Goal: Transaction & Acquisition: Purchase product/service

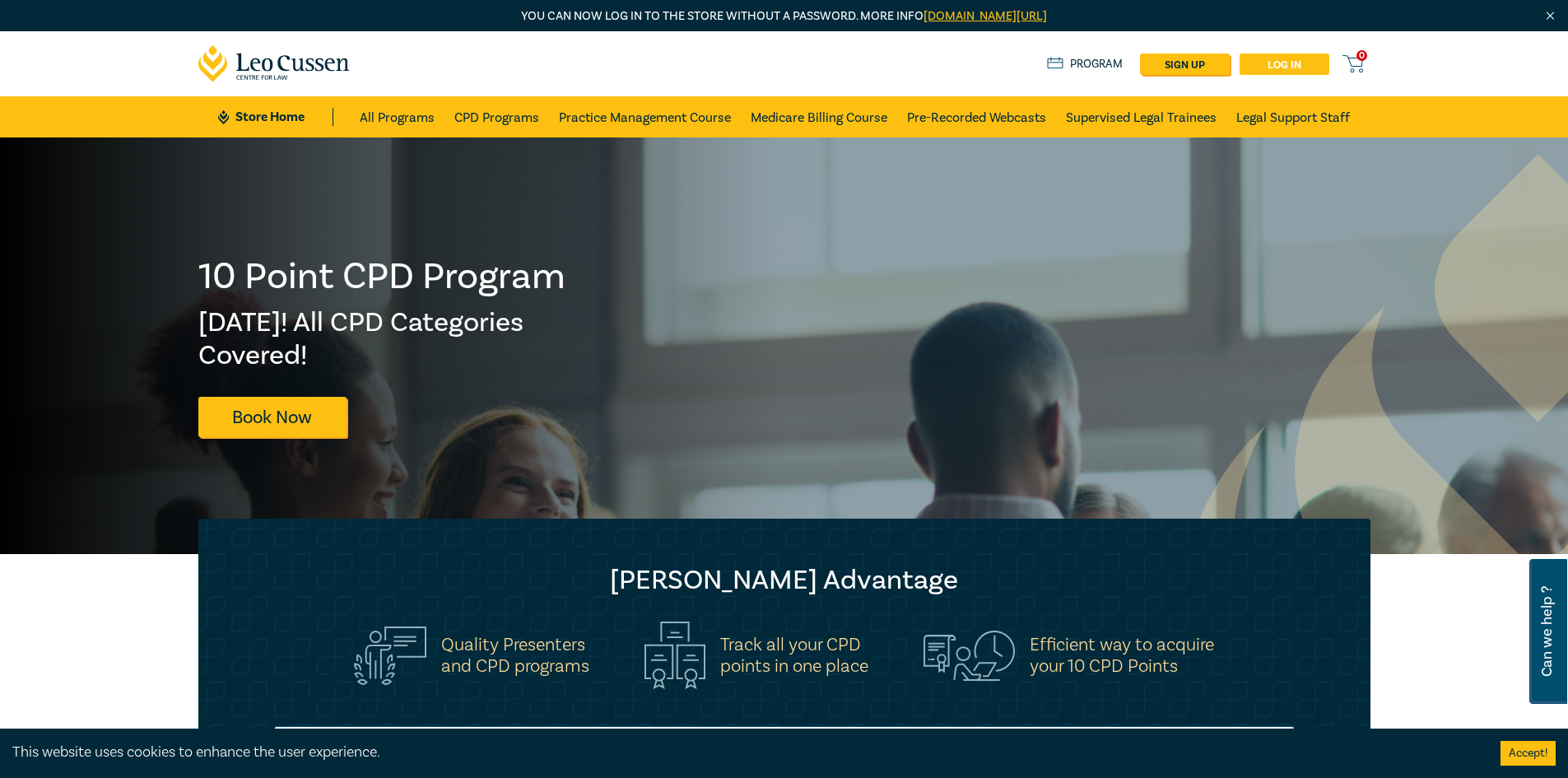
click at [1278, 65] on link "Log in" at bounding box center [1284, 65] width 90 height 22
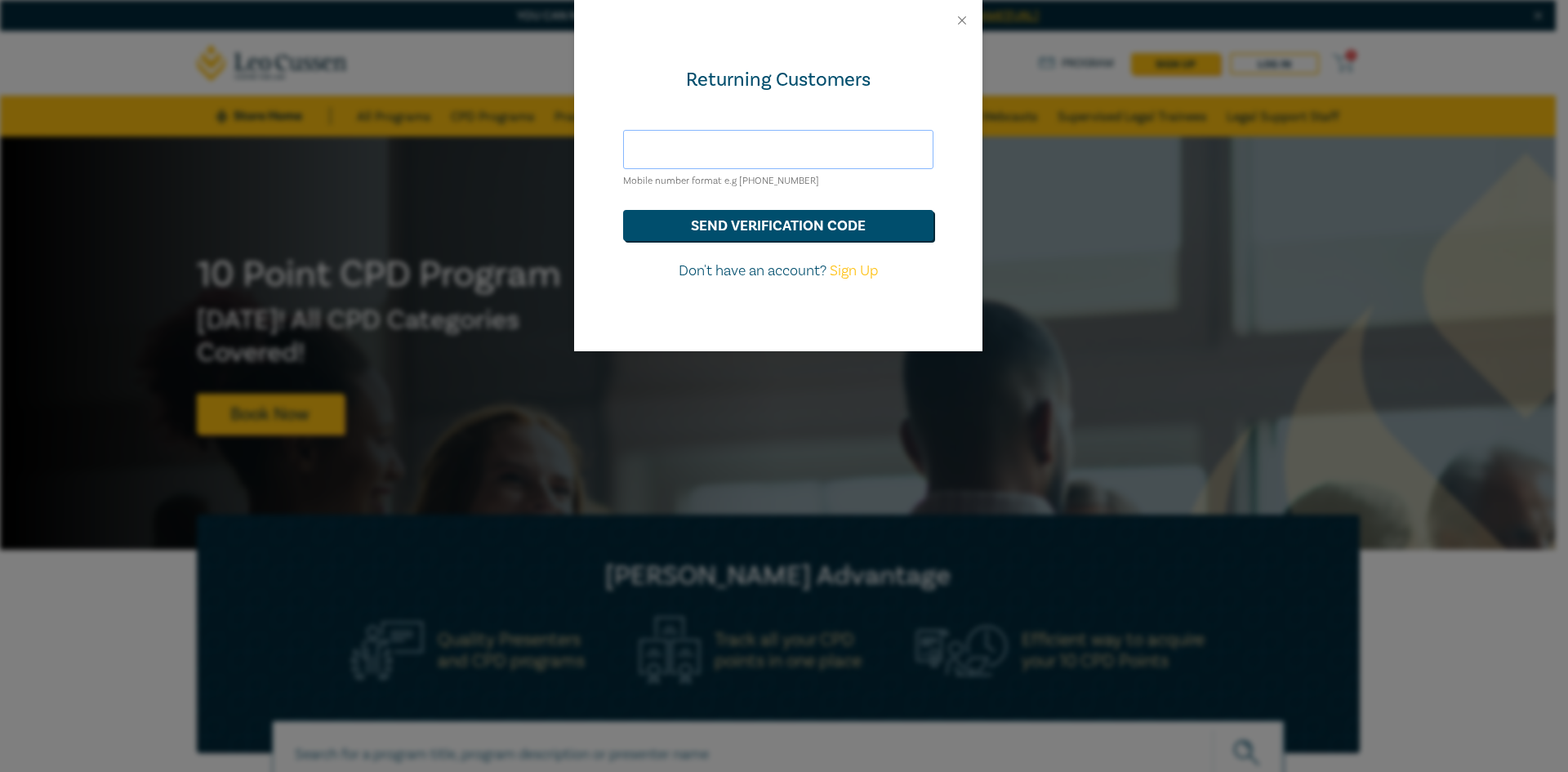
click at [751, 156] on input "text" at bounding box center [778, 150] width 310 height 39
type input "[PHONE_NUMBER]"
click at [780, 229] on button "send verification code" at bounding box center [778, 225] width 310 height 31
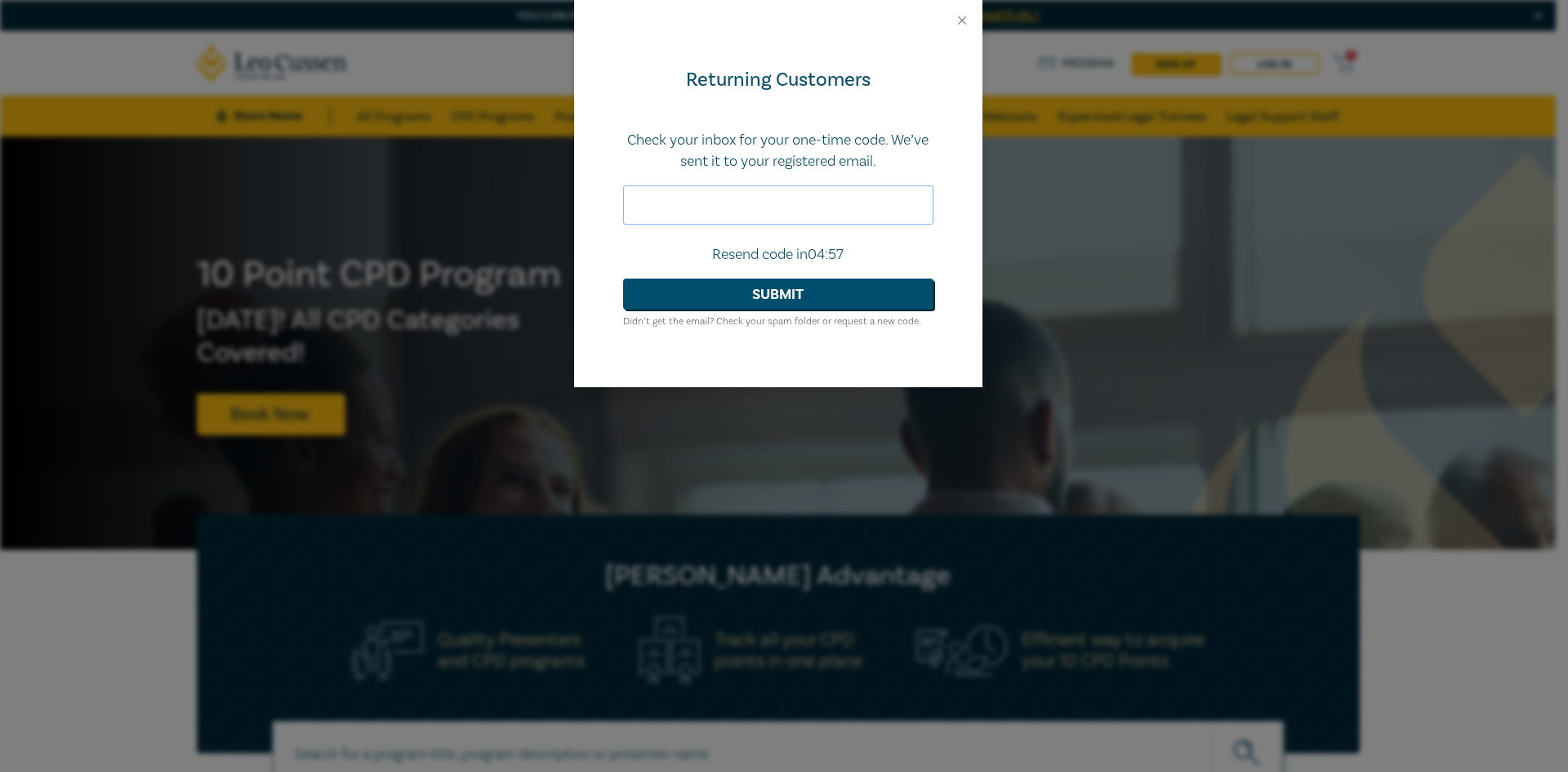
click at [785, 215] on input "text" at bounding box center [778, 205] width 310 height 39
click at [634, 210] on input "text" at bounding box center [778, 205] width 310 height 39
type input "959715"
click at [754, 310] on form "Check your inbox for your one-time code. We’ve sent it to your registered email…" at bounding box center [778, 230] width 310 height 200
click at [752, 300] on button "Submit" at bounding box center [778, 293] width 310 height 31
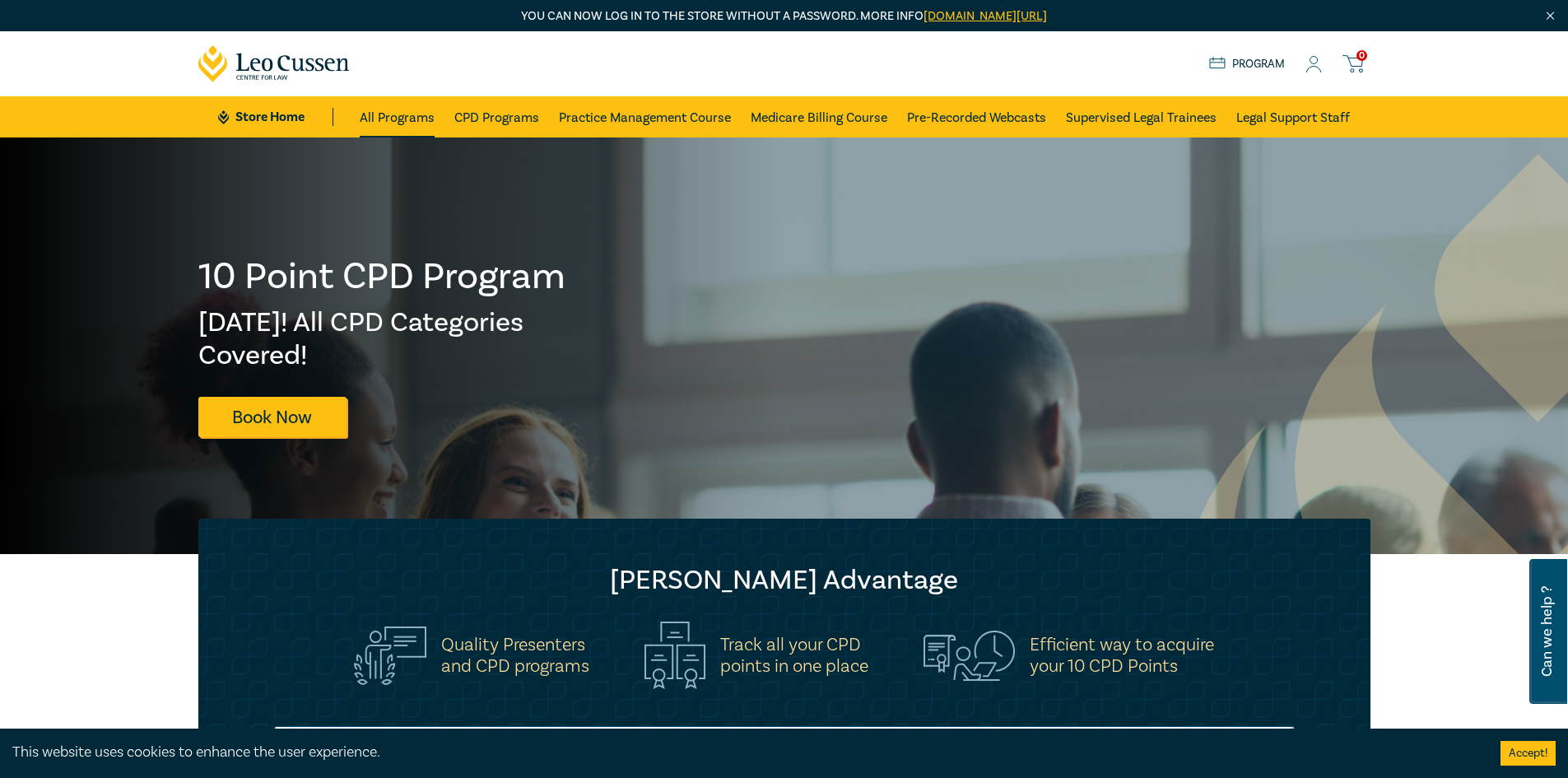
click at [407, 114] on link "All Programs" at bounding box center [396, 116] width 75 height 41
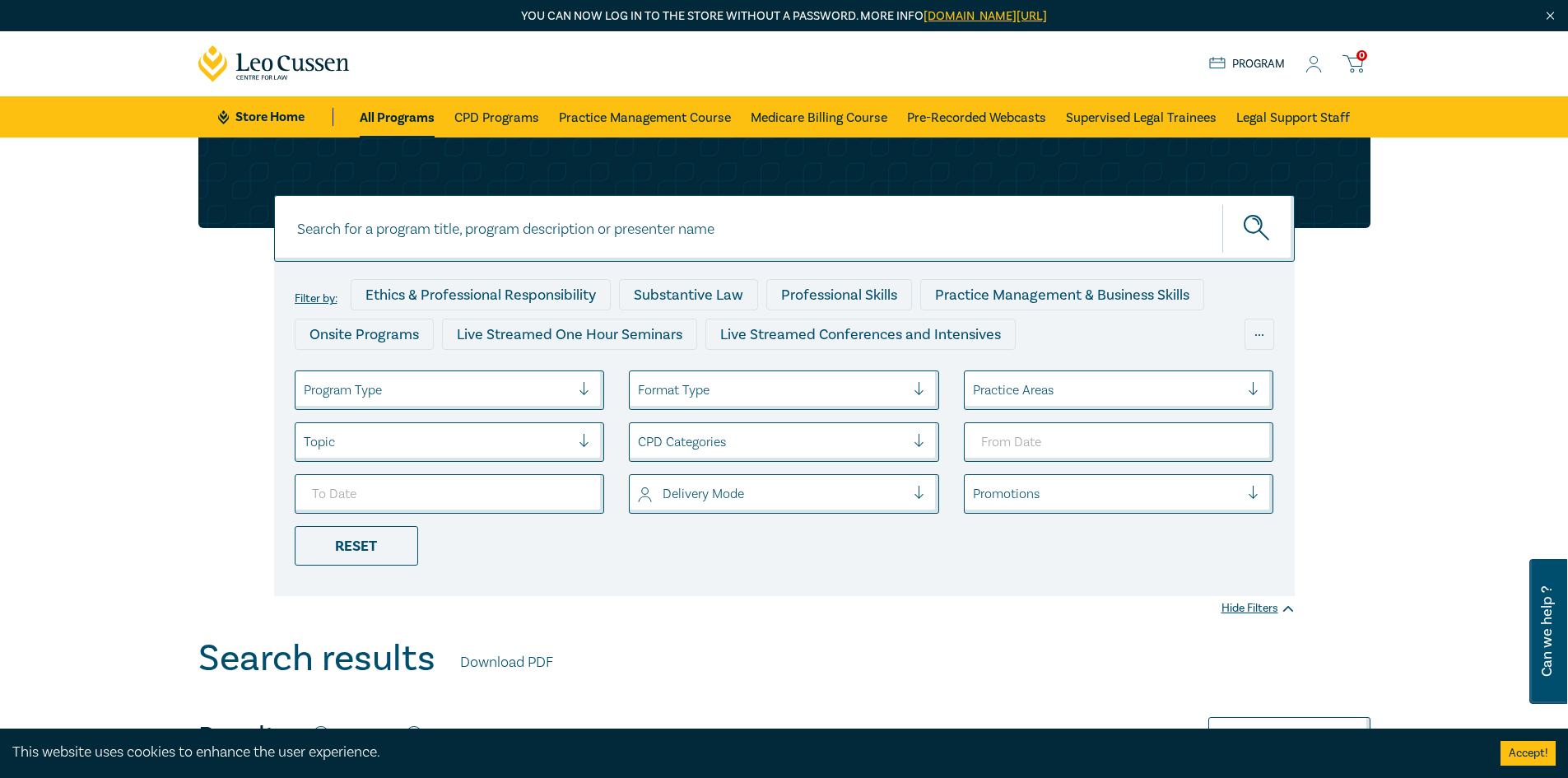
click at [469, 245] on input at bounding box center [784, 228] width 1021 height 67
paste input "Trust Account & Trust Money Compliance Intensive"
type input "Trust Account & Trust Money Compliance Intensive"
drag, startPoint x: 1246, startPoint y: 246, endPoint x: 1253, endPoint y: 230, distance: 17.5
click at [1246, 245] on button "submit" at bounding box center [1258, 228] width 73 height 50
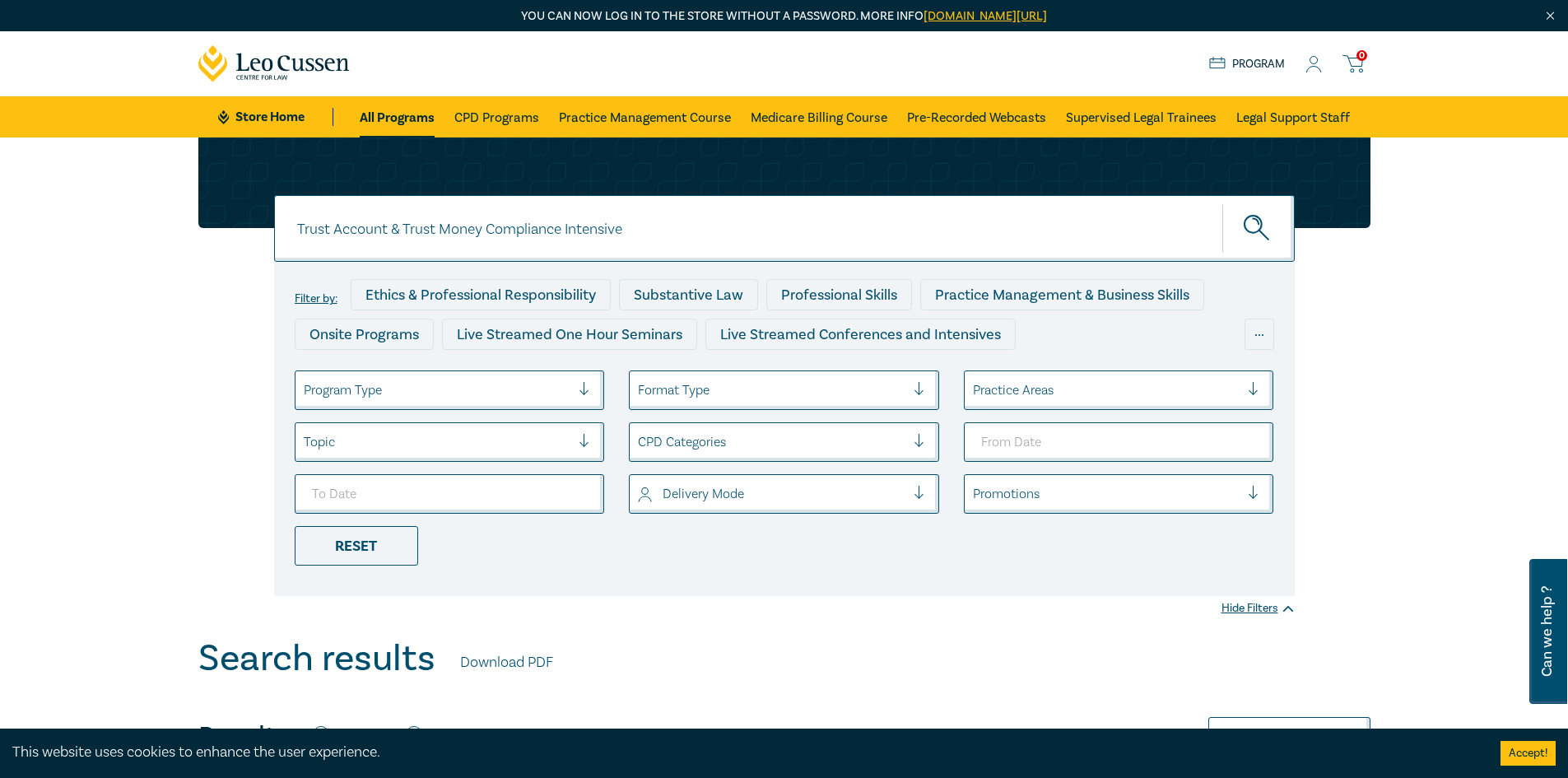
click at [1253, 230] on icon "submit" at bounding box center [1258, 229] width 29 height 29
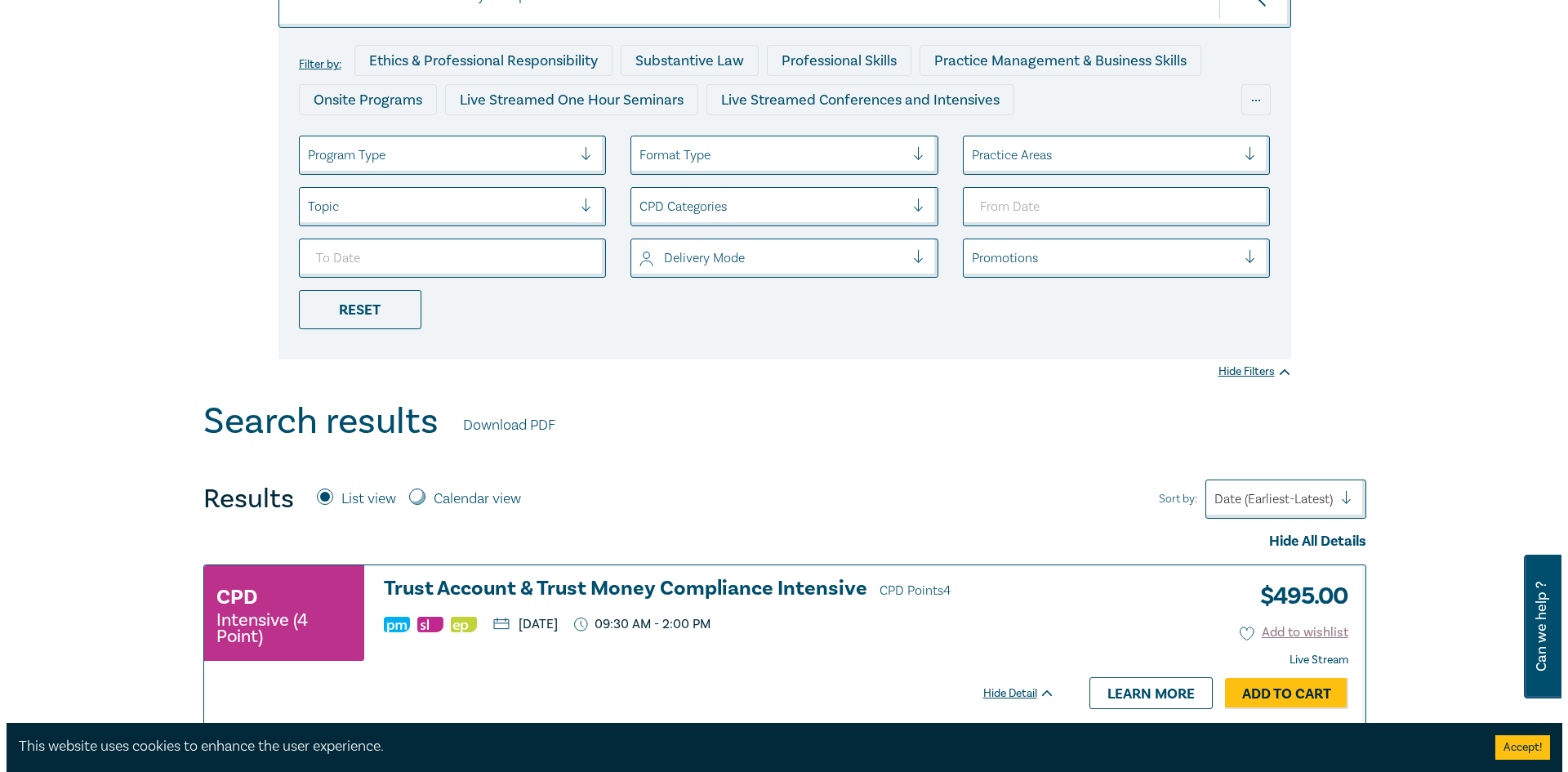
scroll to position [327, 0]
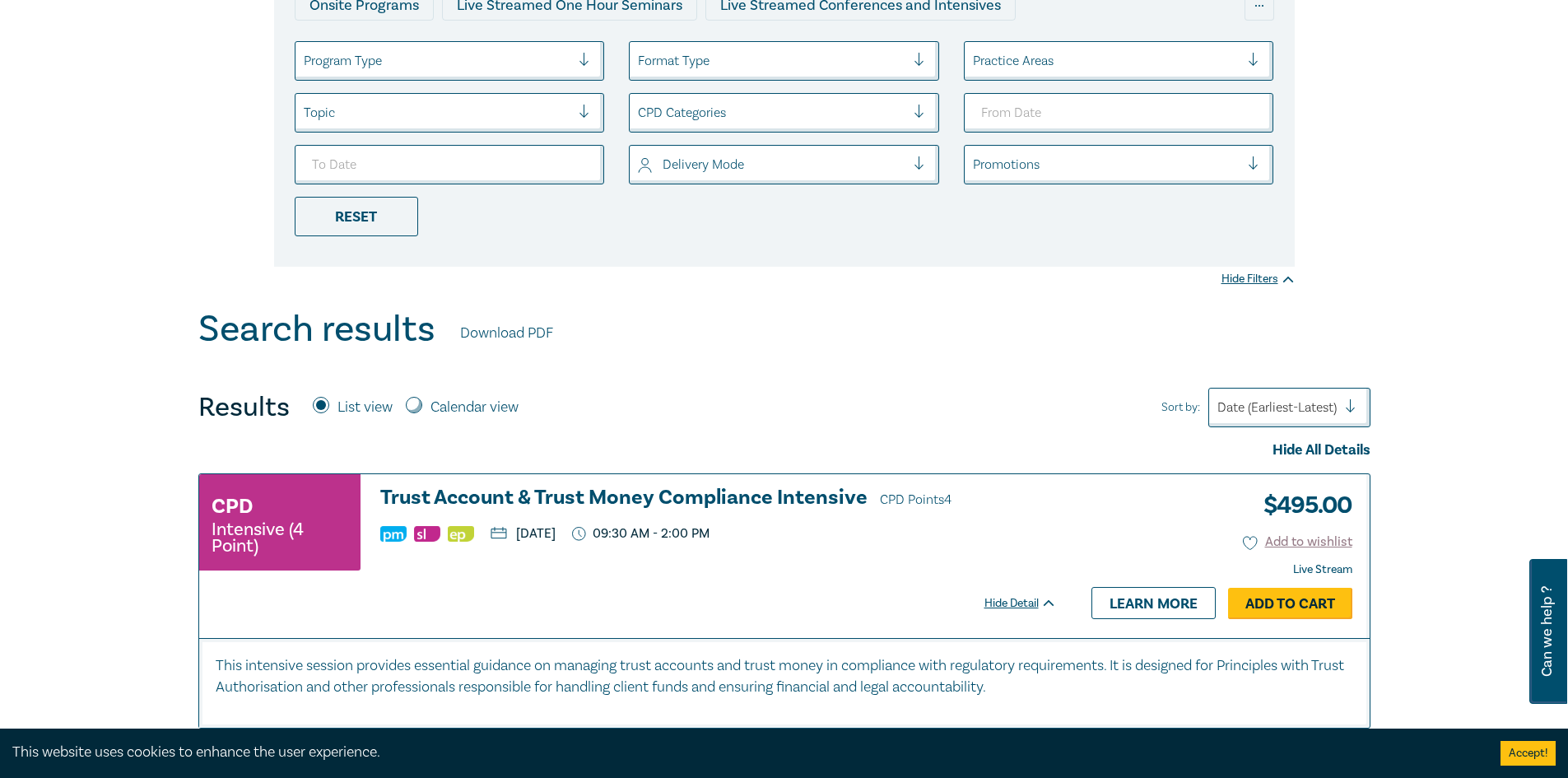
click at [1259, 596] on link "Add to Cart" at bounding box center [1289, 603] width 124 height 31
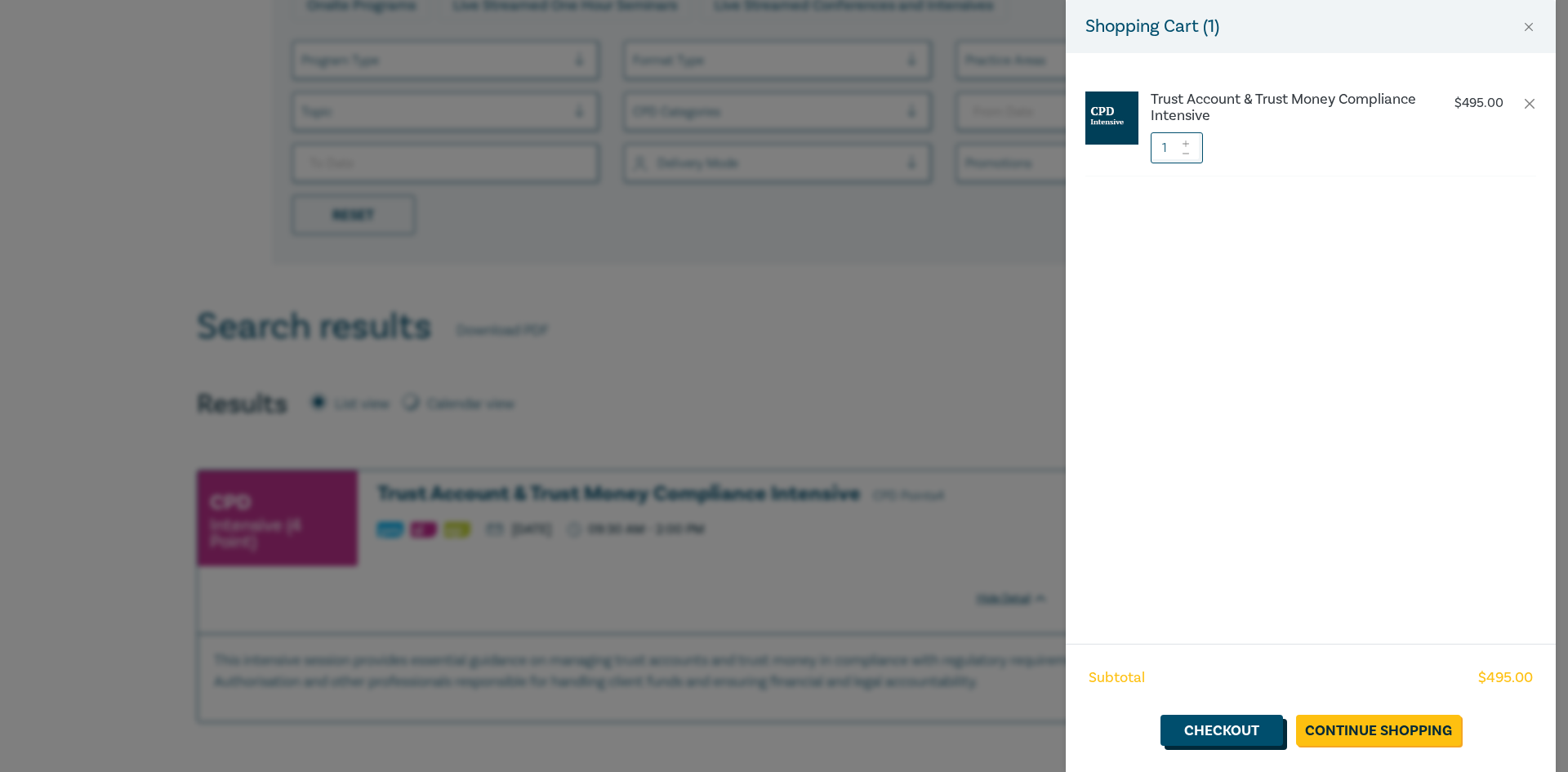
click at [1240, 730] on link "Checkout" at bounding box center [1221, 730] width 122 height 31
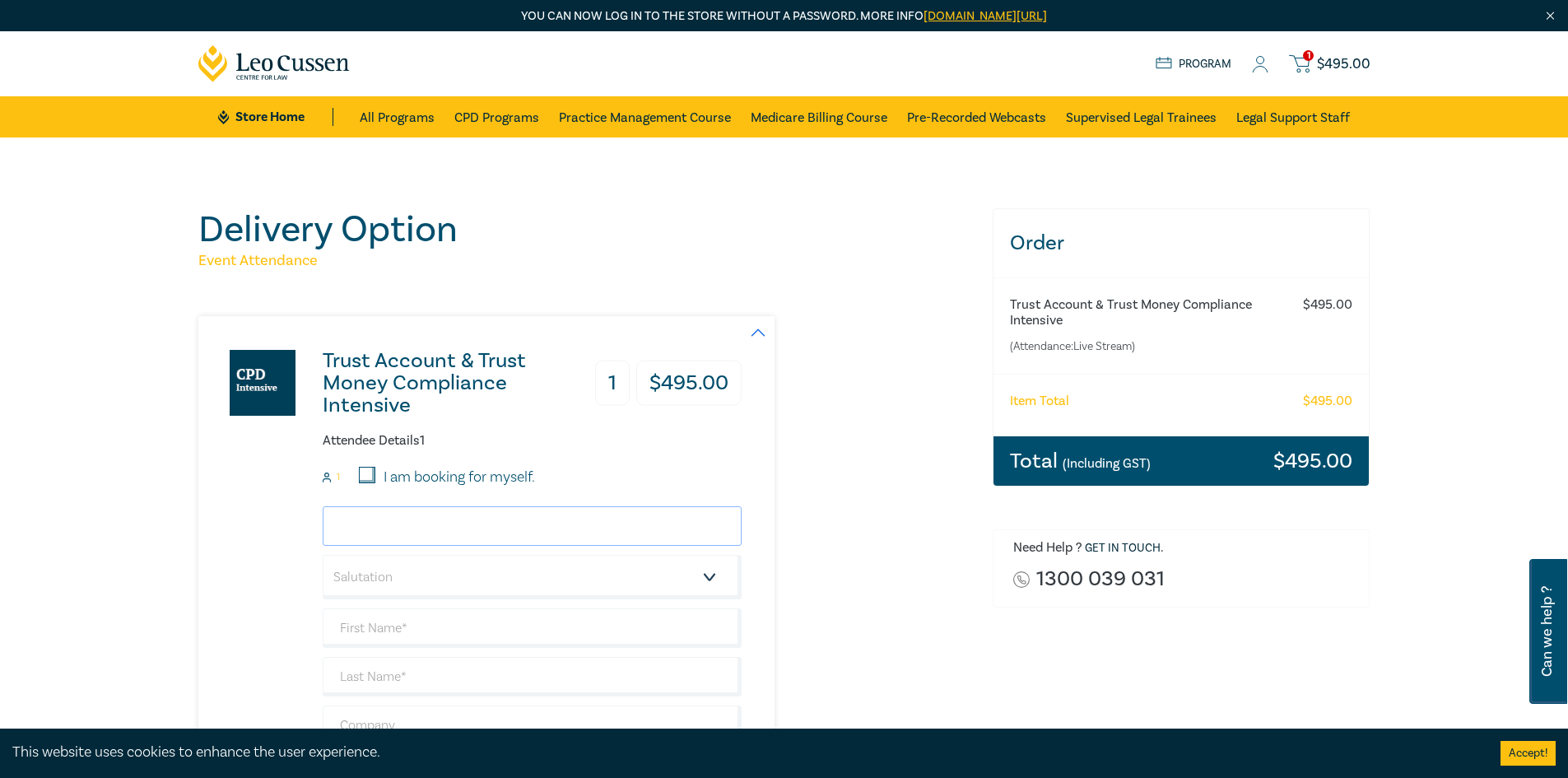
click at [483, 521] on input "email" at bounding box center [531, 526] width 419 height 40
type input "Ian.whiteford@aandi.com.au"
click at [464, 633] on input "text" at bounding box center [531, 628] width 419 height 40
paste input "Ian Whiteford <Ian.Whiteford@aandi.com.au>"
drag, startPoint x: 426, startPoint y: 625, endPoint x: 591, endPoint y: 618, distance: 165.1
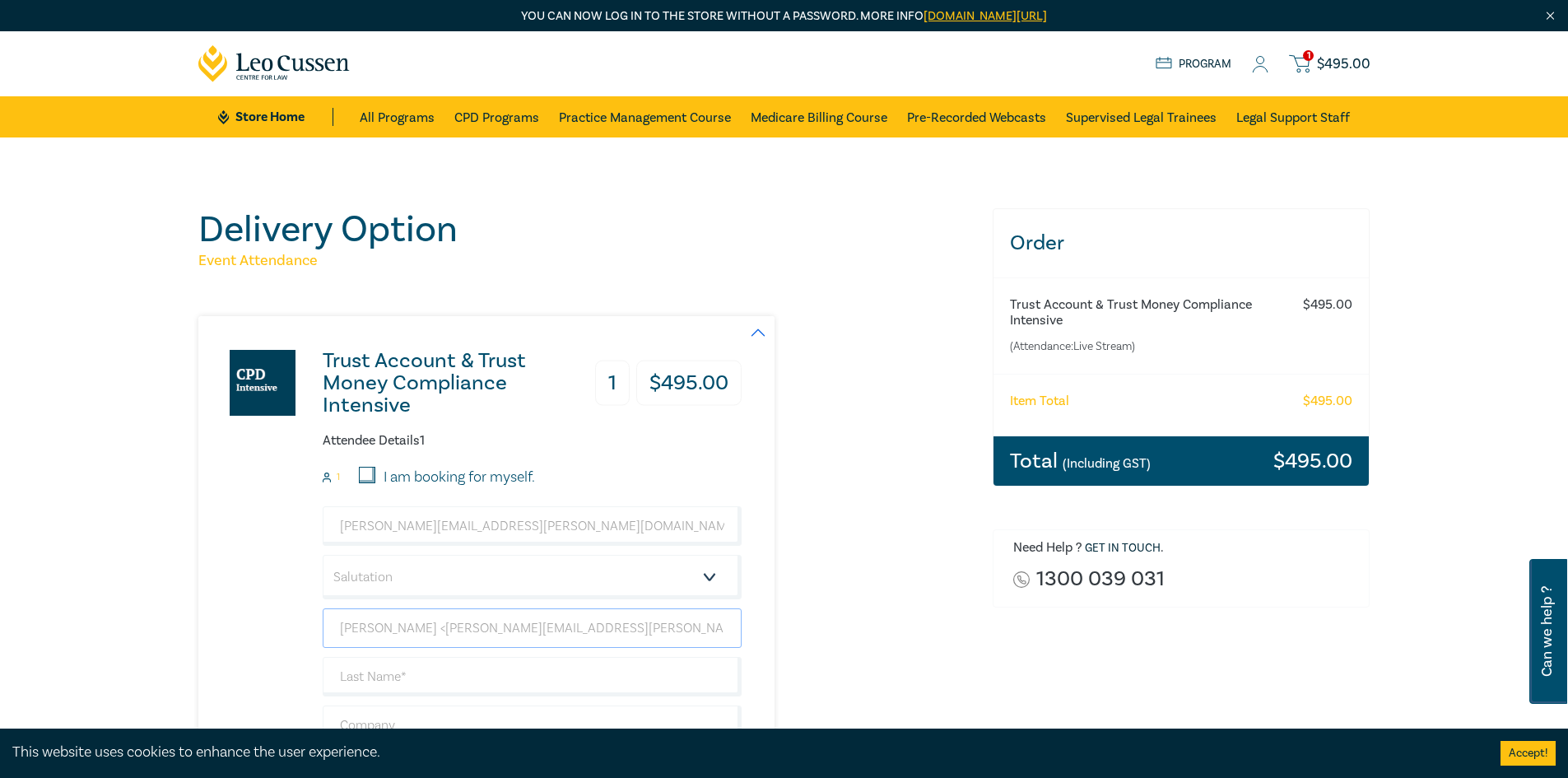
click at [591, 618] on input "Ian Whiteford <Ian.Whiteford@aandi.com.au>" at bounding box center [531, 628] width 419 height 40
type input "Ian Whiteford <>"
click at [473, 570] on select "Salutation Mr. Mrs. Ms. Miss Dr. Prof. Other" at bounding box center [531, 576] width 419 height 45
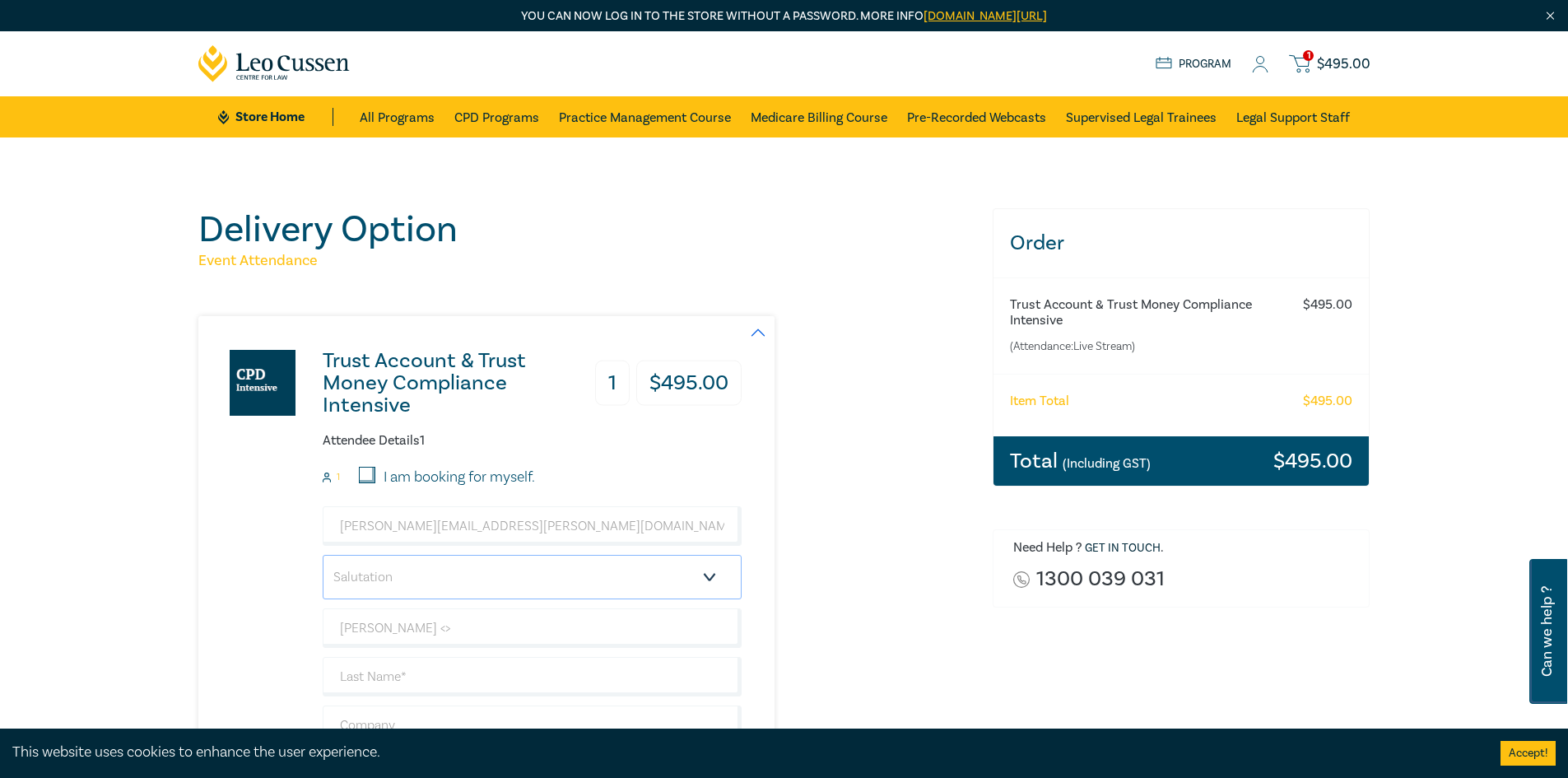
click at [471, 570] on select "Salutation Mr. Mrs. Ms. Miss Dr. Prof. Other" at bounding box center [531, 576] width 419 height 45
drag, startPoint x: 516, startPoint y: 516, endPoint x: 251, endPoint y: 510, distance: 265.1
click at [251, 510] on div "Trust Account & Trust Money Compliance Intensive 1 $ 495.00 Attendee Details 1 …" at bounding box center [470, 598] width 543 height 564
paste input "W"
type input "Ian.Whiteford@aandi.com.au"
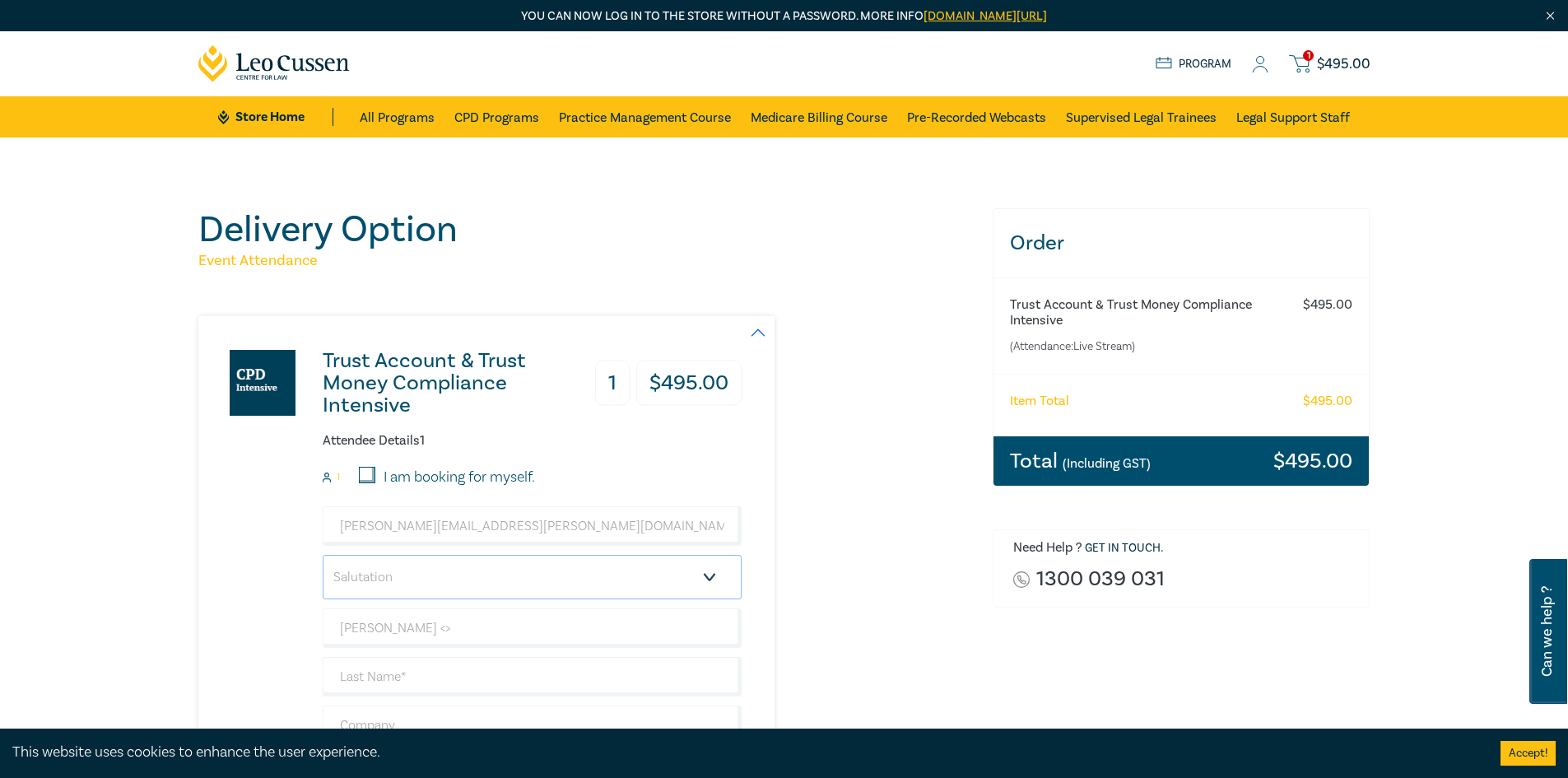
click at [388, 571] on select "Salutation Mr. Mrs. Ms. Miss Dr. Prof. Other" at bounding box center [531, 576] width 419 height 45
select select "Mr."
click at [322, 554] on select "Salutation Mr. Mrs. Ms. Miss Dr. Prof. Other" at bounding box center [531, 576] width 419 height 45
click at [359, 621] on input "Ian Whiteford <>" at bounding box center [531, 628] width 419 height 40
drag, startPoint x: 484, startPoint y: 627, endPoint x: 421, endPoint y: 630, distance: 63.1
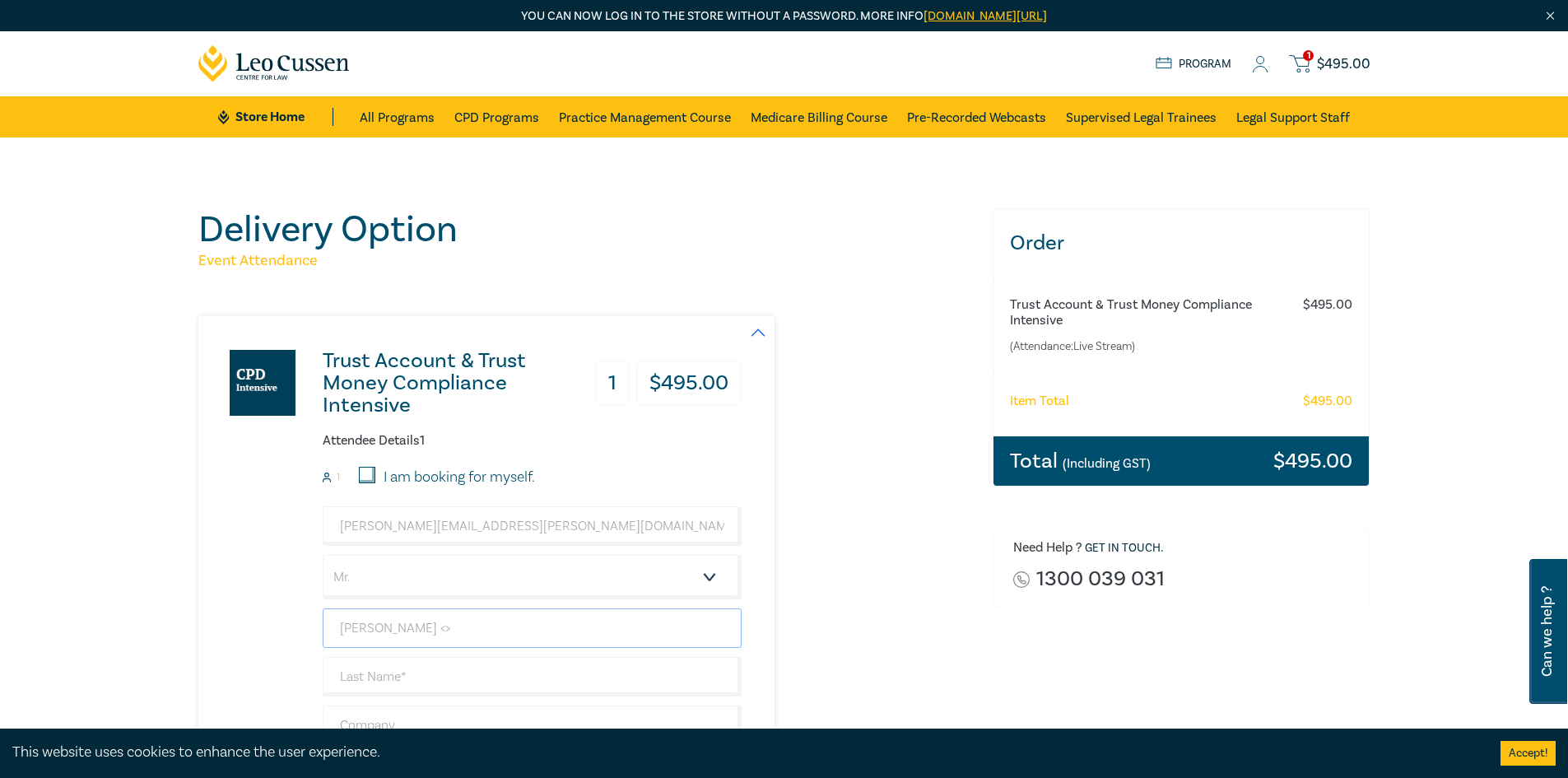
click at [421, 630] on input "Ian Whiteford <>" at bounding box center [531, 628] width 419 height 40
click at [398, 624] on input "Ian Whiteford" at bounding box center [531, 628] width 419 height 40
type input "Ian"
click at [391, 679] on input "text" at bounding box center [531, 677] width 419 height 40
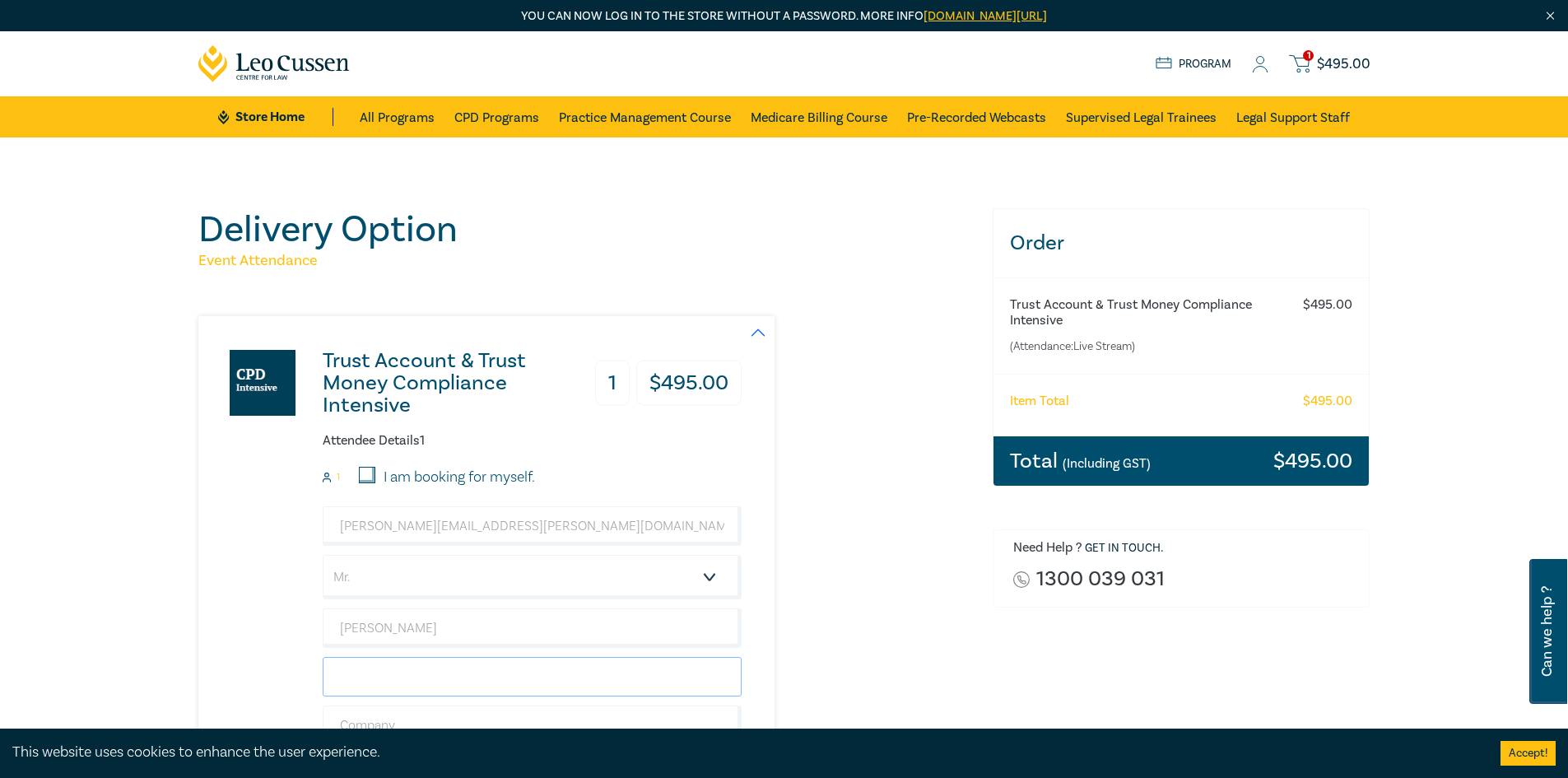
paste input "Whiteford"
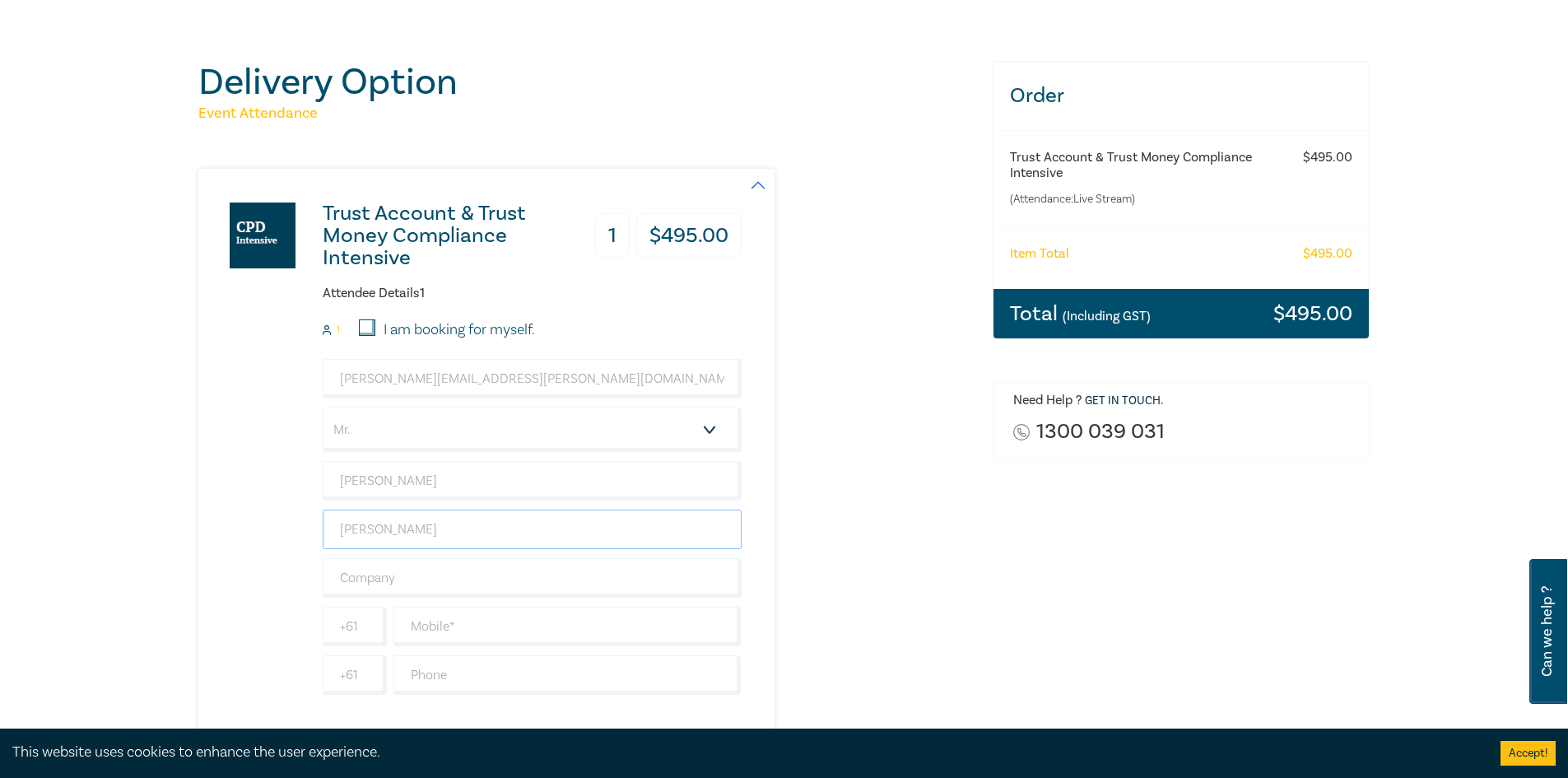
scroll to position [164, 0]
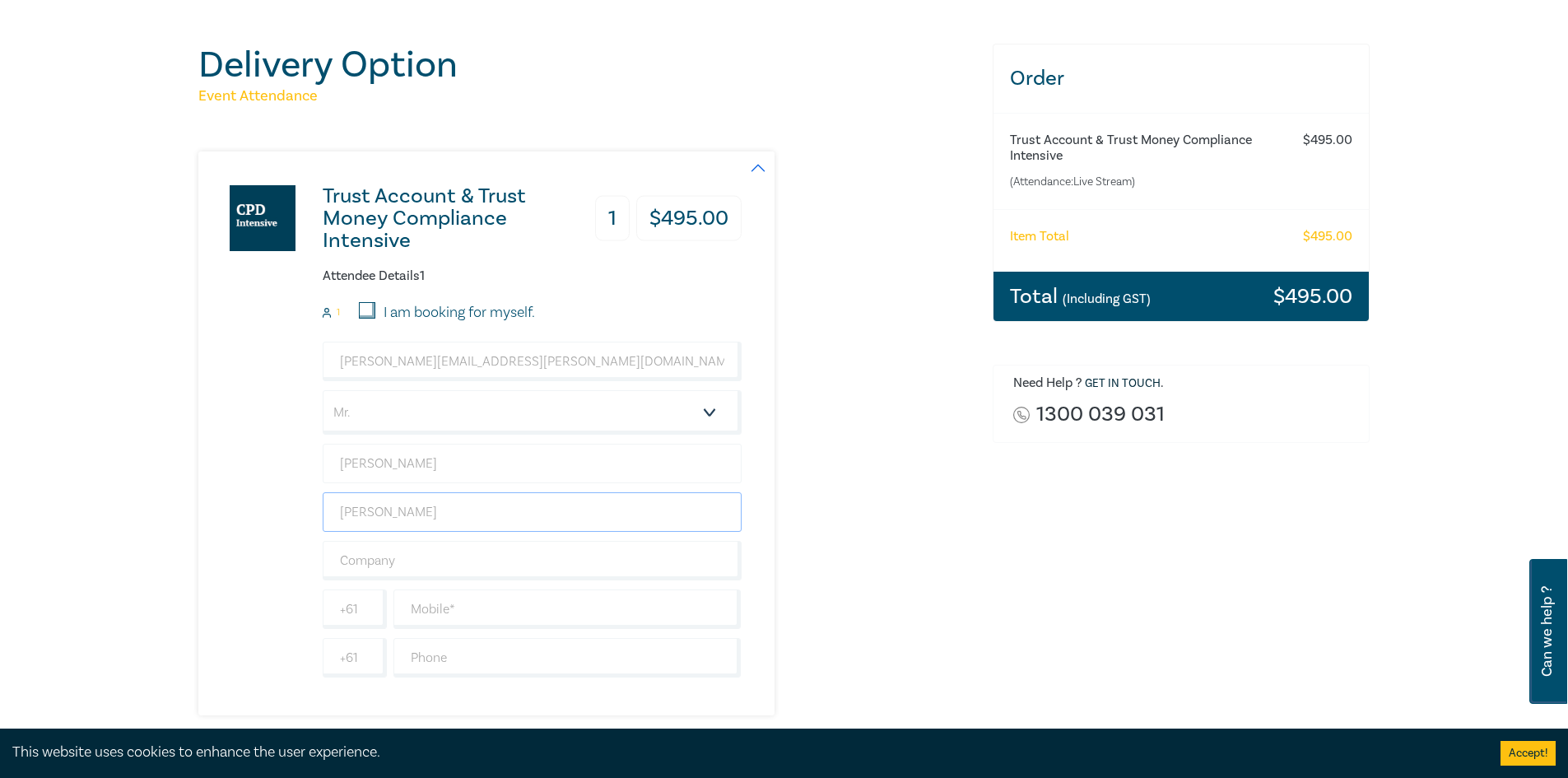
type input "Whiteford"
click at [339, 465] on input "Ian" at bounding box center [531, 464] width 419 height 40
click at [531, 557] on input "text" at bounding box center [531, 560] width 419 height 40
type input "AANDI Lawyers"
click at [666, 604] on input "text" at bounding box center [567, 609] width 348 height 40
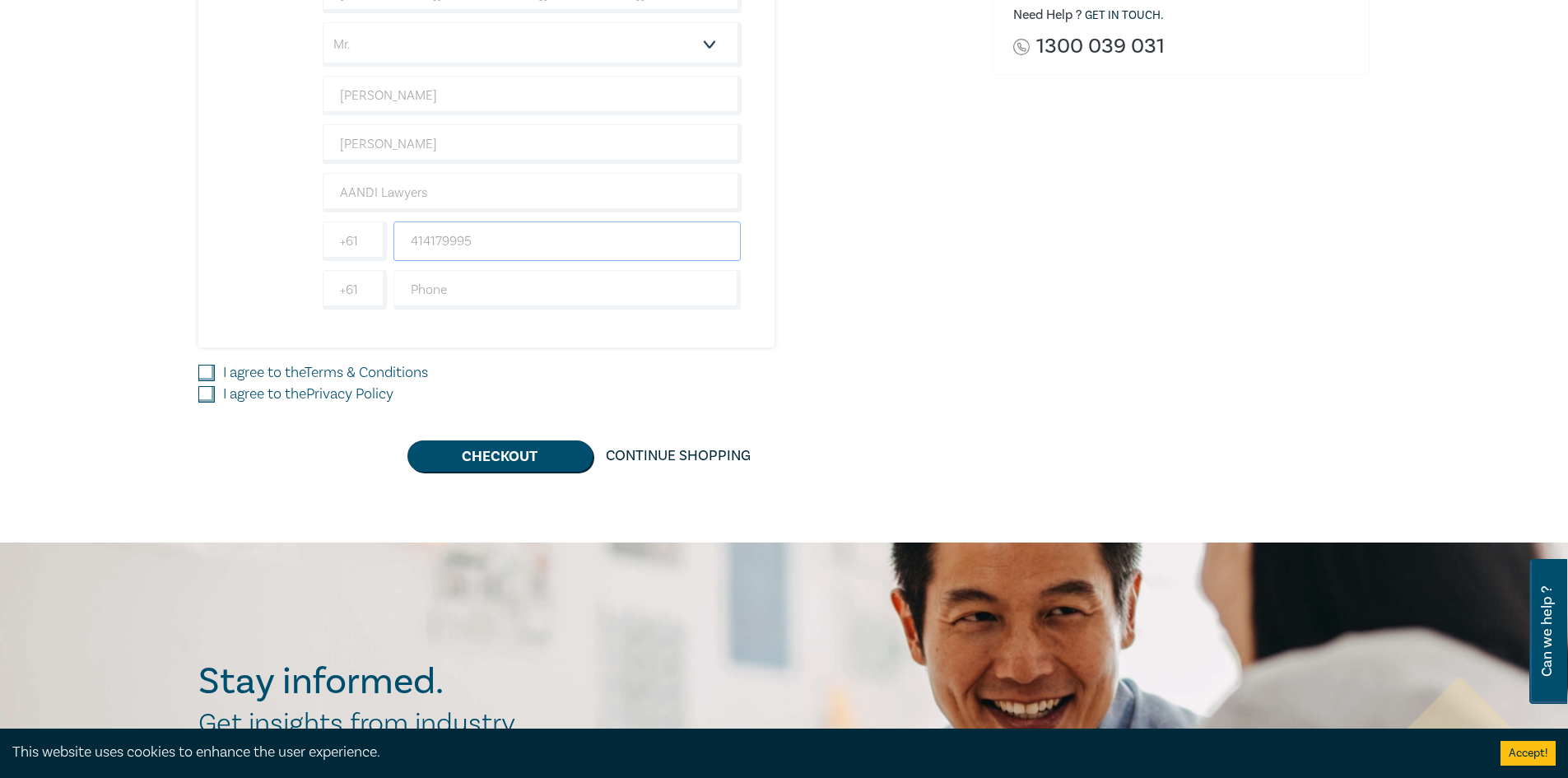
scroll to position [576, 0]
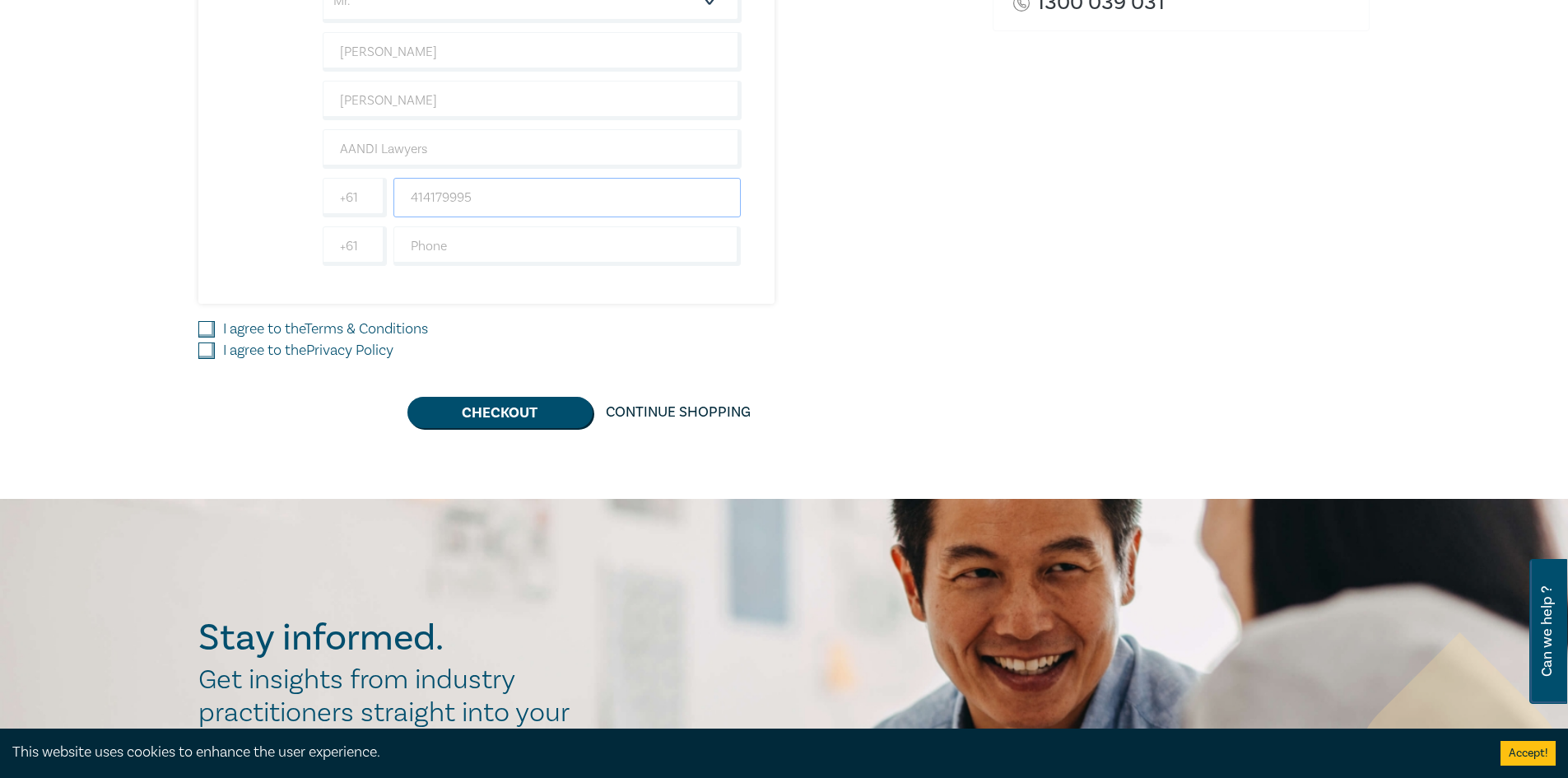
type input "414179995"
click at [202, 333] on input "I agree to the Terms & Conditions" at bounding box center [206, 329] width 17 height 17
checkbox input "true"
click at [207, 356] on input "I agree to the Privacy Policy" at bounding box center [206, 350] width 17 height 17
checkbox input "true"
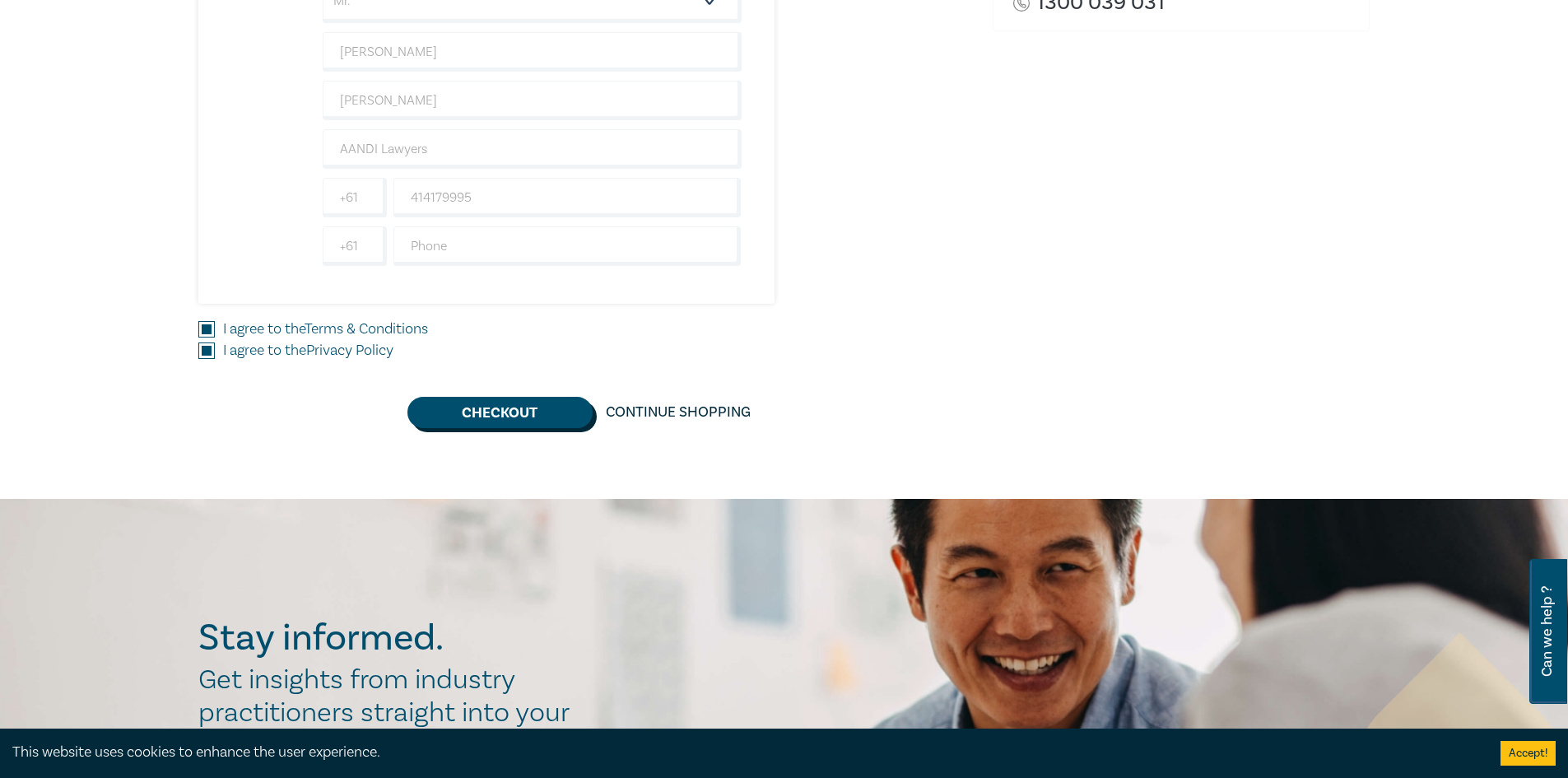
click at [504, 416] on button "Checkout" at bounding box center [499, 412] width 185 height 31
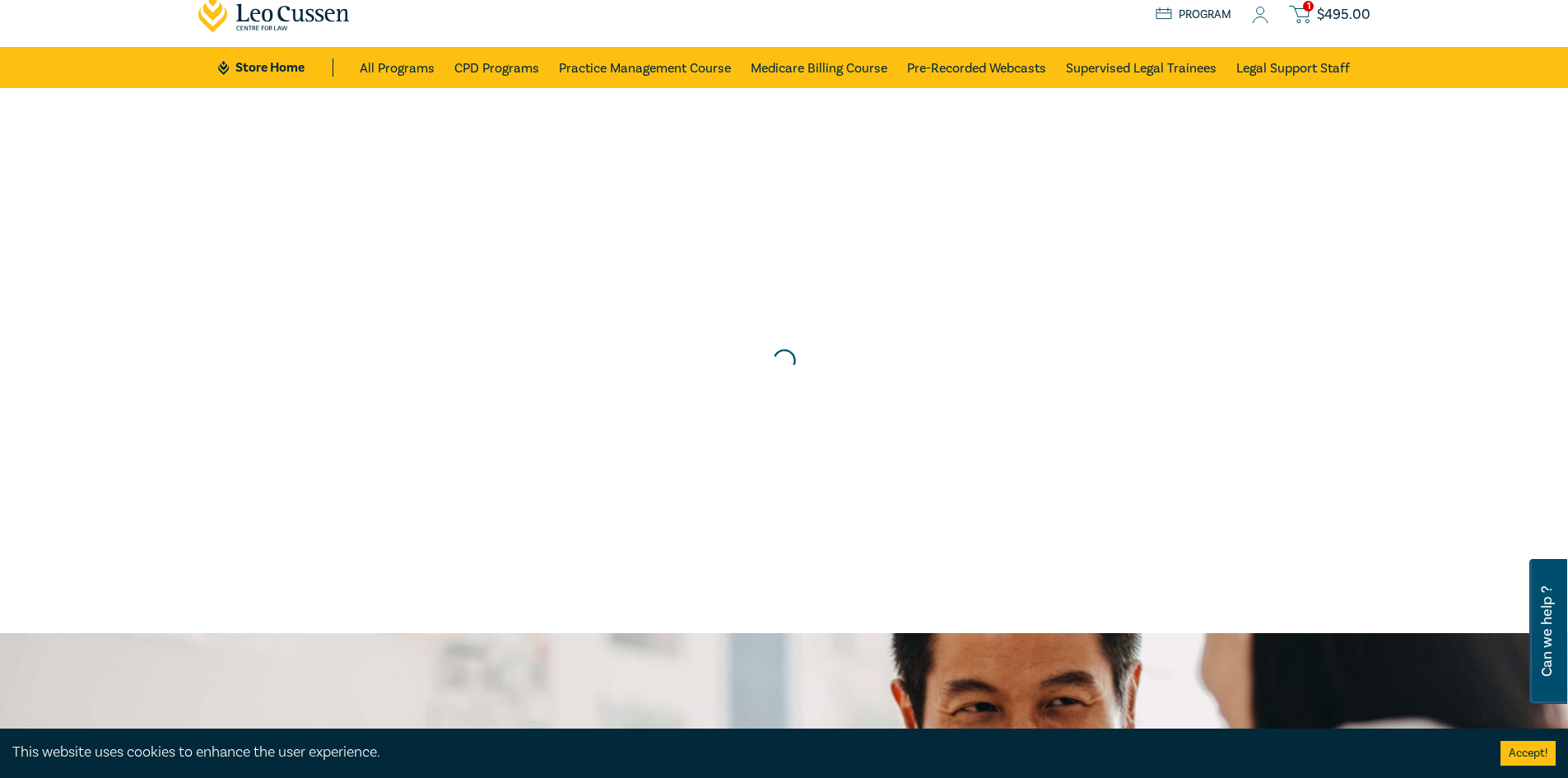
scroll to position [0, 0]
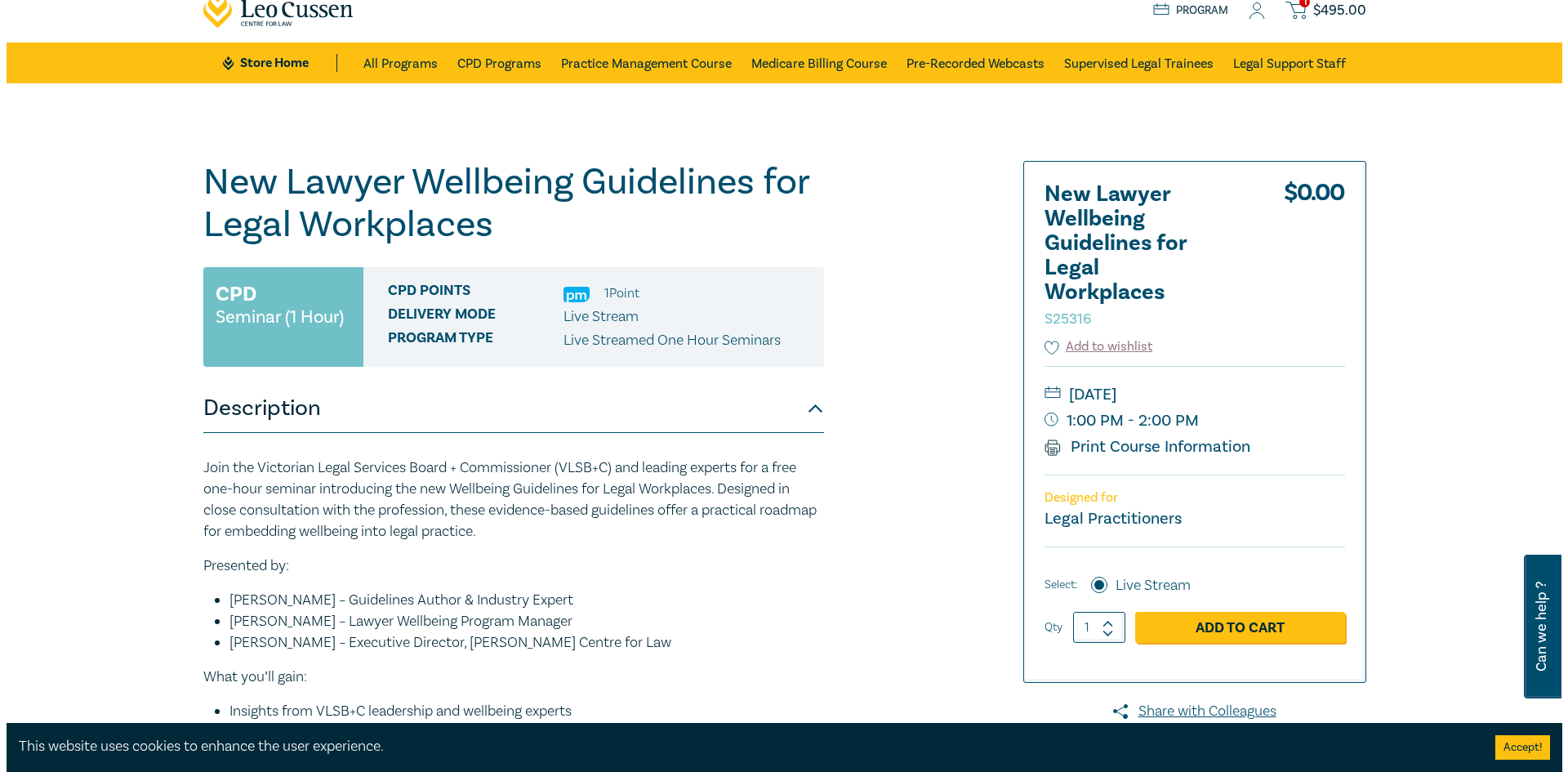
scroll to position [82, 0]
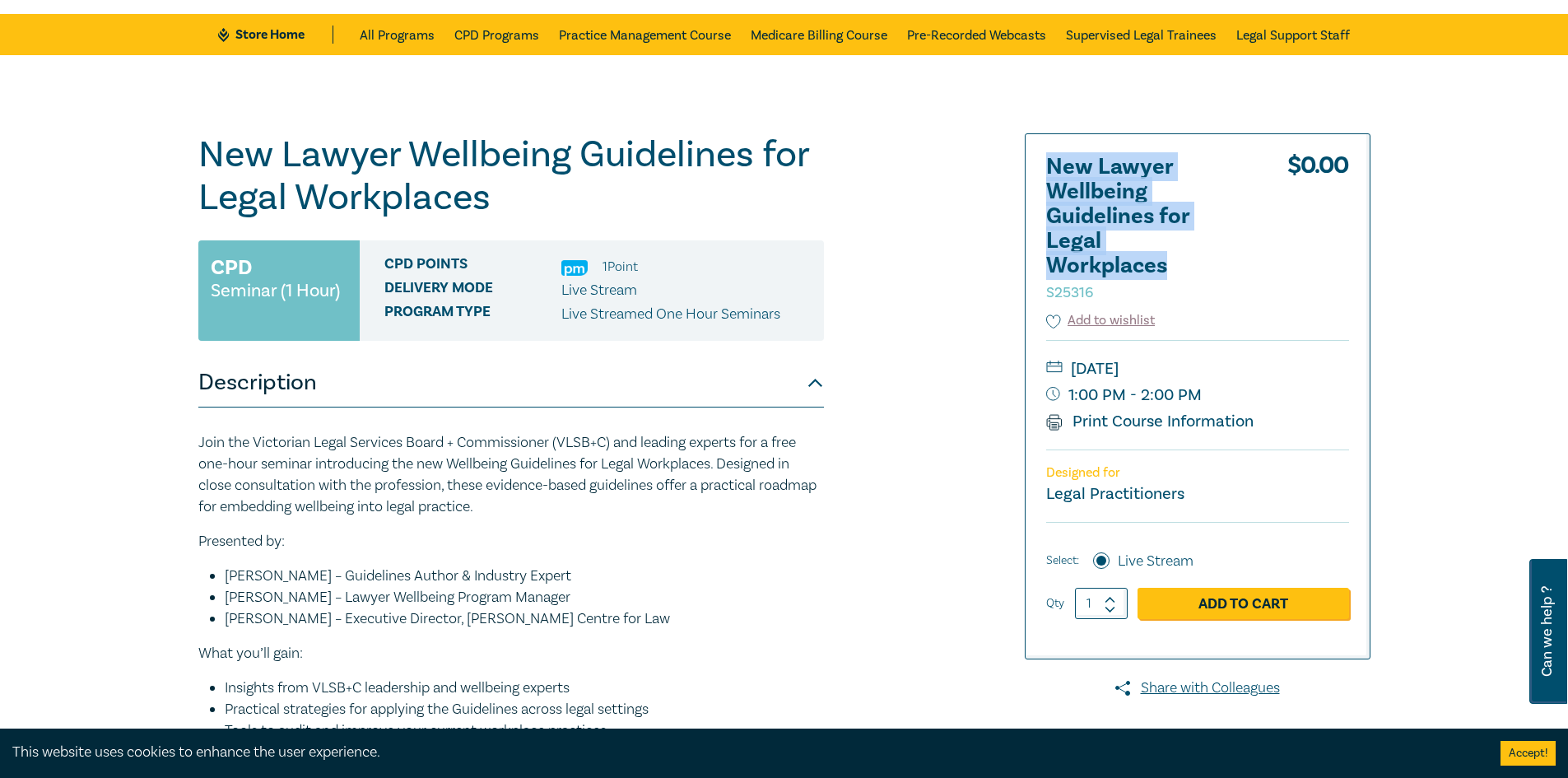
drag, startPoint x: 1051, startPoint y: 165, endPoint x: 1181, endPoint y: 257, distance: 159.3
click at [1201, 261] on h2 "New Lawyer Wellbeing Guidelines for Legal Workplaces S25316" at bounding box center [1136, 228] width 181 height 148
copy h2 "New Lawyer Wellbeing Guidelines for Legal Workplaces"
click at [1229, 601] on link "Add to Cart" at bounding box center [1243, 603] width 212 height 31
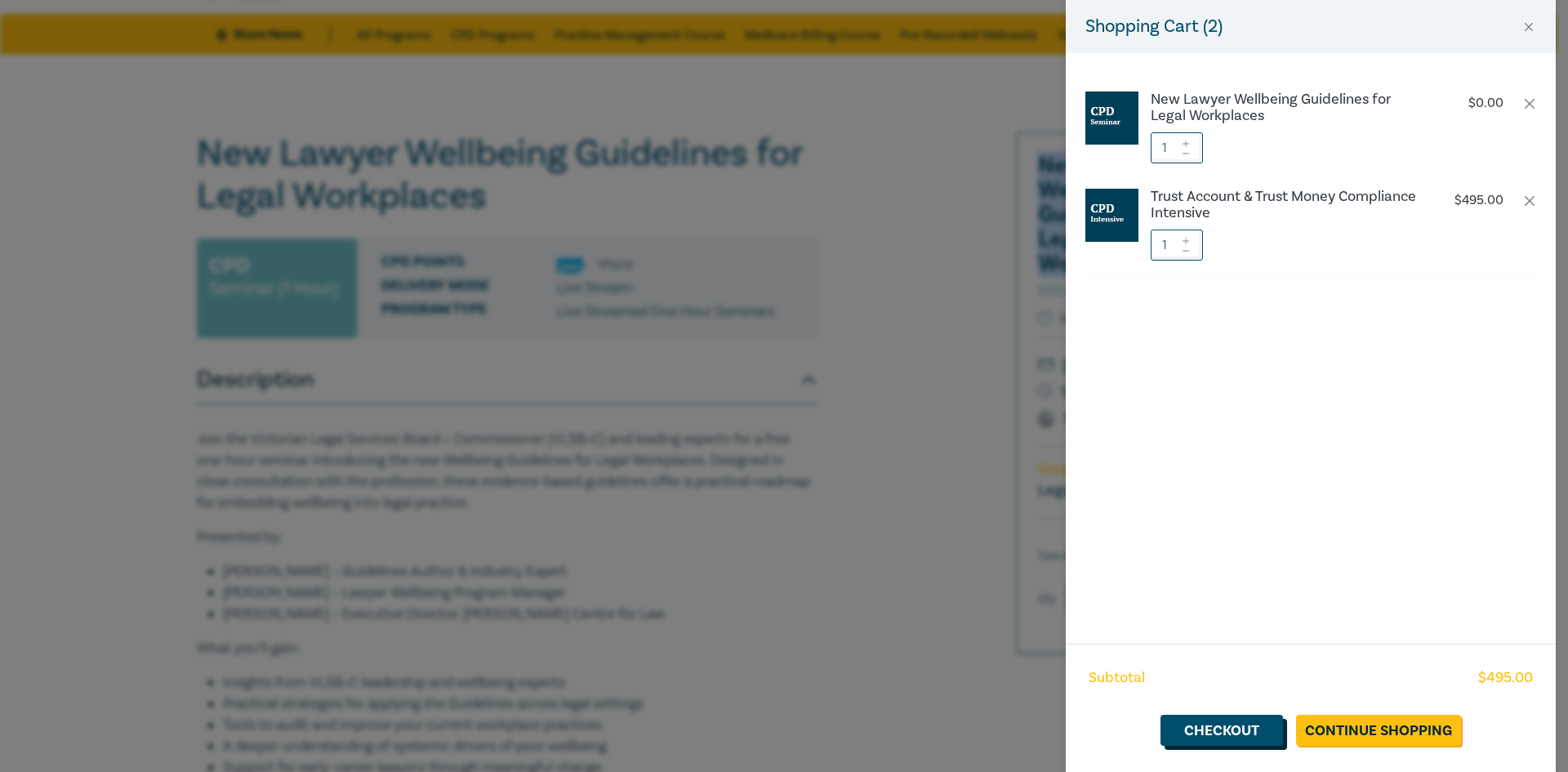
click at [1220, 735] on link "Checkout" at bounding box center [1221, 730] width 122 height 31
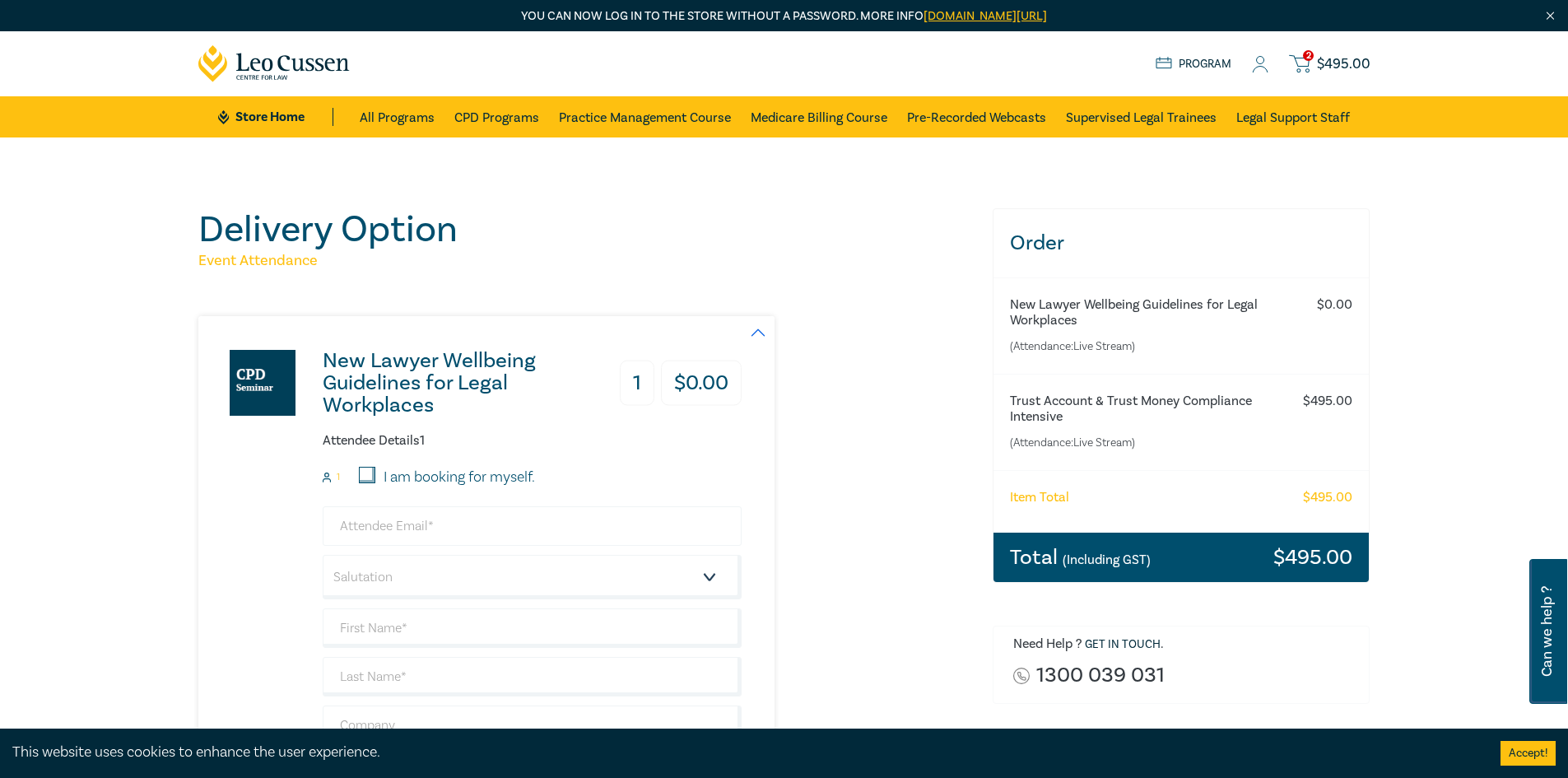
scroll to position [83, 0]
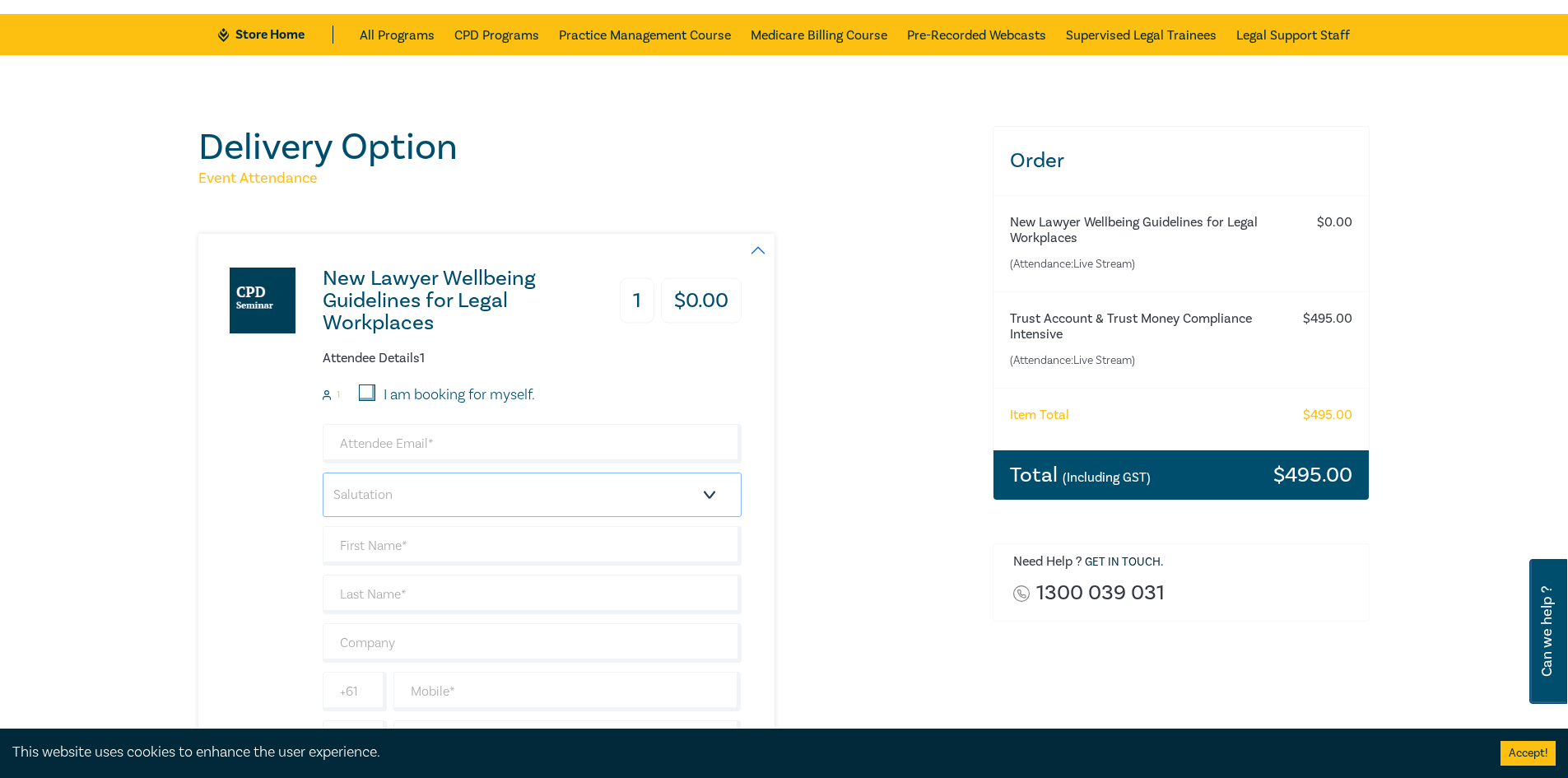
click at [416, 475] on select "Salutation Mr. Mrs. Ms. Miss Dr. Prof. Other" at bounding box center [531, 494] width 419 height 45
click at [412, 443] on input "email" at bounding box center [531, 444] width 419 height 40
type input "leigh.nikolakis@aandi.com.au"
select select "Mr."
type input "Leigh"
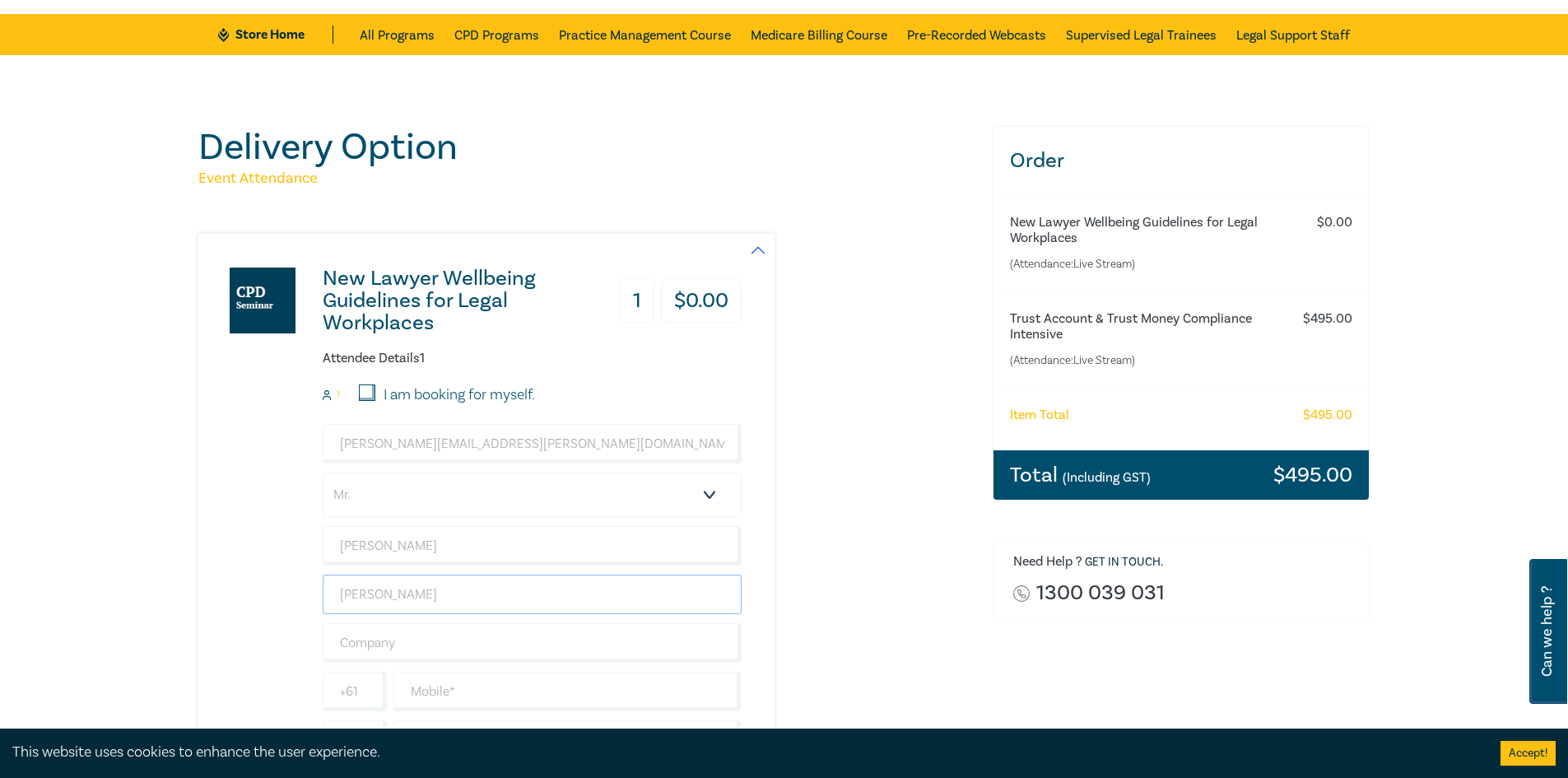
type input "Nikolakis"
type input "AANDI Lawyers"
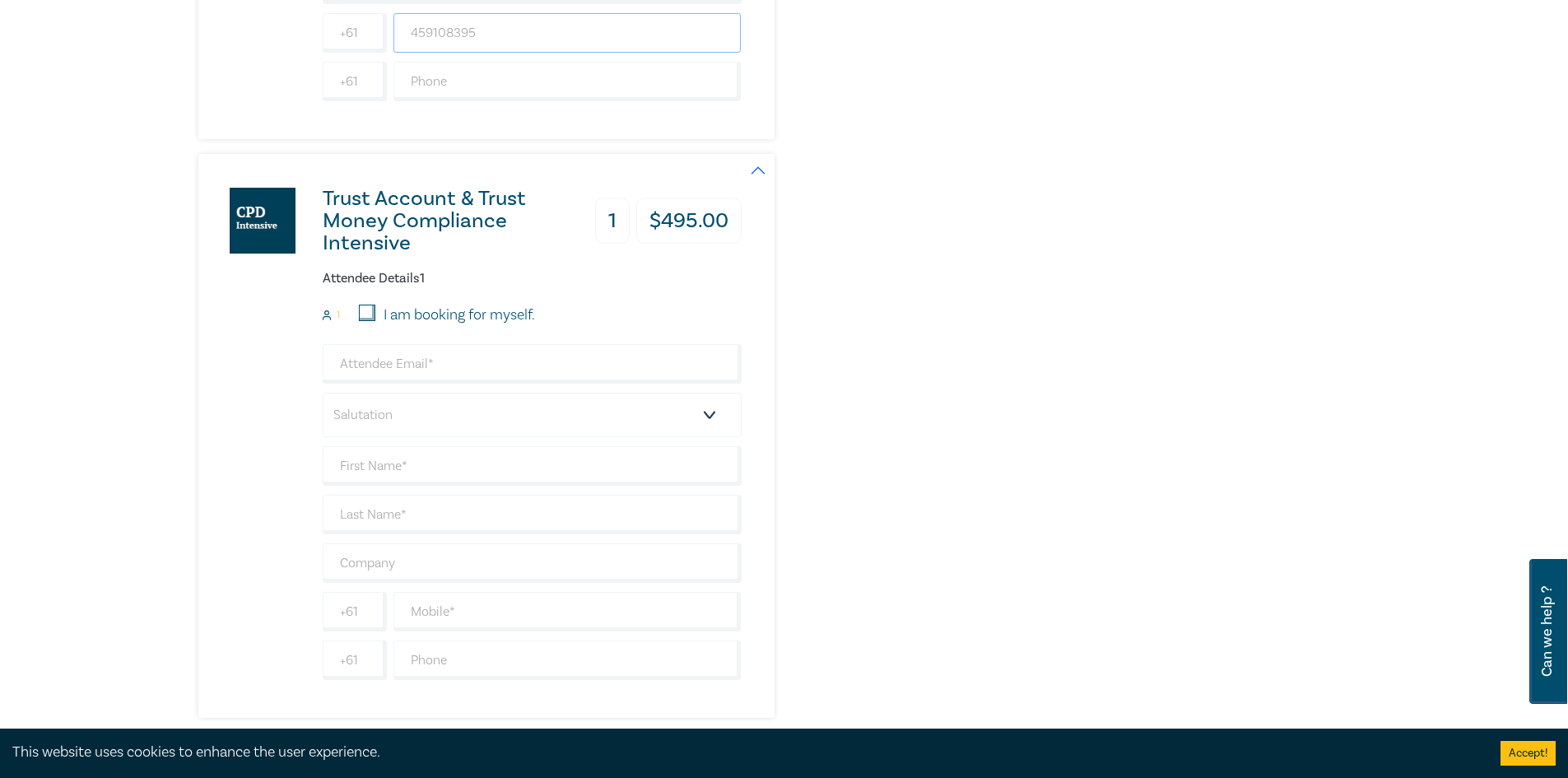
scroll to position [412, 0]
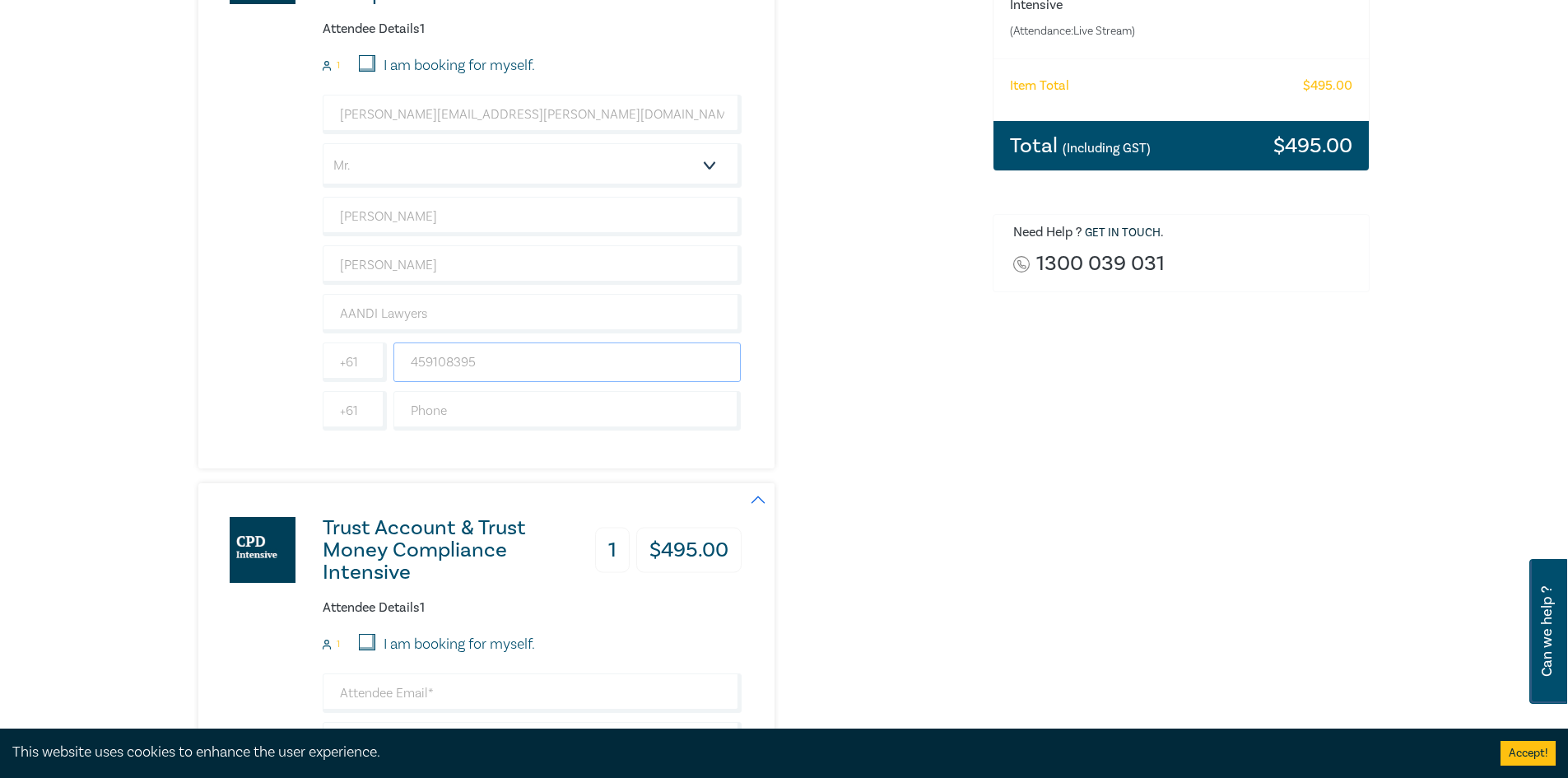
type input "459108395"
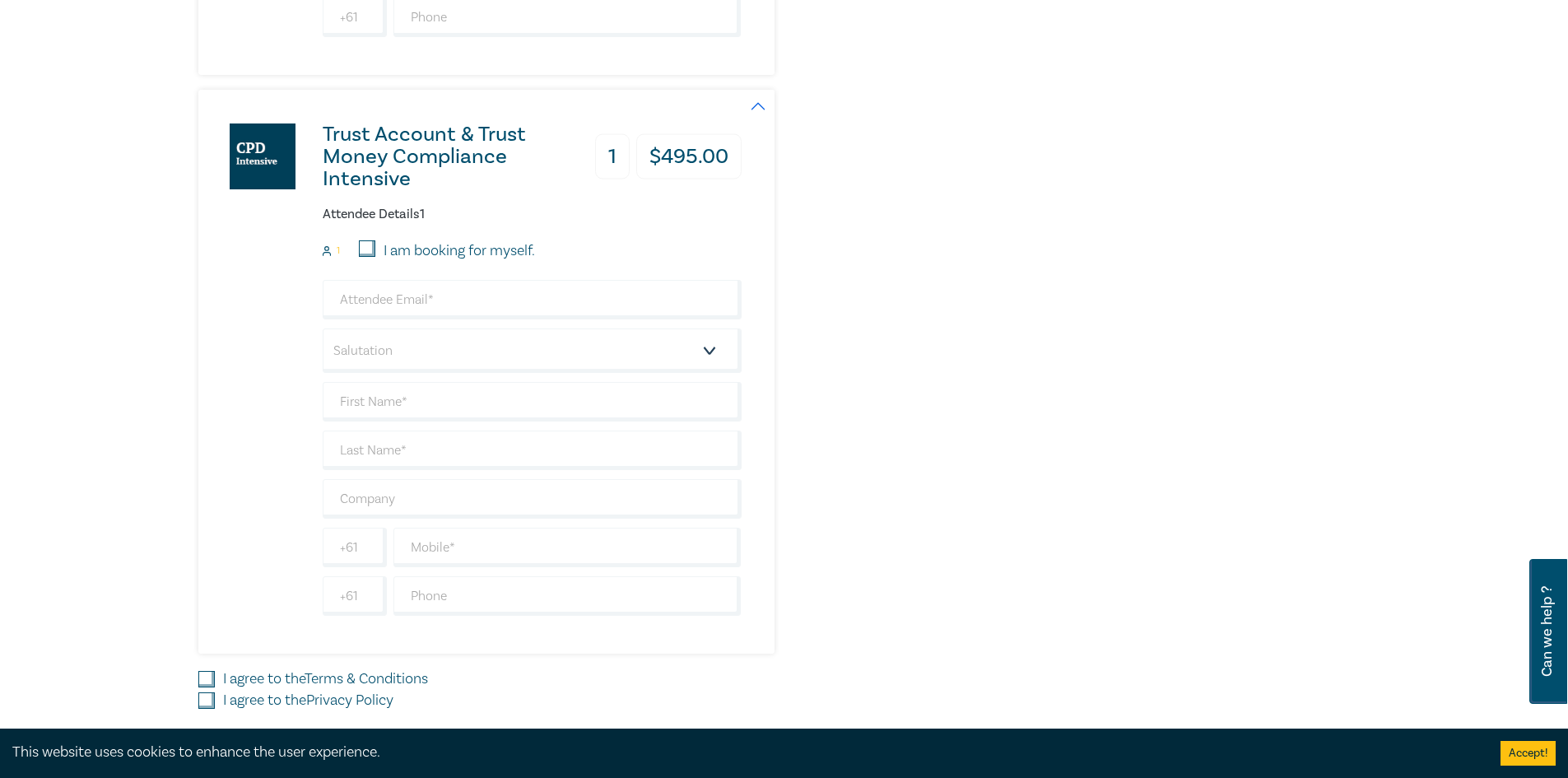
scroll to position [823, 0]
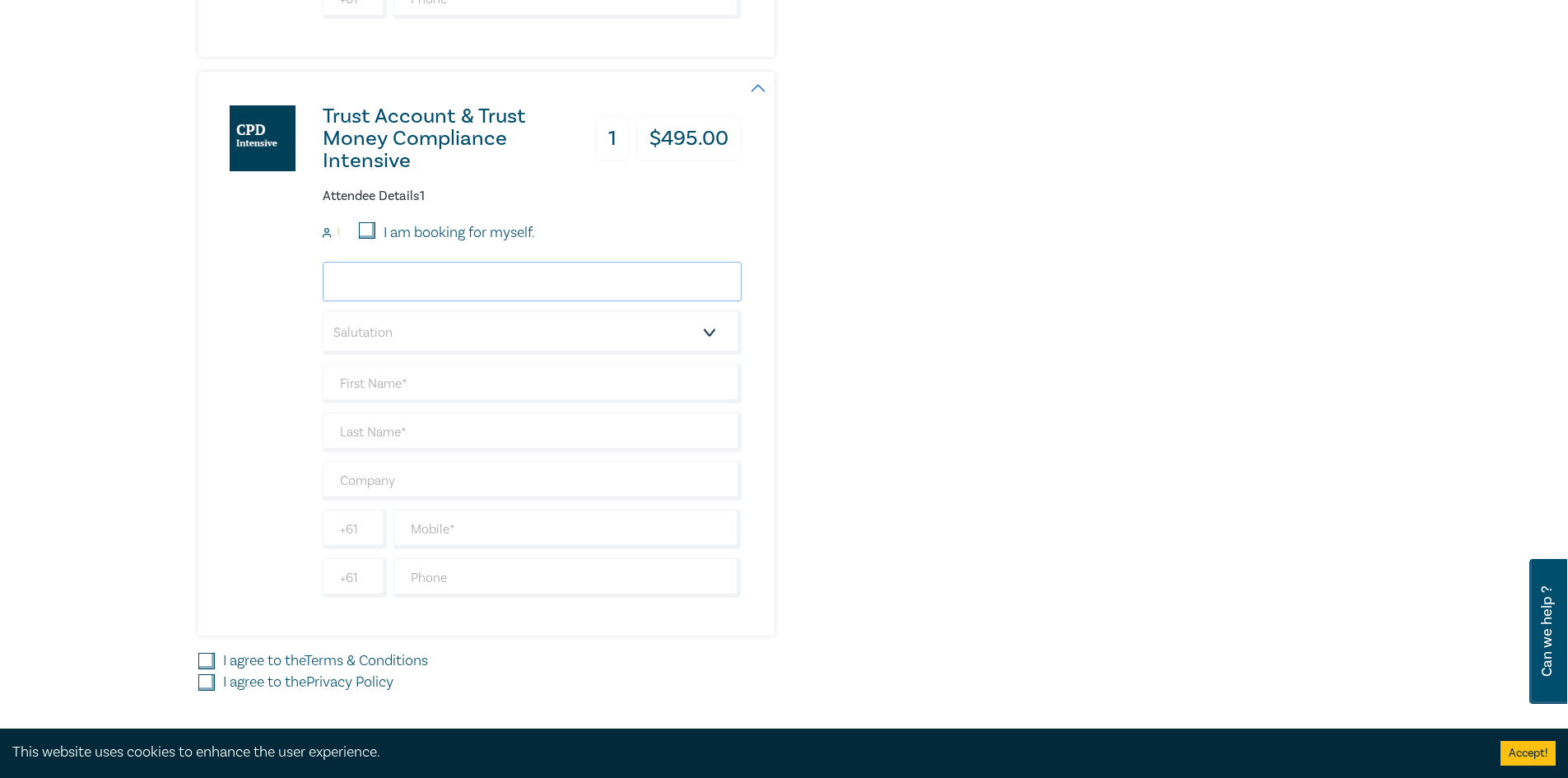
click at [416, 279] on input "email" at bounding box center [531, 282] width 419 height 40
type input "Ian.whiteford@aandi.com.au"
click at [528, 327] on select "Salutation Mr. Mrs. Ms. Miss Dr. Prof. Other" at bounding box center [531, 332] width 419 height 45
select select "Mr."
click at [322, 310] on select "Salutation Mr. Mrs. Ms. Miss Dr. Prof. Other" at bounding box center [531, 332] width 419 height 45
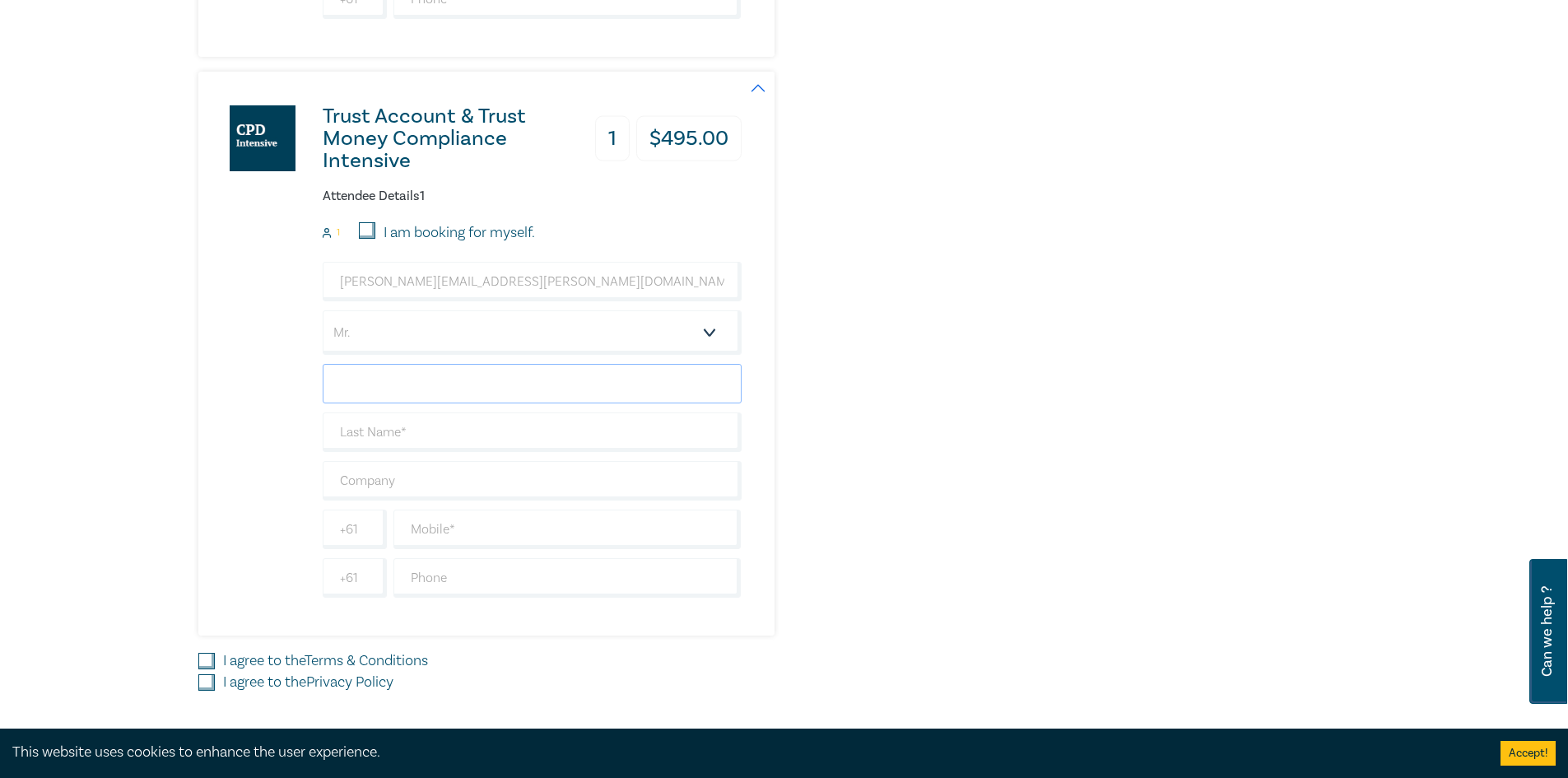
click at [492, 383] on input "text" at bounding box center [531, 384] width 419 height 40
type input "Ian"
type input "Whiteford"
type input "AANDI Lawyers"
type input "414179995"
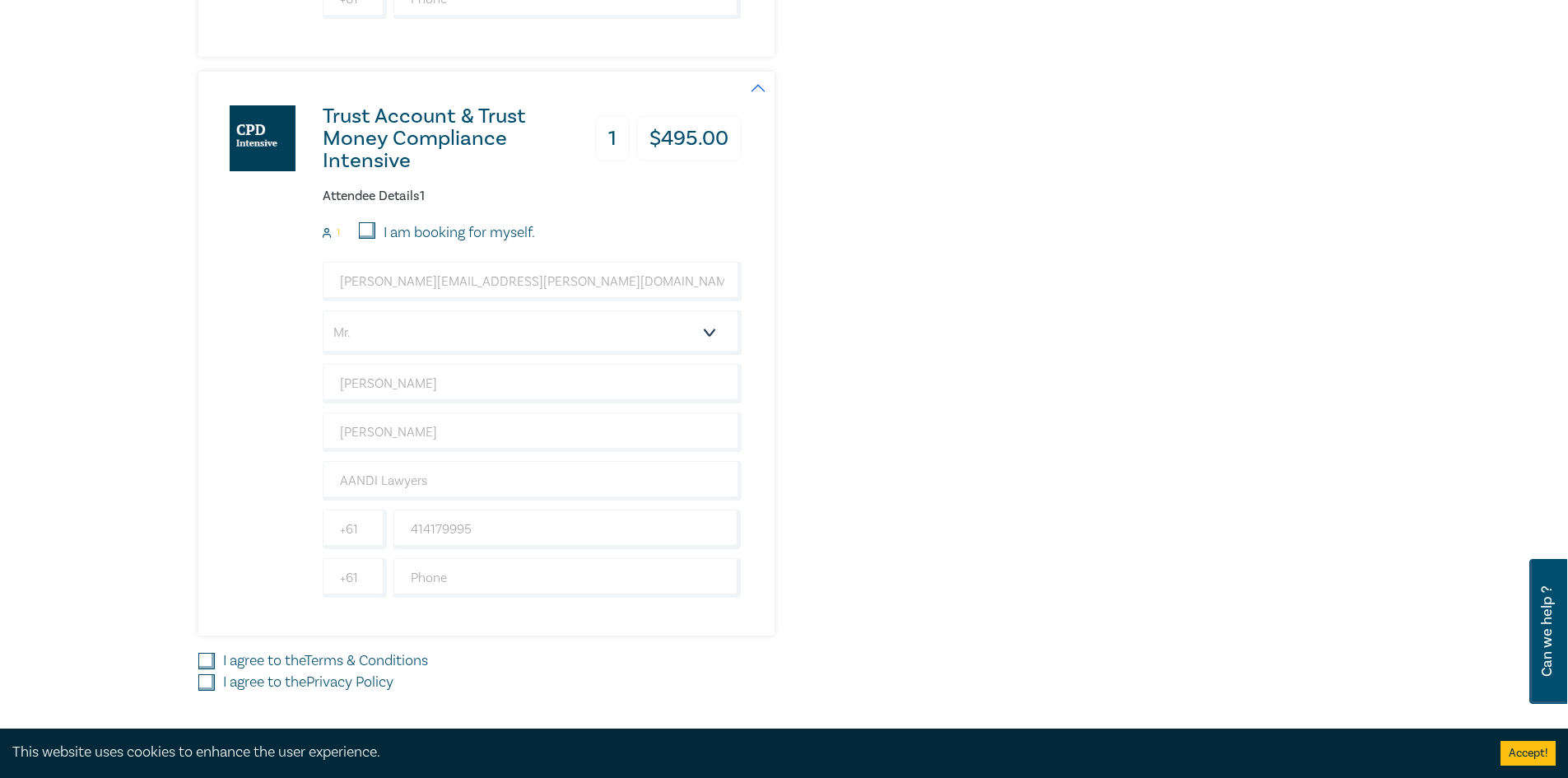
click at [211, 665] on input "I agree to the Terms & Conditions" at bounding box center [206, 661] width 17 height 17
checkbox input "true"
click at [205, 679] on input "I agree to the Privacy Policy" at bounding box center [206, 681] width 17 height 17
checkbox input "true"
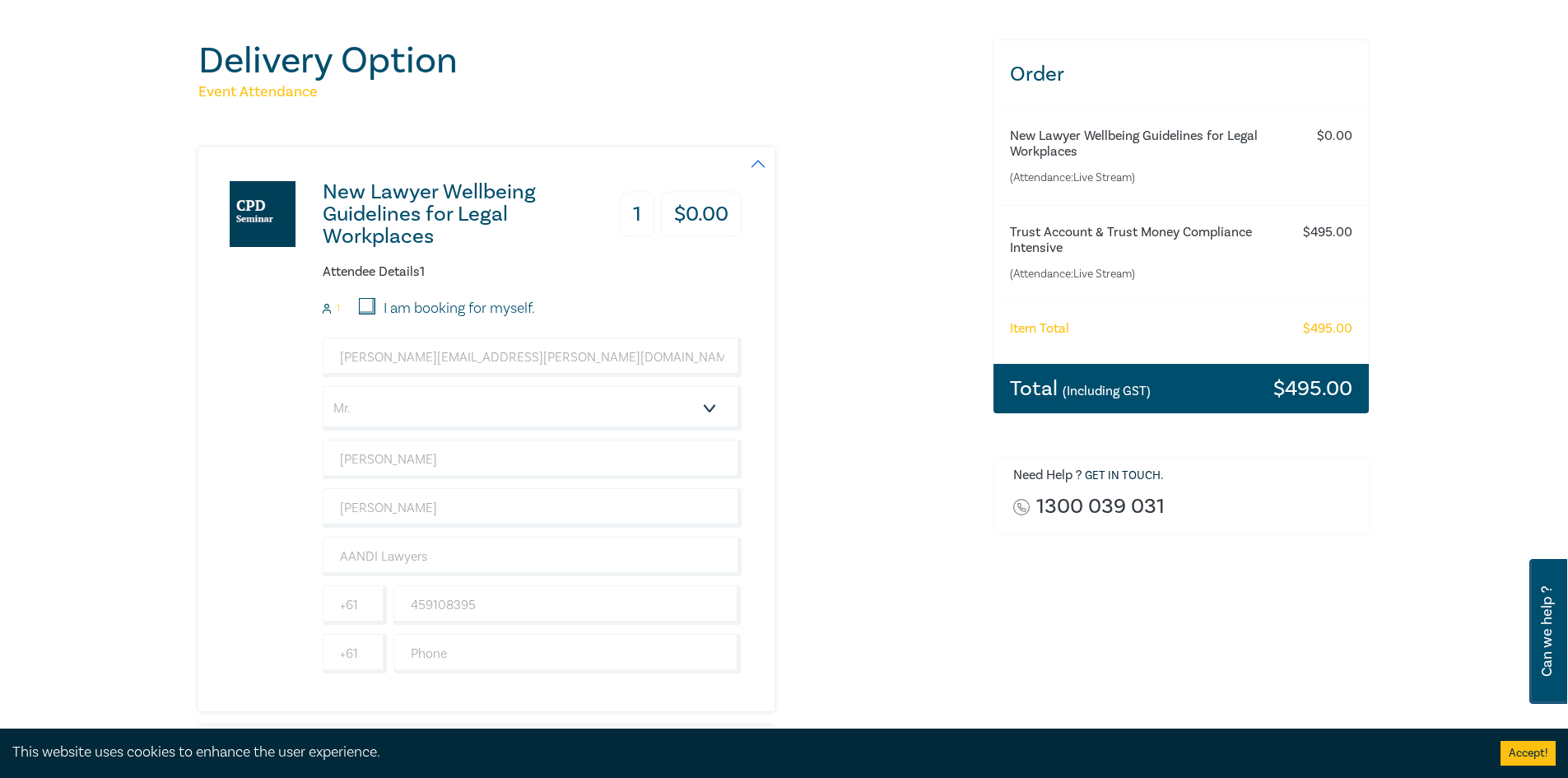
scroll to position [0, 0]
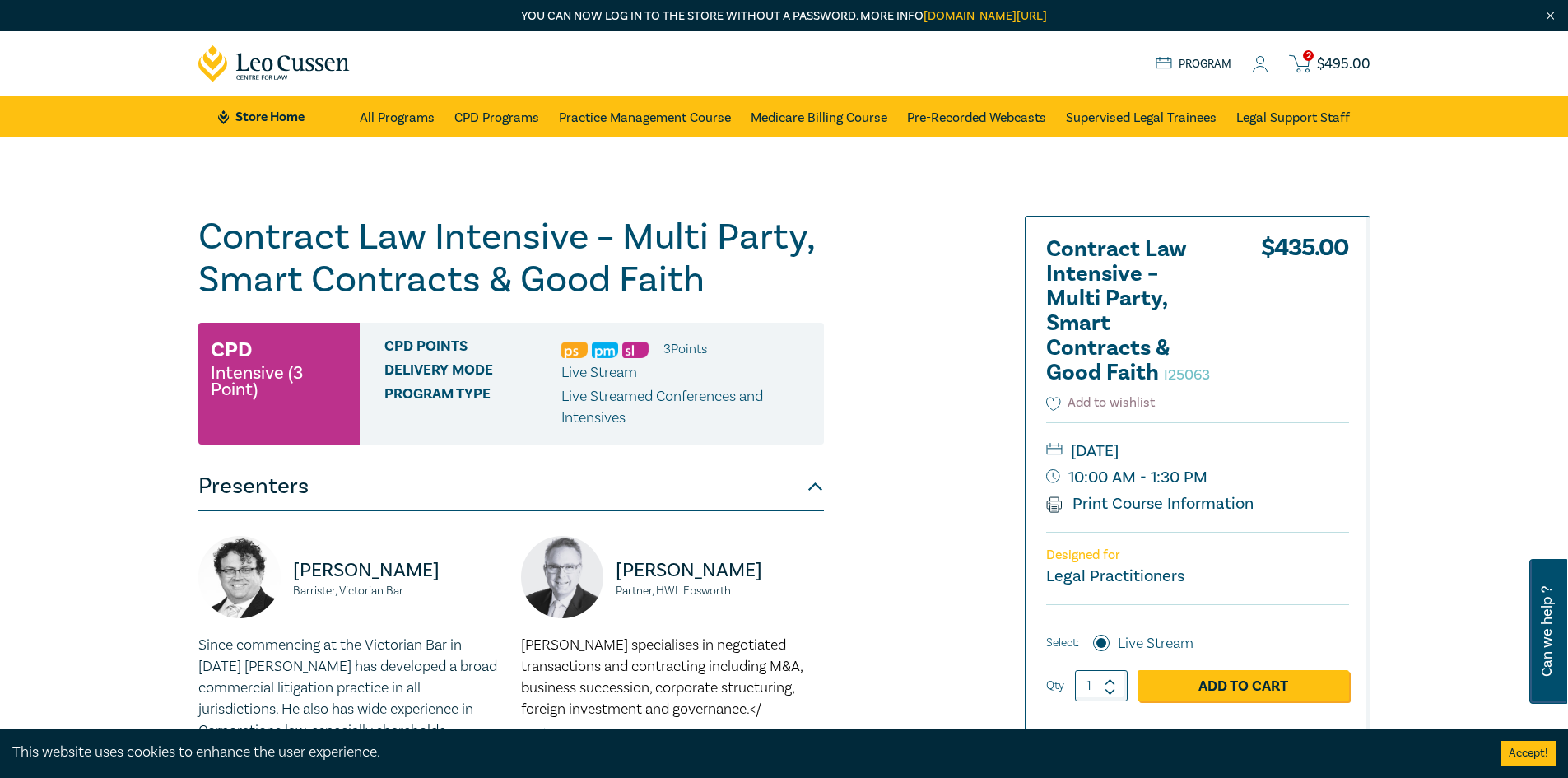
click at [1303, 56] on icon at bounding box center [1298, 64] width 21 height 21
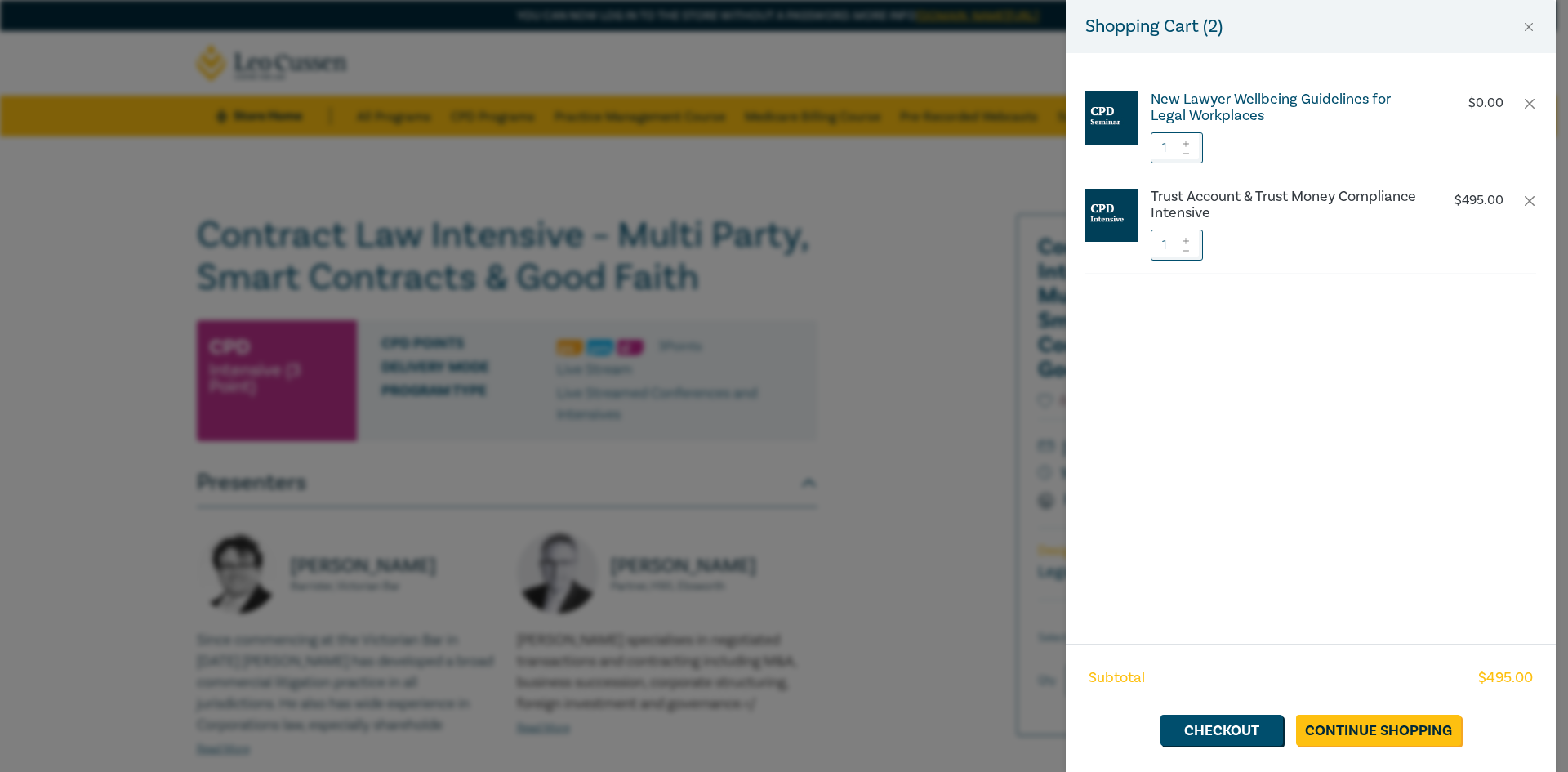
click at [1254, 102] on h6 "New Lawyer Wellbeing Guidelines for Legal Workplaces" at bounding box center [1286, 108] width 272 height 33
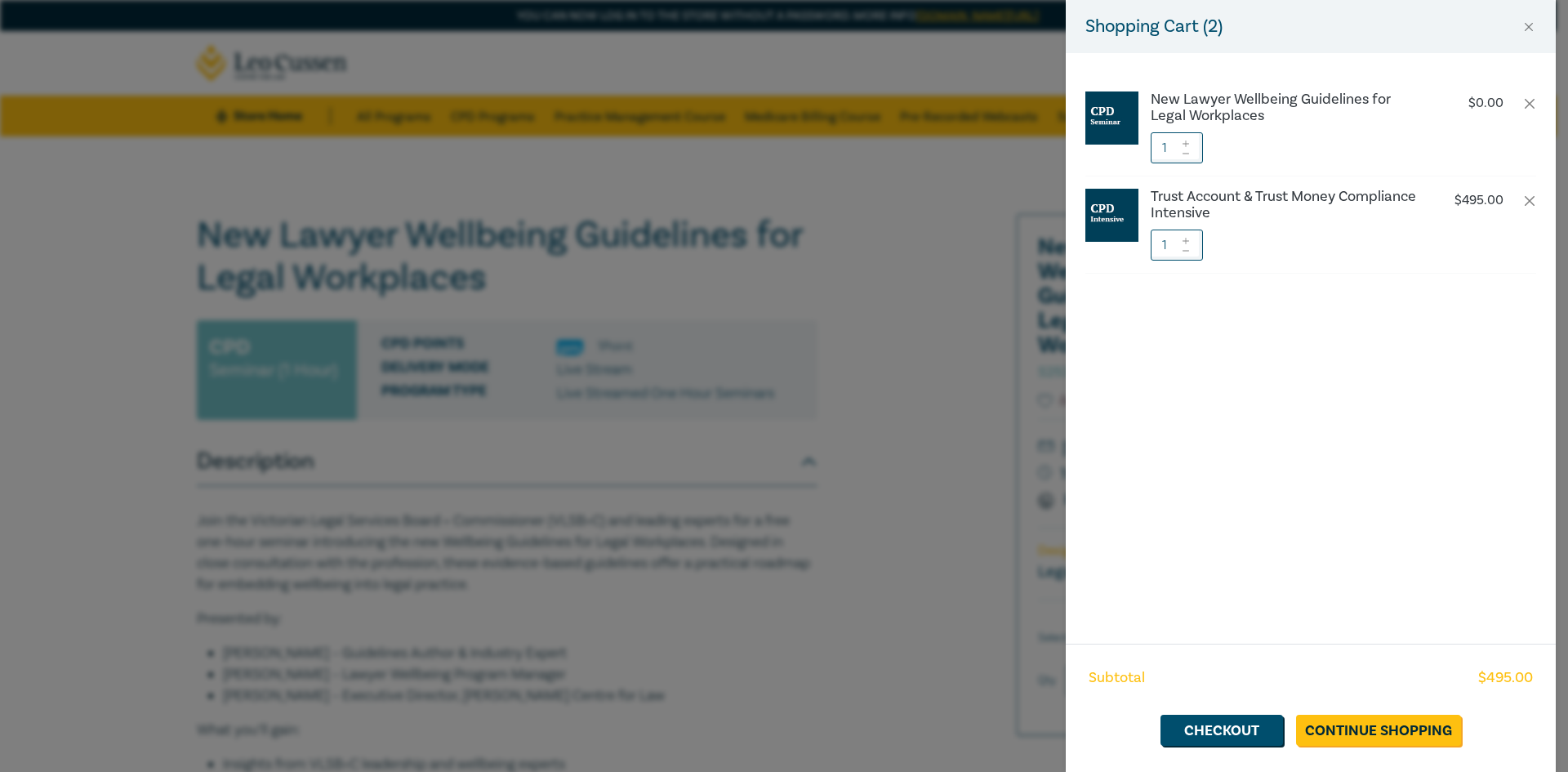
click at [872, 427] on div "Shopping Cart ( 2 ) New Lawyer Wellbeing Guidelines for Legal Workplaces $ 0.00…" at bounding box center [784, 386] width 1568 height 772
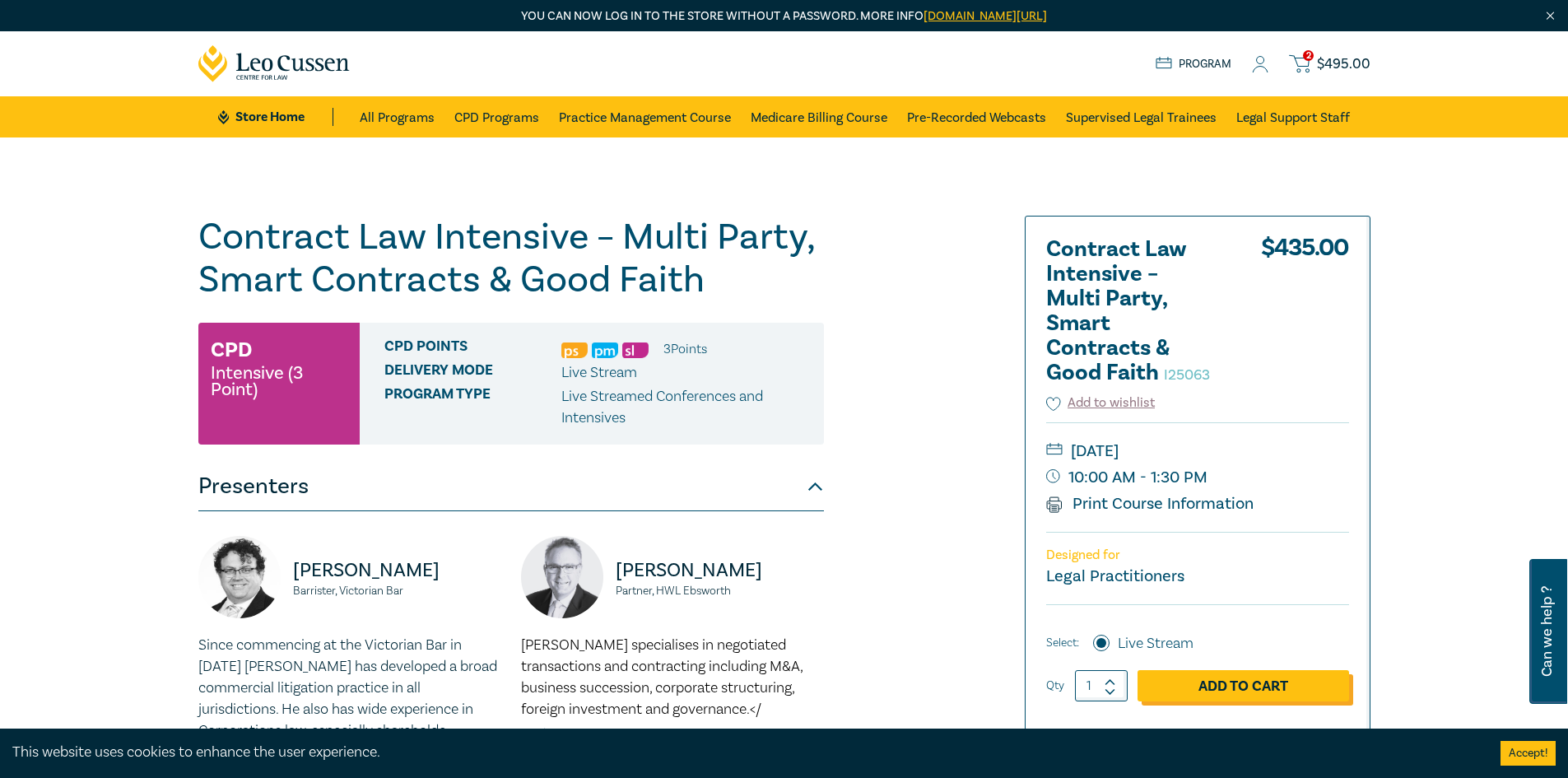
click at [1256, 684] on link "Add to Cart" at bounding box center [1243, 684] width 212 height 31
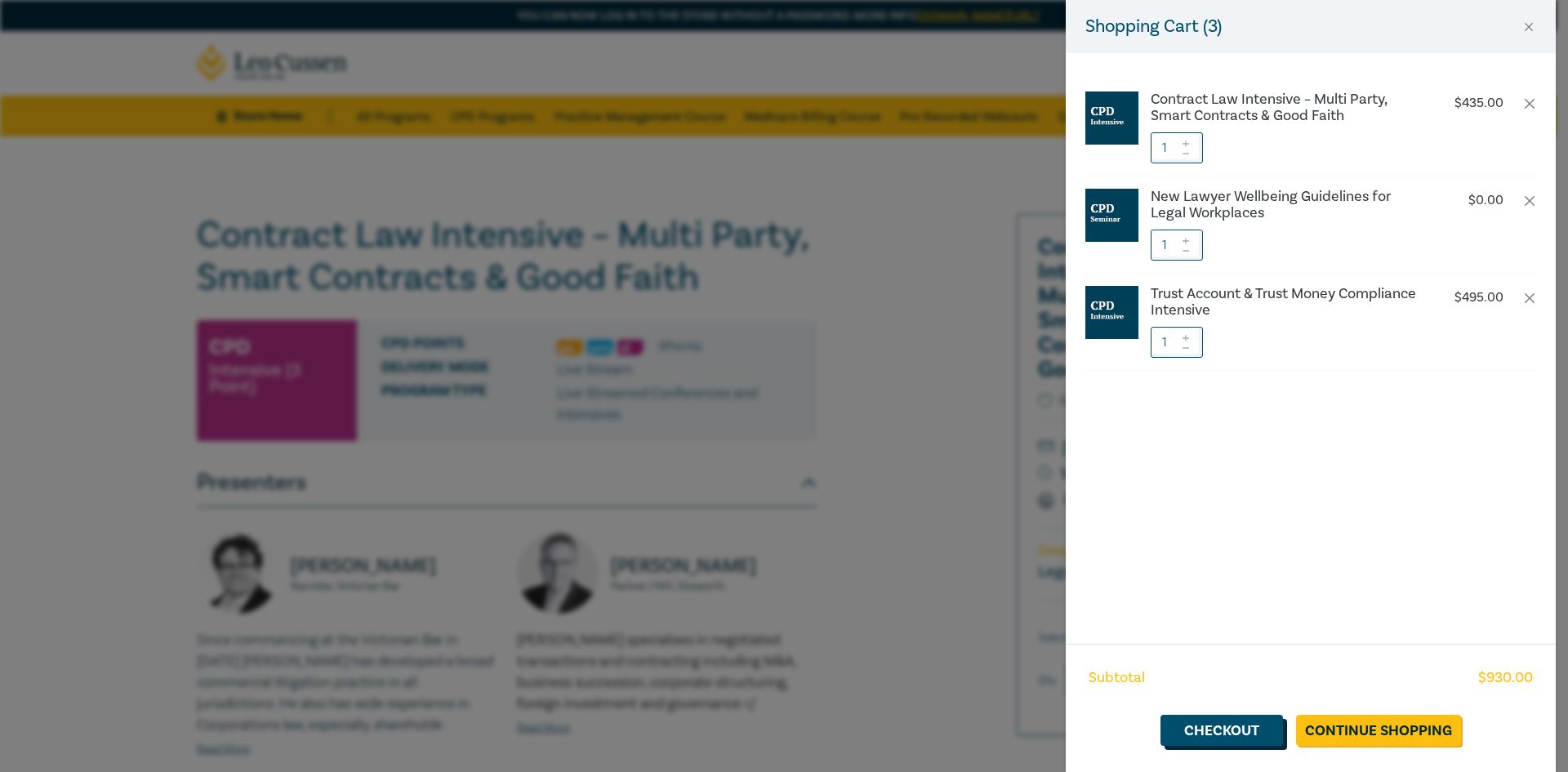
click at [1225, 732] on link "Checkout" at bounding box center [1221, 730] width 122 height 31
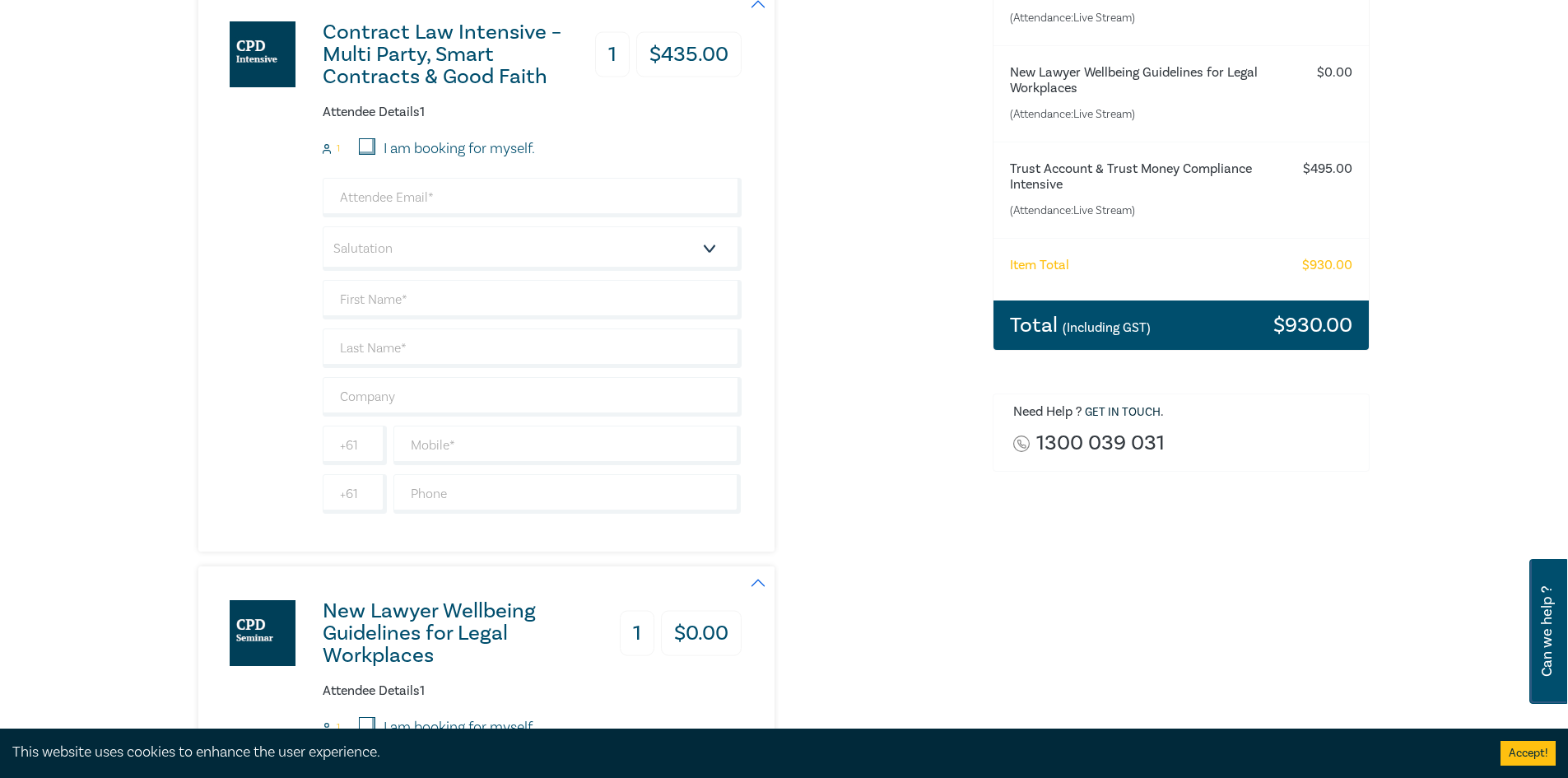
scroll to position [164, 0]
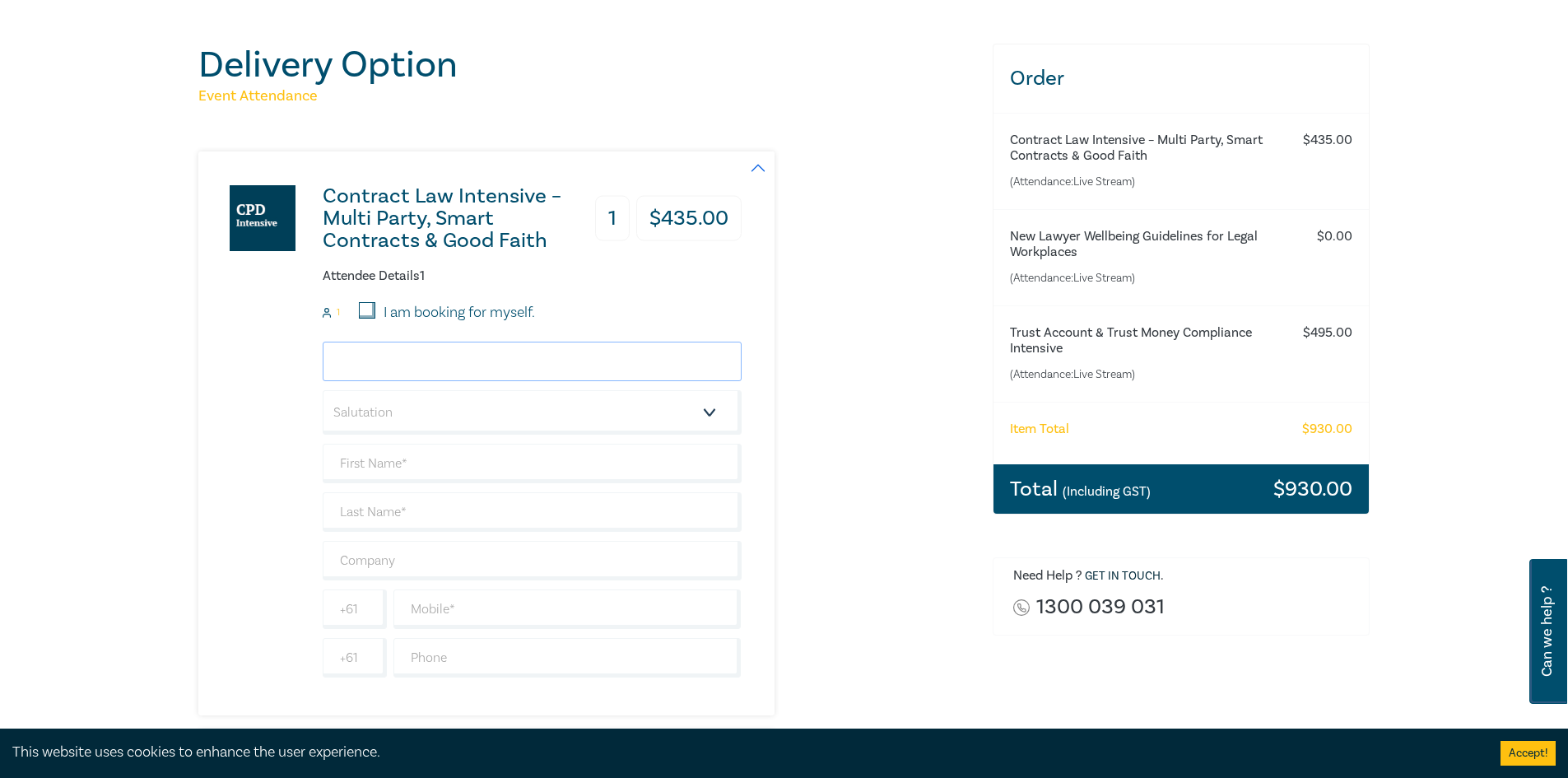
click at [483, 368] on input "email" at bounding box center [531, 361] width 419 height 40
type input "leigh.nikolakis@aandi.com.au"
drag, startPoint x: 583, startPoint y: 373, endPoint x: 277, endPoint y: 362, distance: 306.2
click at [277, 362] on div "Contract Law Intensive – Multi Party, Smart Contracts & Good Faith 1 $ 435.00 A…" at bounding box center [470, 433] width 543 height 564
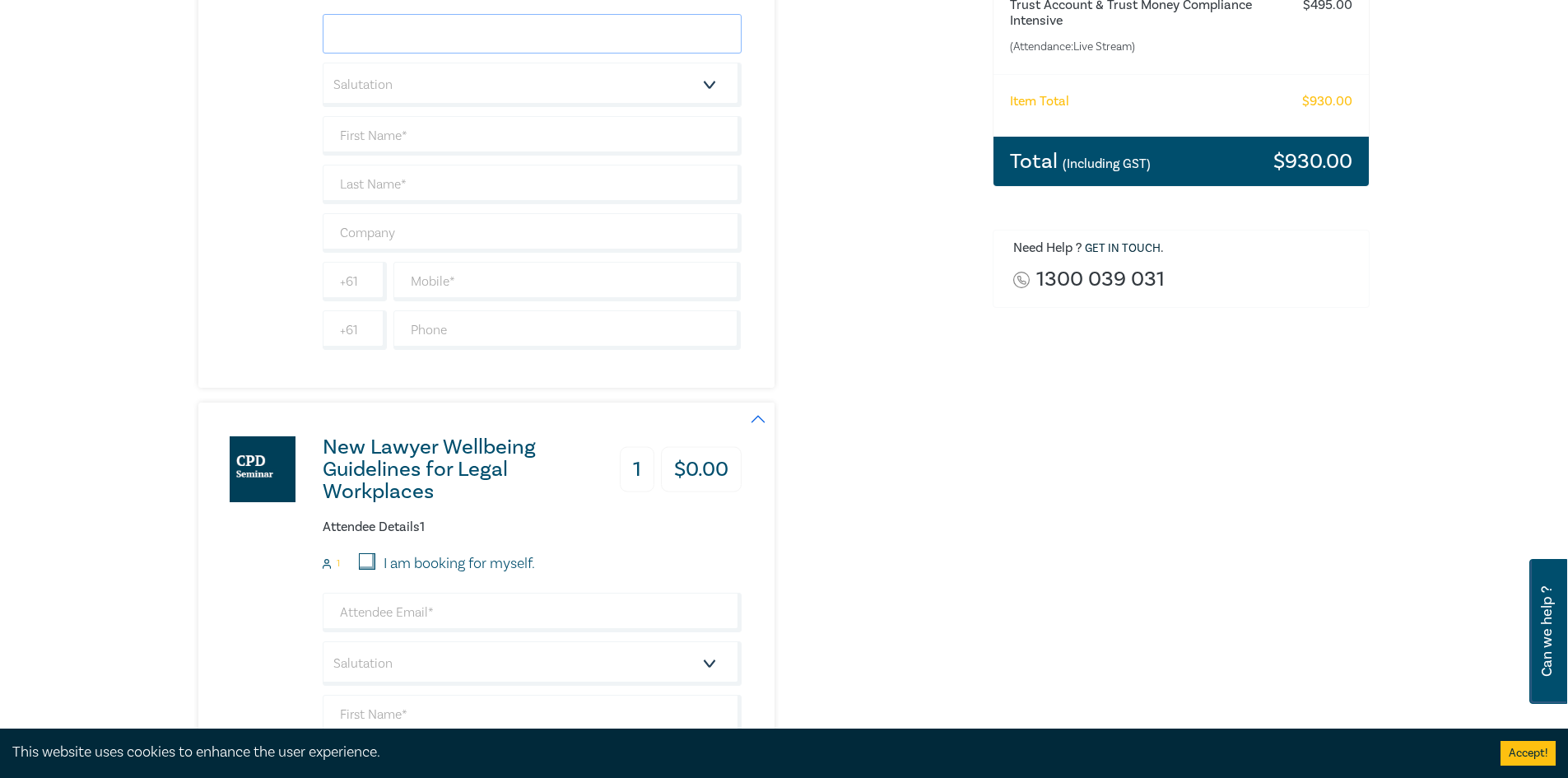
scroll to position [740, 0]
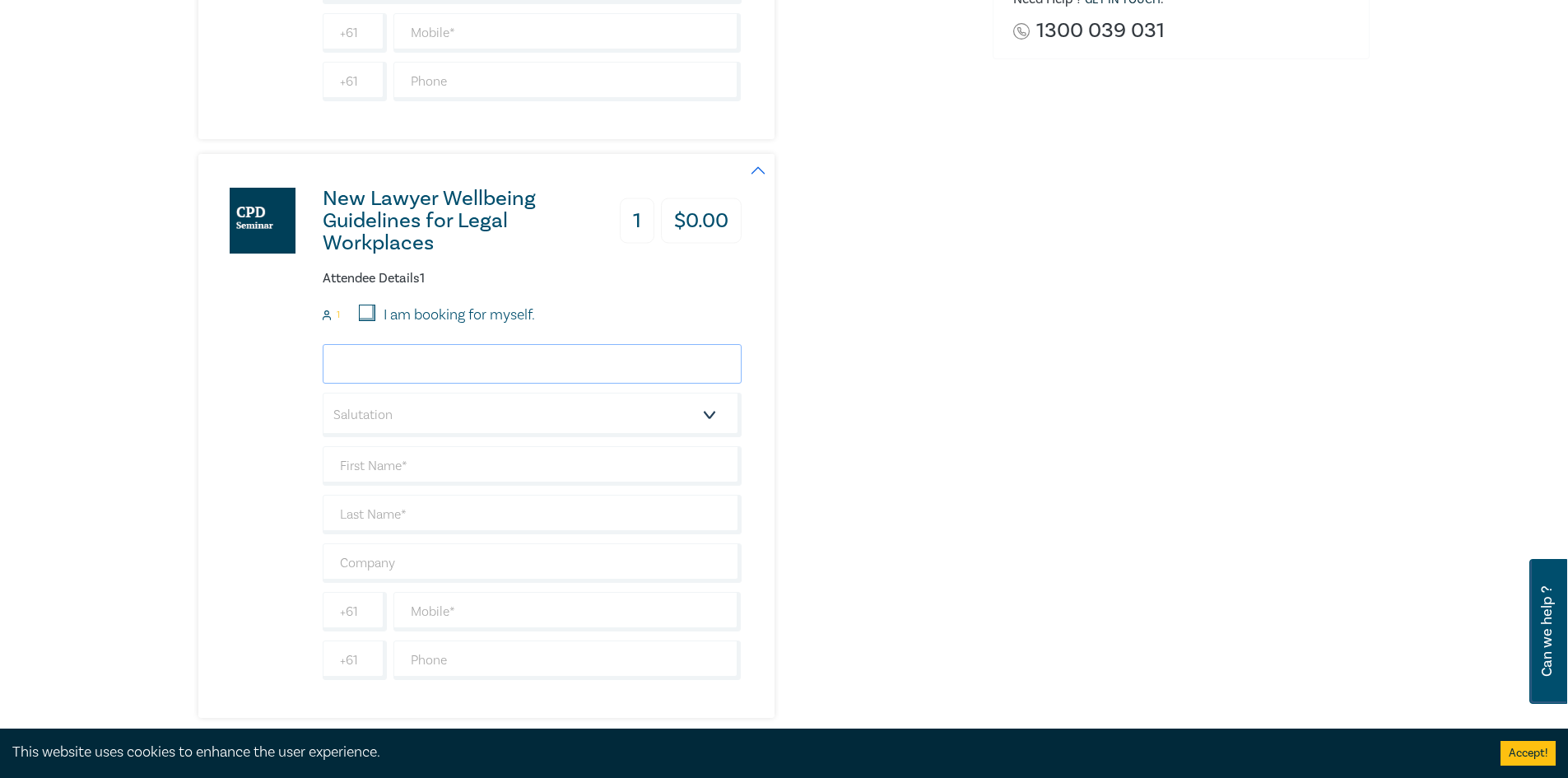
click at [357, 373] on input "email" at bounding box center [531, 364] width 419 height 40
paste input "leigh.nikolakis@aandi.com.au"
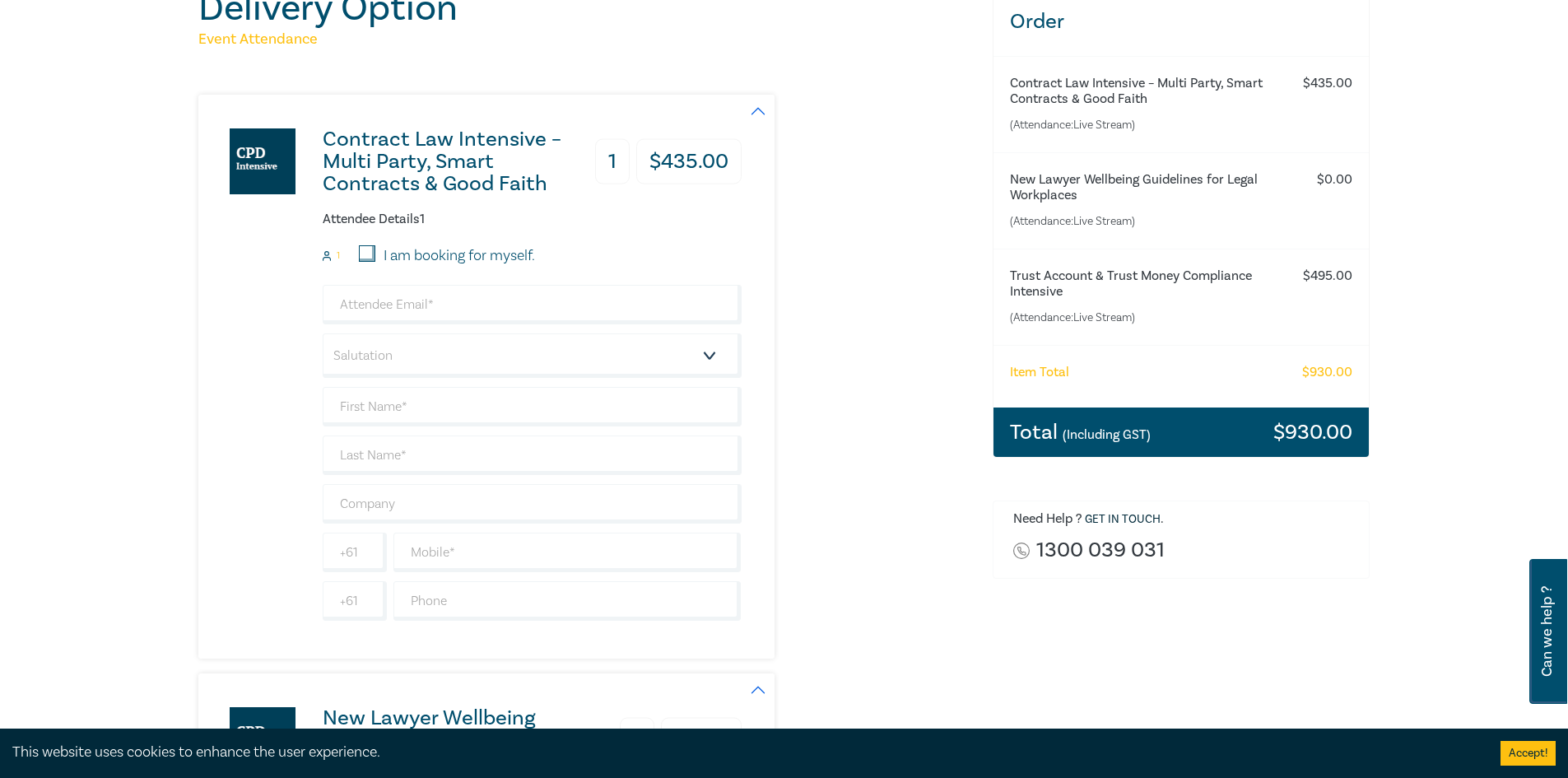
scroll to position [247, 0]
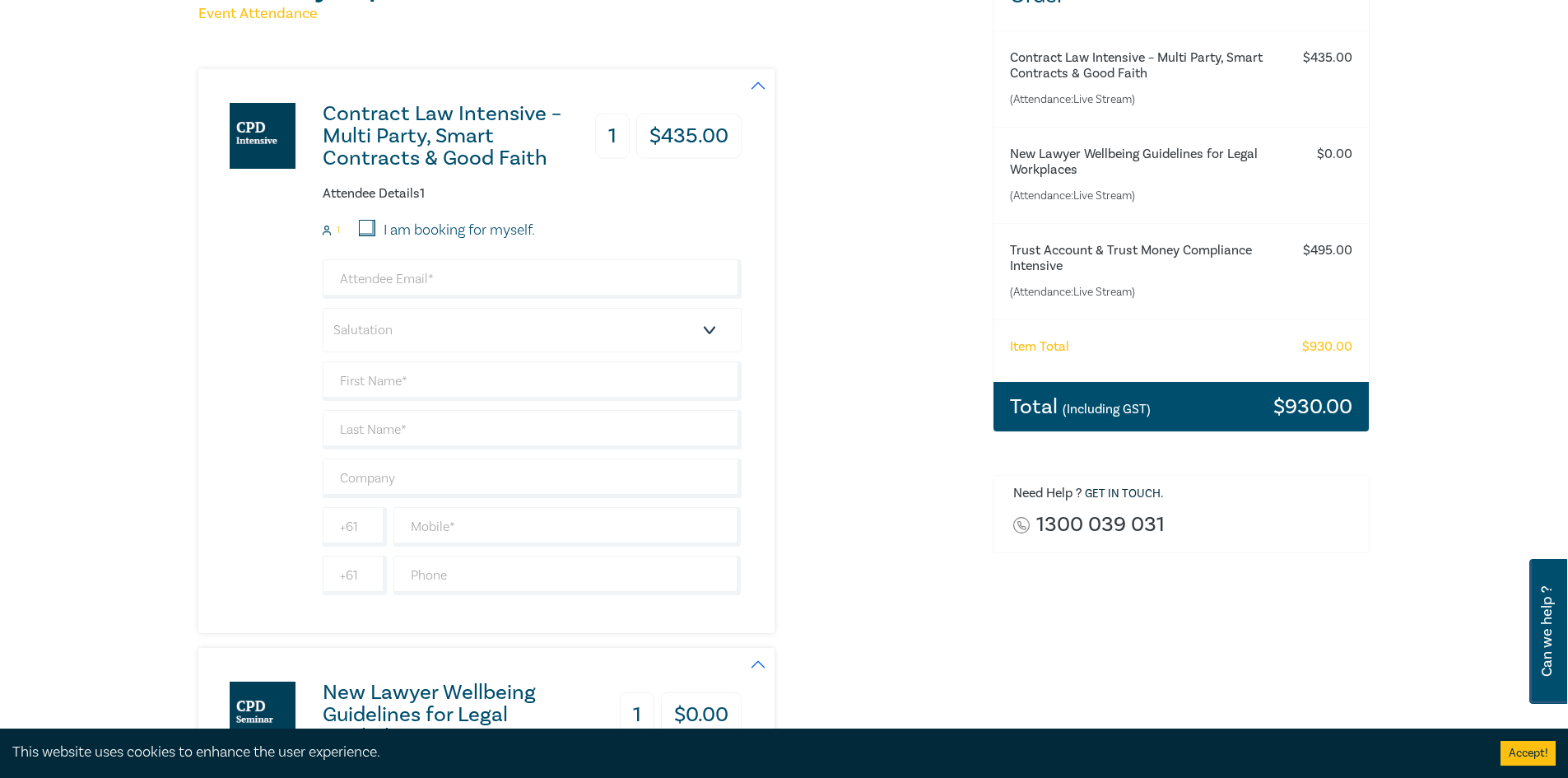
type input "leigh.nikolakis@aandi.com.au"
click at [358, 339] on select "Salutation Mr. Mrs. Ms. Miss Dr. Prof. Other" at bounding box center [531, 329] width 419 height 45
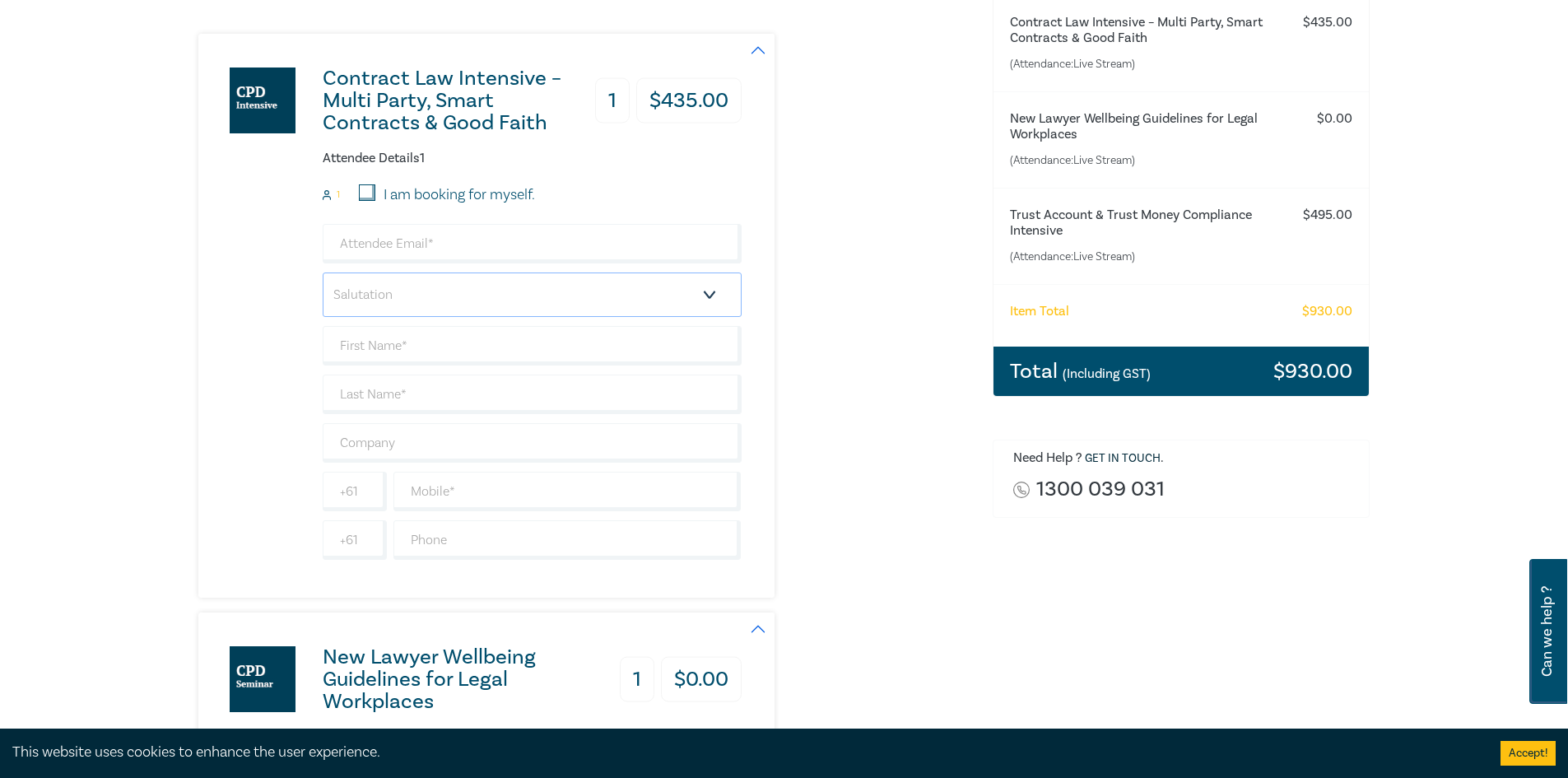
scroll to position [83, 0]
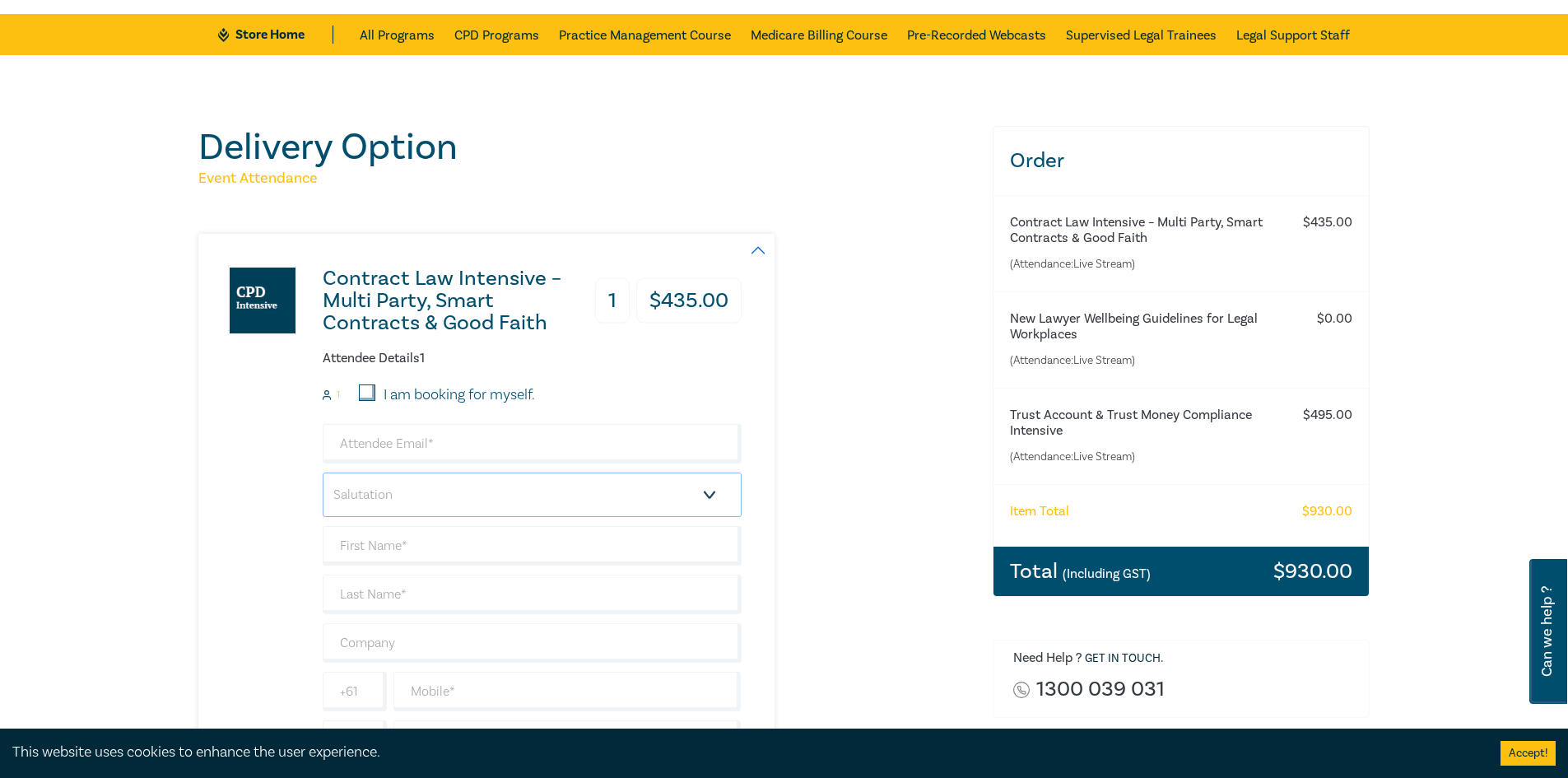
click at [386, 491] on select "Salutation Mr. Mrs. Ms. Miss Dr. Prof. Other" at bounding box center [531, 494] width 419 height 45
click at [388, 443] on input "email" at bounding box center [531, 444] width 419 height 40
paste input "leigh.nikolakis@aandi.com.au"
type input "leigh.nikolakis@aandi.com.au"
click at [373, 484] on select "Salutation Mr. Mrs. Ms. Miss Dr. Prof. Other" at bounding box center [531, 494] width 419 height 45
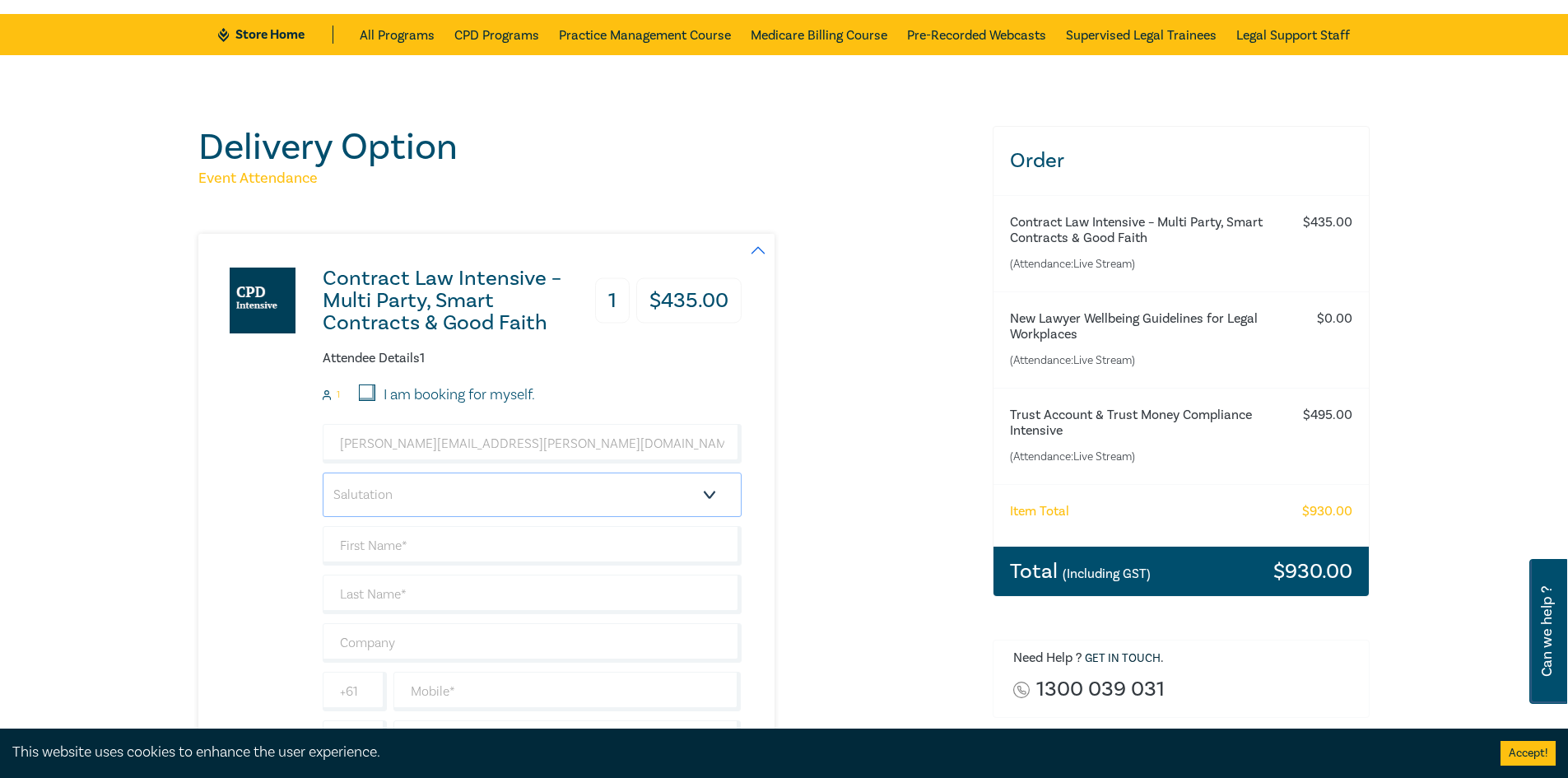
select select "Mr."
click at [322, 473] on select "Salutation Mr. Mrs. Ms. Miss Dr. Prof. Other" at bounding box center [531, 494] width 419 height 45
click at [357, 554] on input "text" at bounding box center [531, 545] width 419 height 40
type input "Leigh"
type input "Nikolakis"
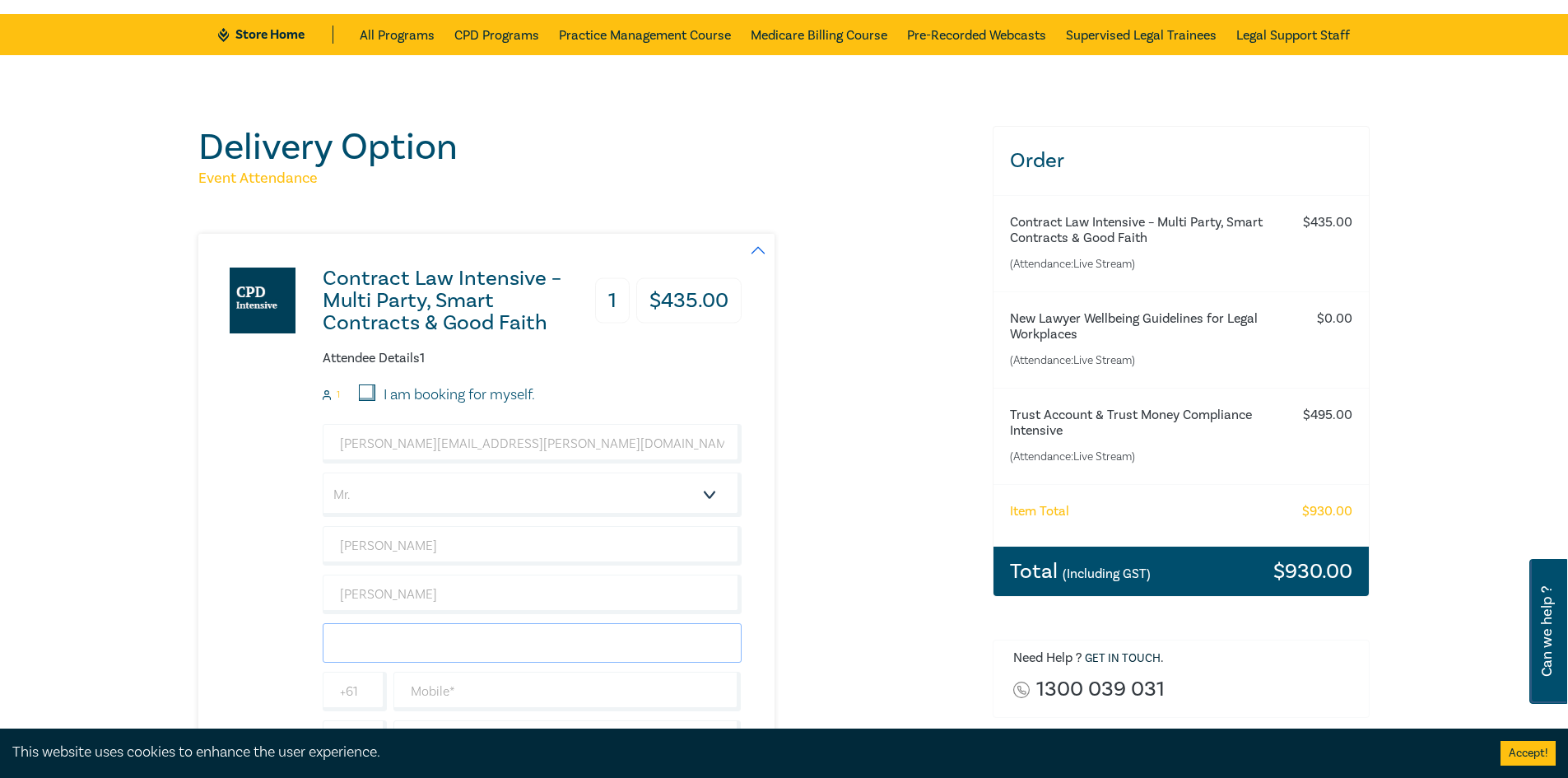
click at [397, 645] on input "text" at bounding box center [531, 643] width 419 height 40
type input "AANDI Lawyers"
click at [455, 674] on input "text" at bounding box center [567, 691] width 348 height 40
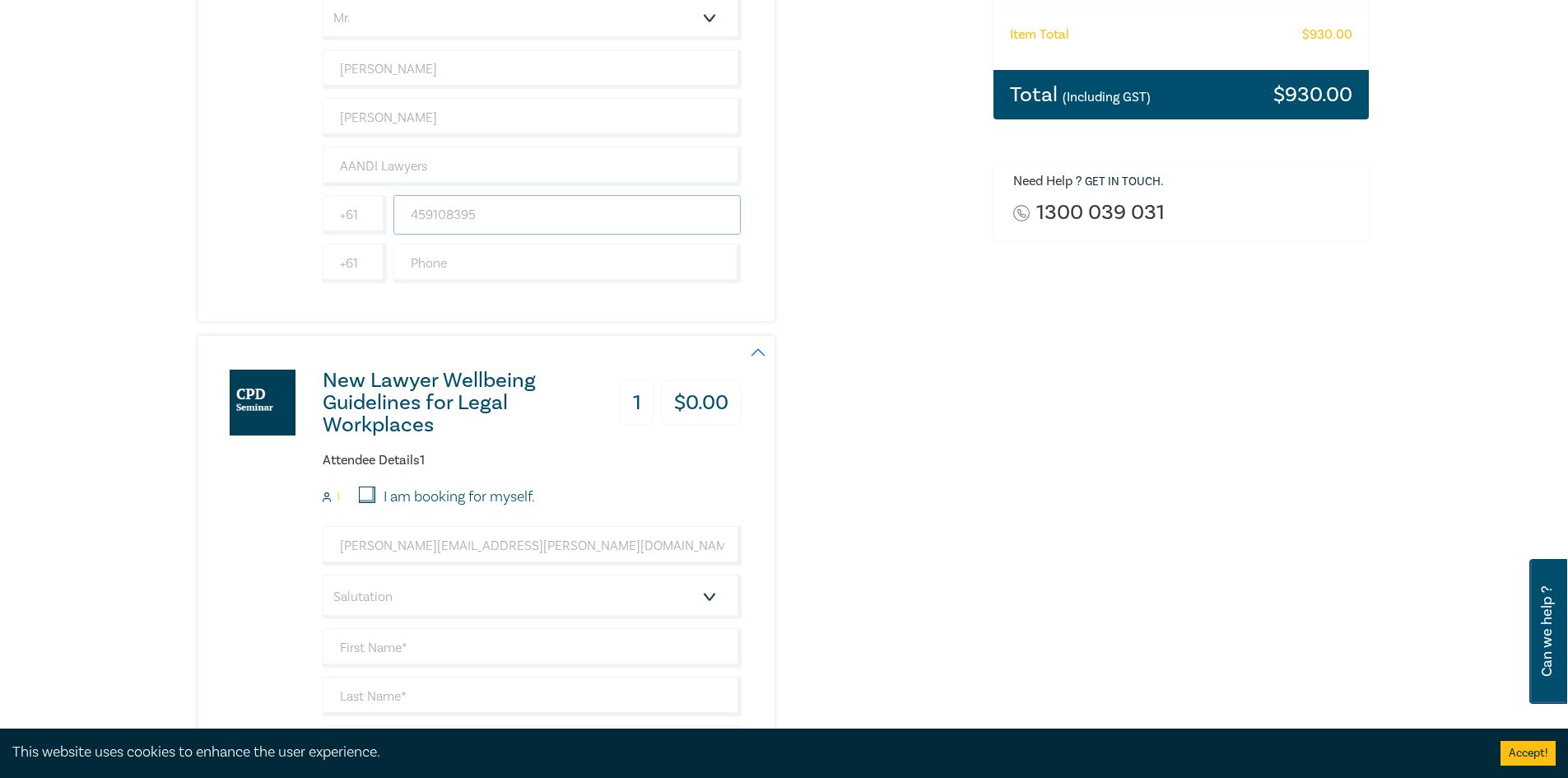
scroll to position [576, 0]
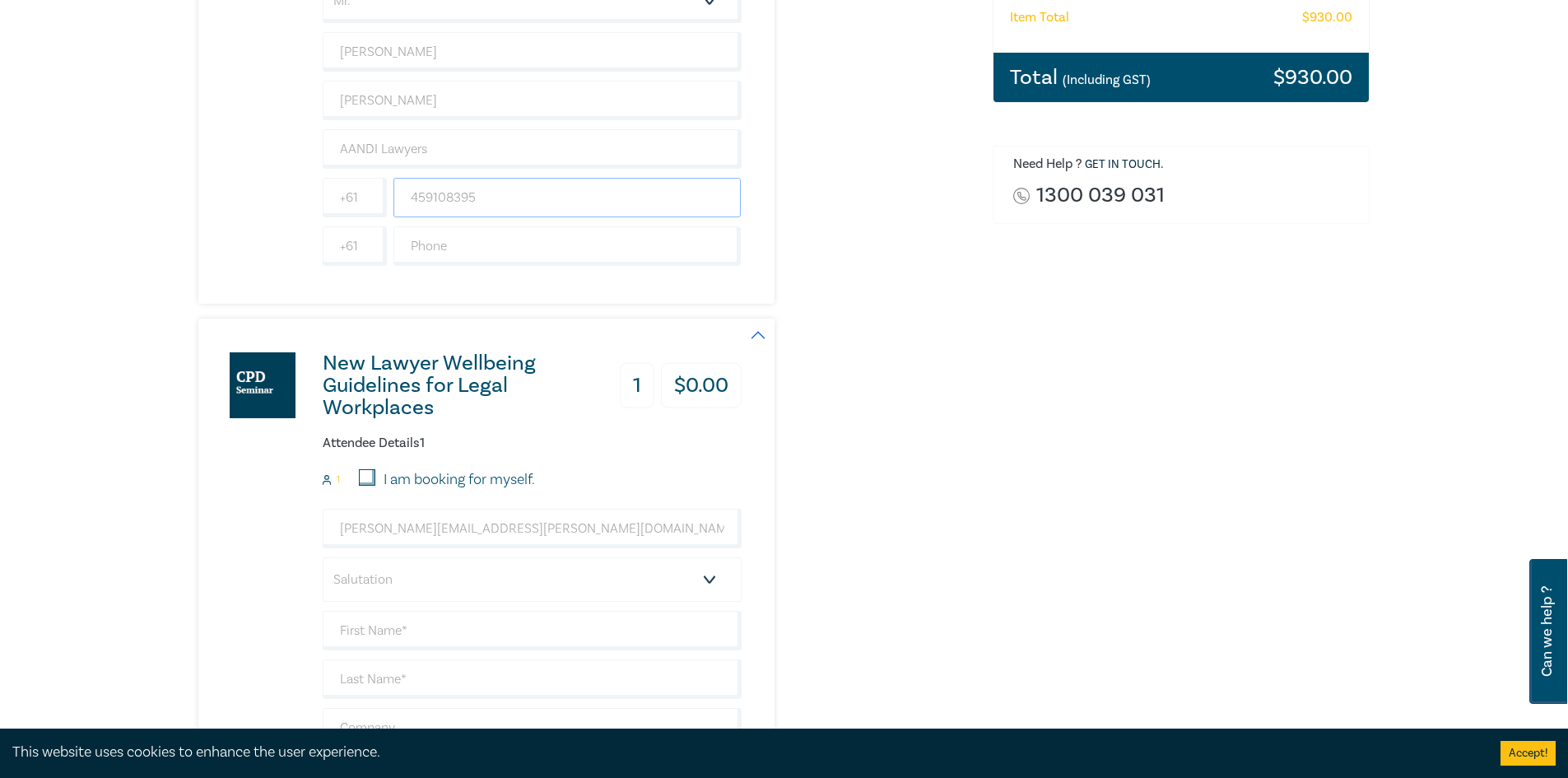
type input "459108395"
click at [441, 569] on select "Salutation Mr. Mrs. Ms. Miss Dr. Prof. Other" at bounding box center [531, 579] width 419 height 45
select select "Mr."
click at [322, 557] on select "Salutation Mr. Mrs. Ms. Miss Dr. Prof. Other" at bounding box center [531, 579] width 419 height 45
click at [374, 626] on input "text" at bounding box center [531, 631] width 419 height 40
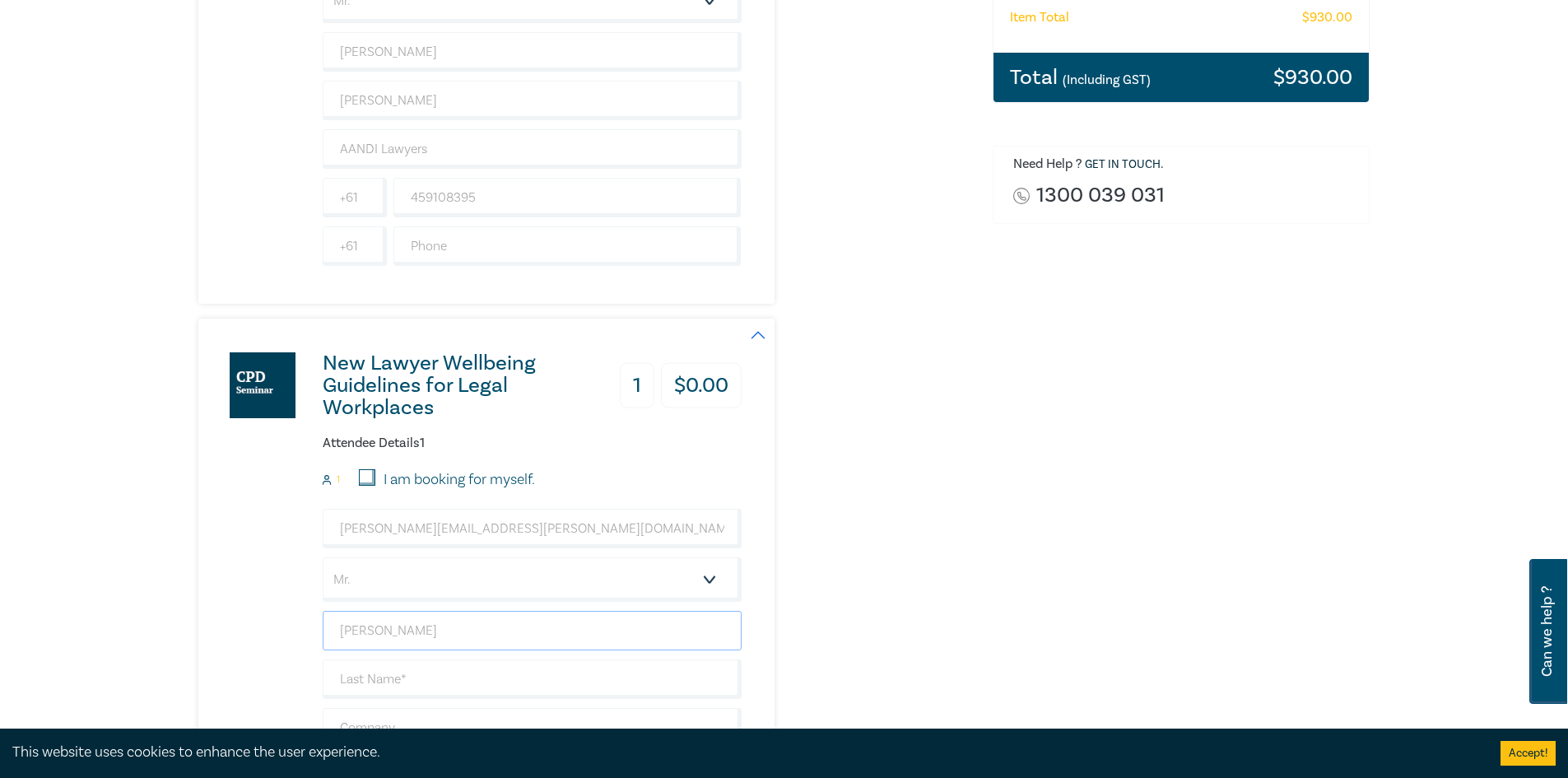
type input "Leigh"
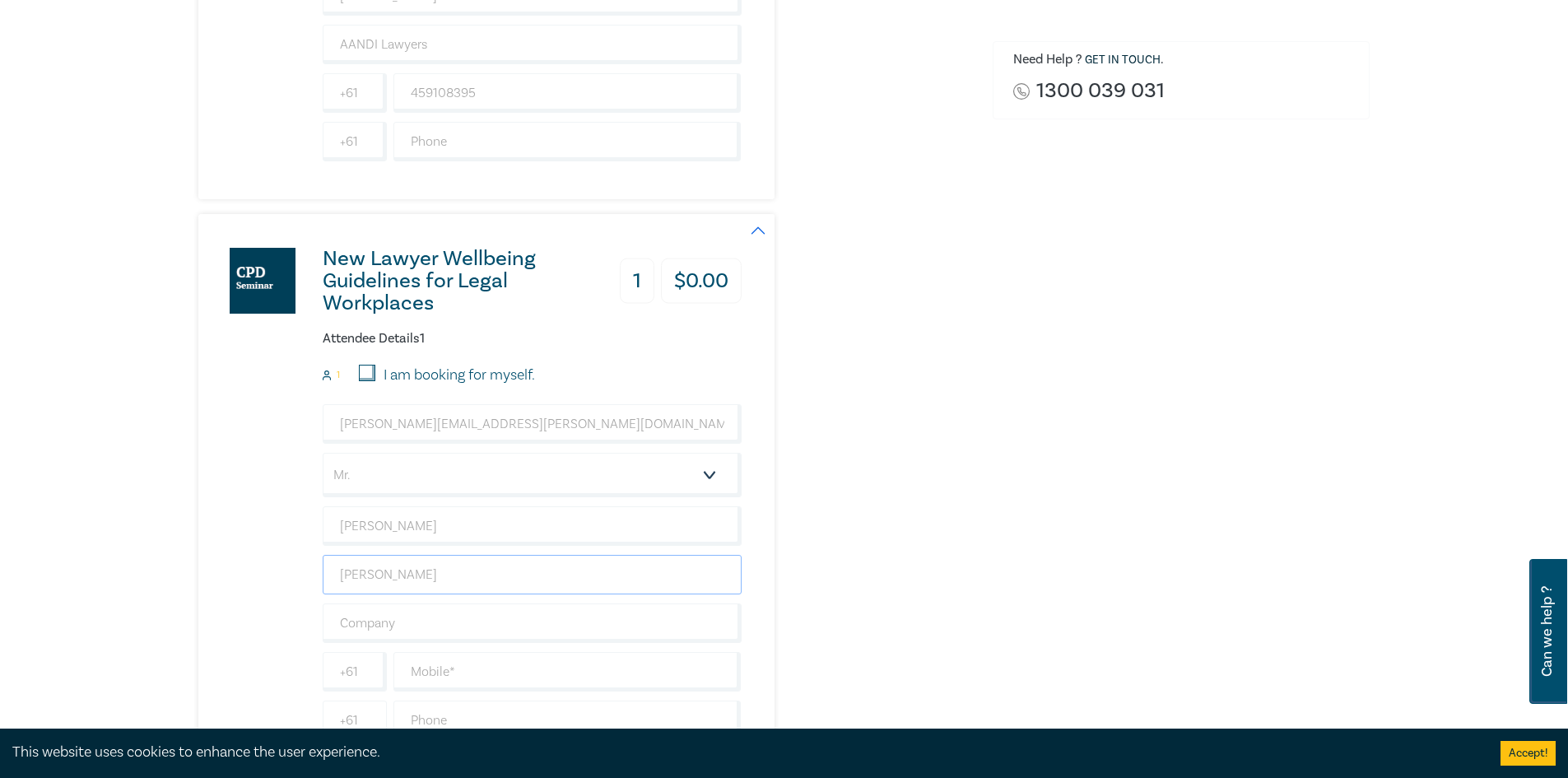
scroll to position [823, 0]
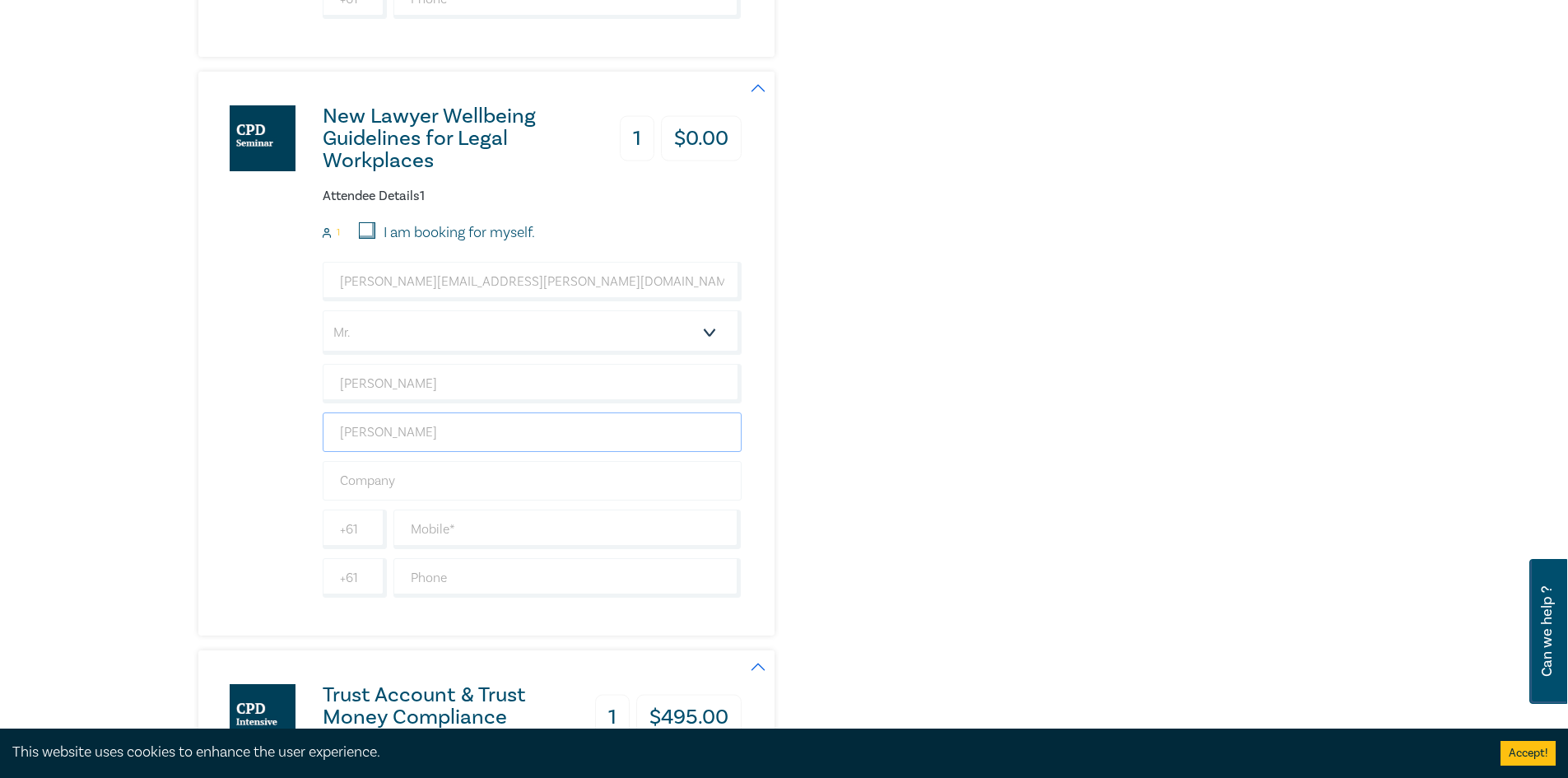
type input "Nikolakis"
click at [347, 483] on input "text" at bounding box center [531, 481] width 419 height 40
type input "AANDI Lawyers"
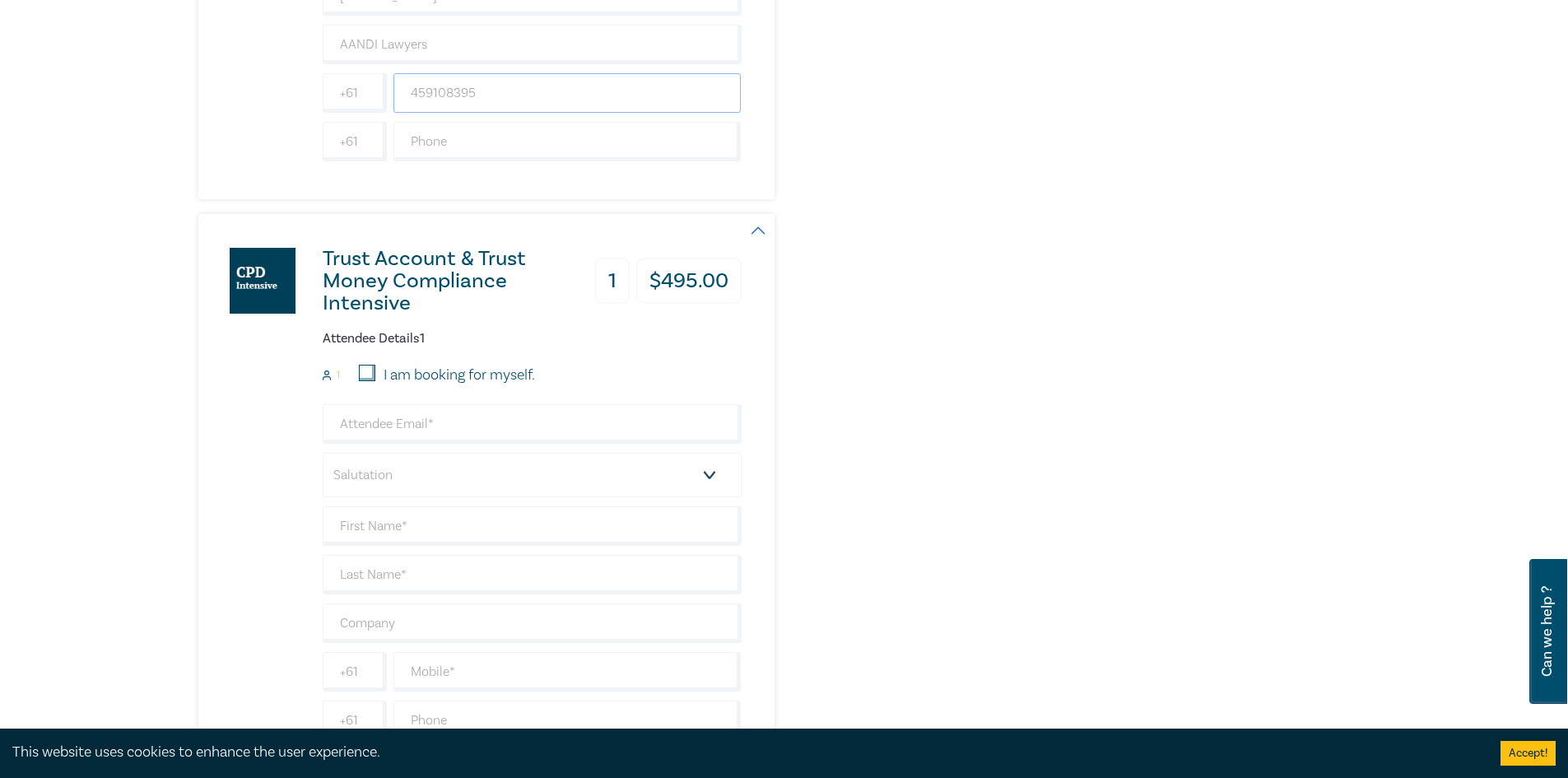
scroll to position [1316, 0]
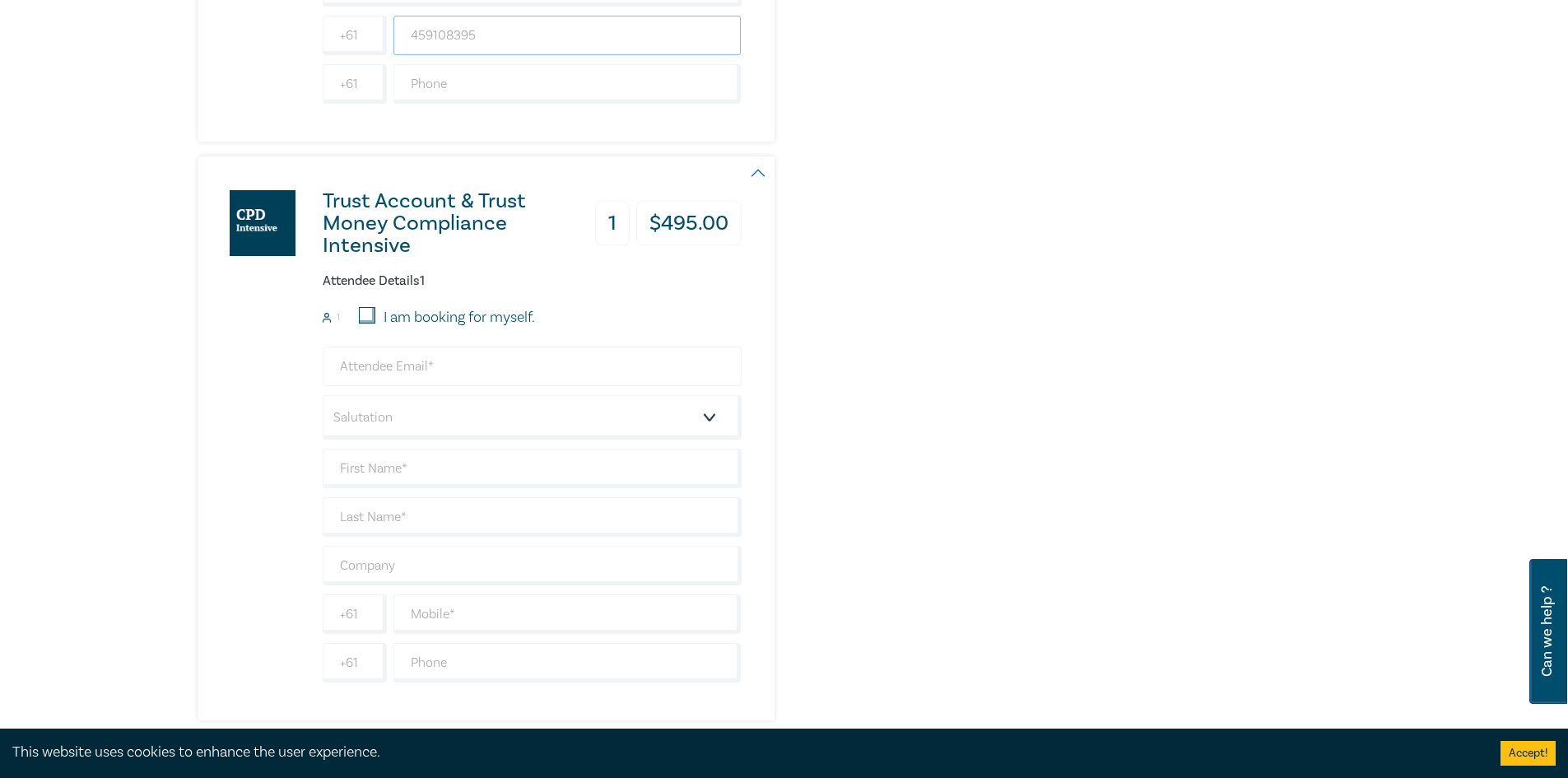
type input "459108395"
click at [372, 356] on input "email" at bounding box center [531, 366] width 419 height 40
type input "Ian.whiteford@aandi.com.au"
select select "Mr."
type input "Ian"
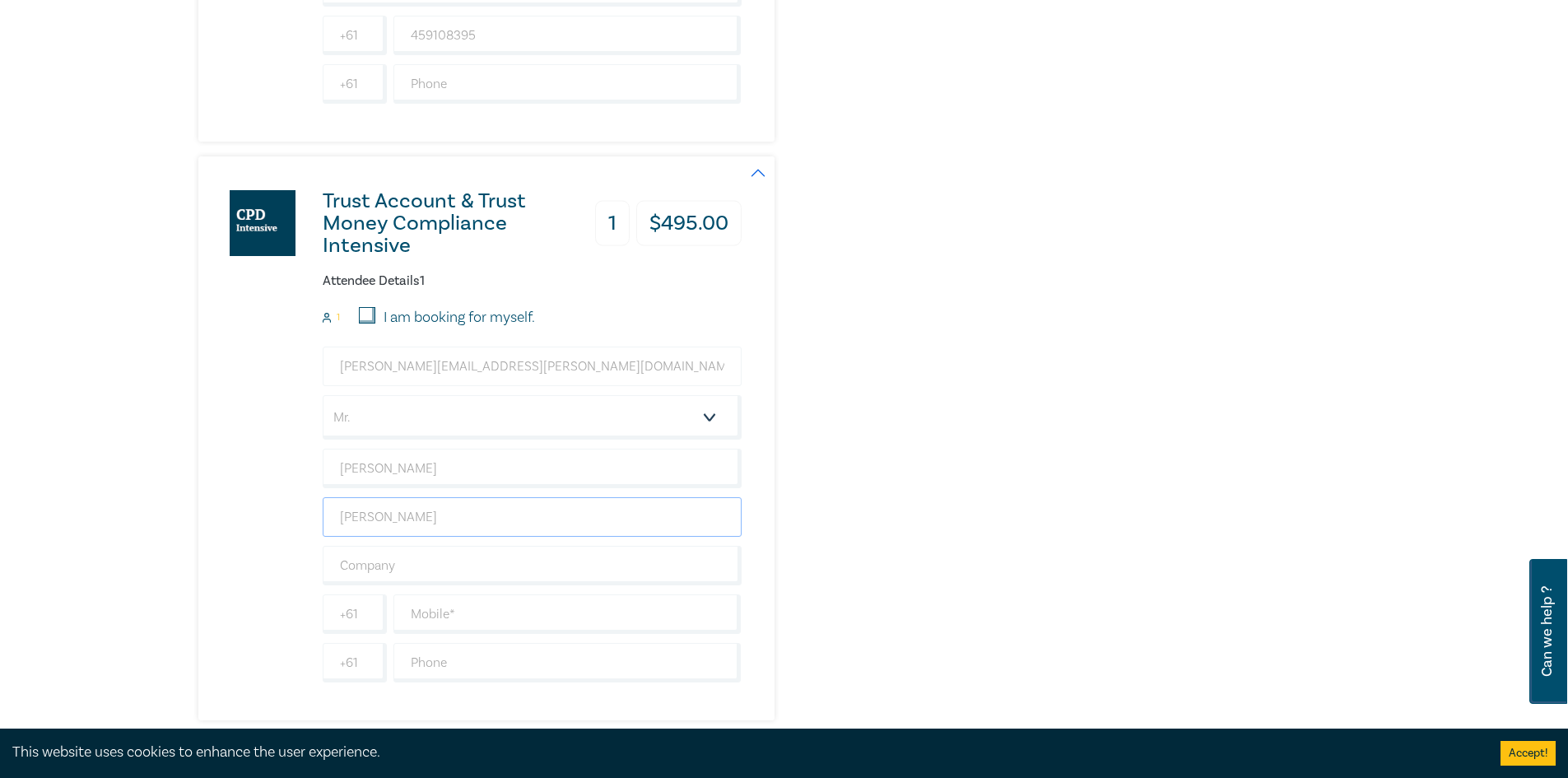
type input "Whiteford"
type input "AANDI Lawyers"
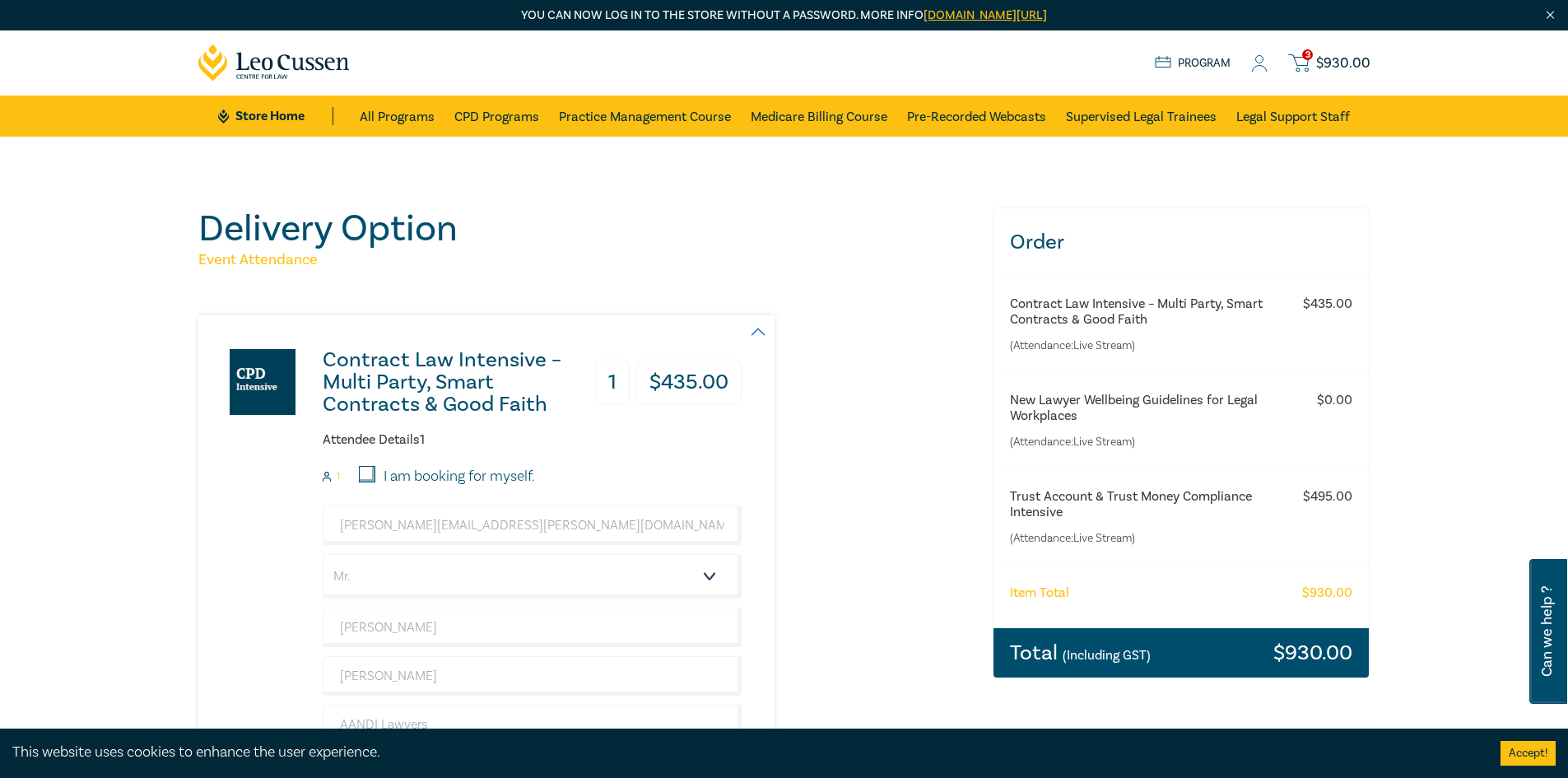
scroll to position [0, 0]
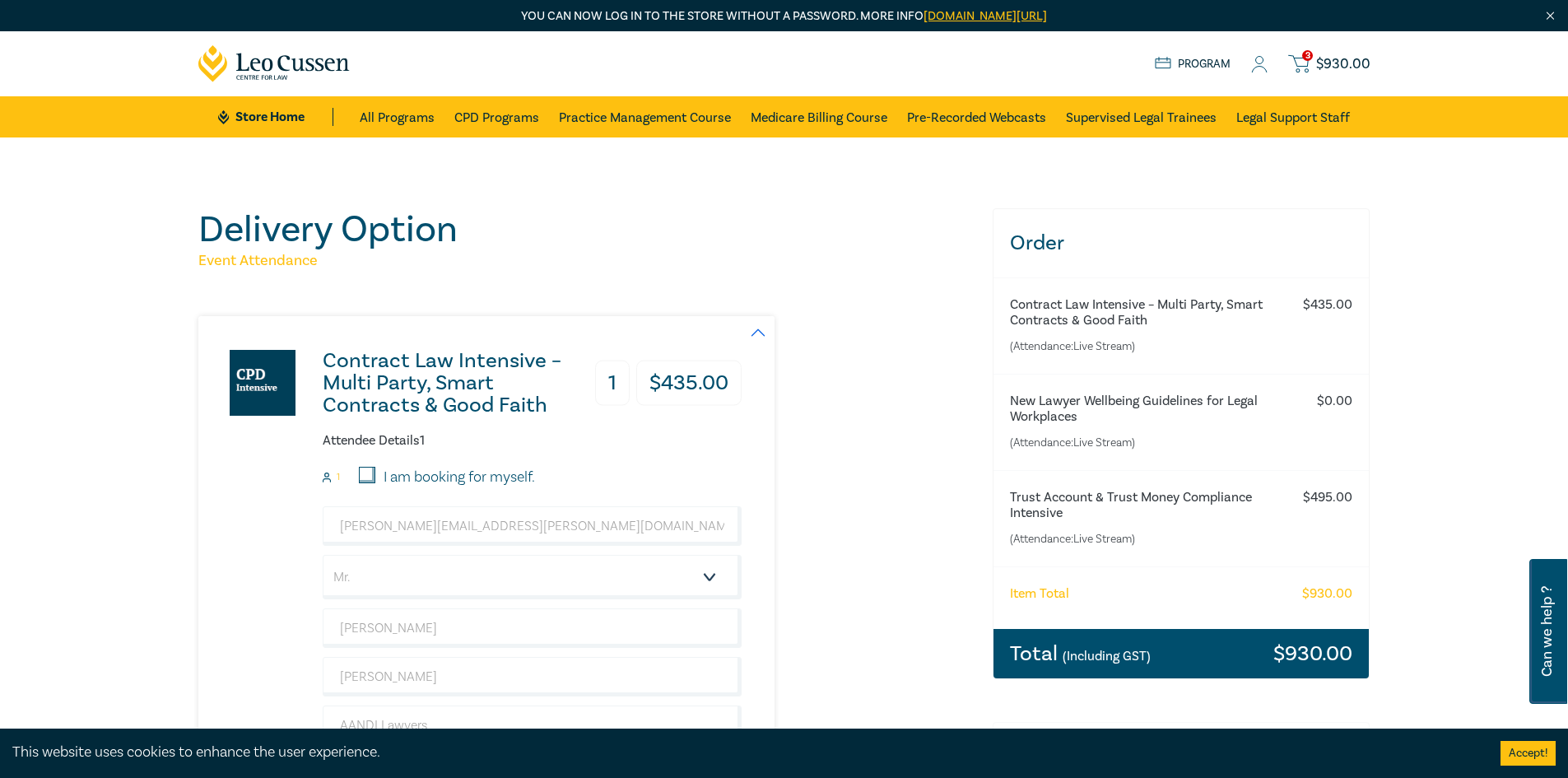
type input "414179995"
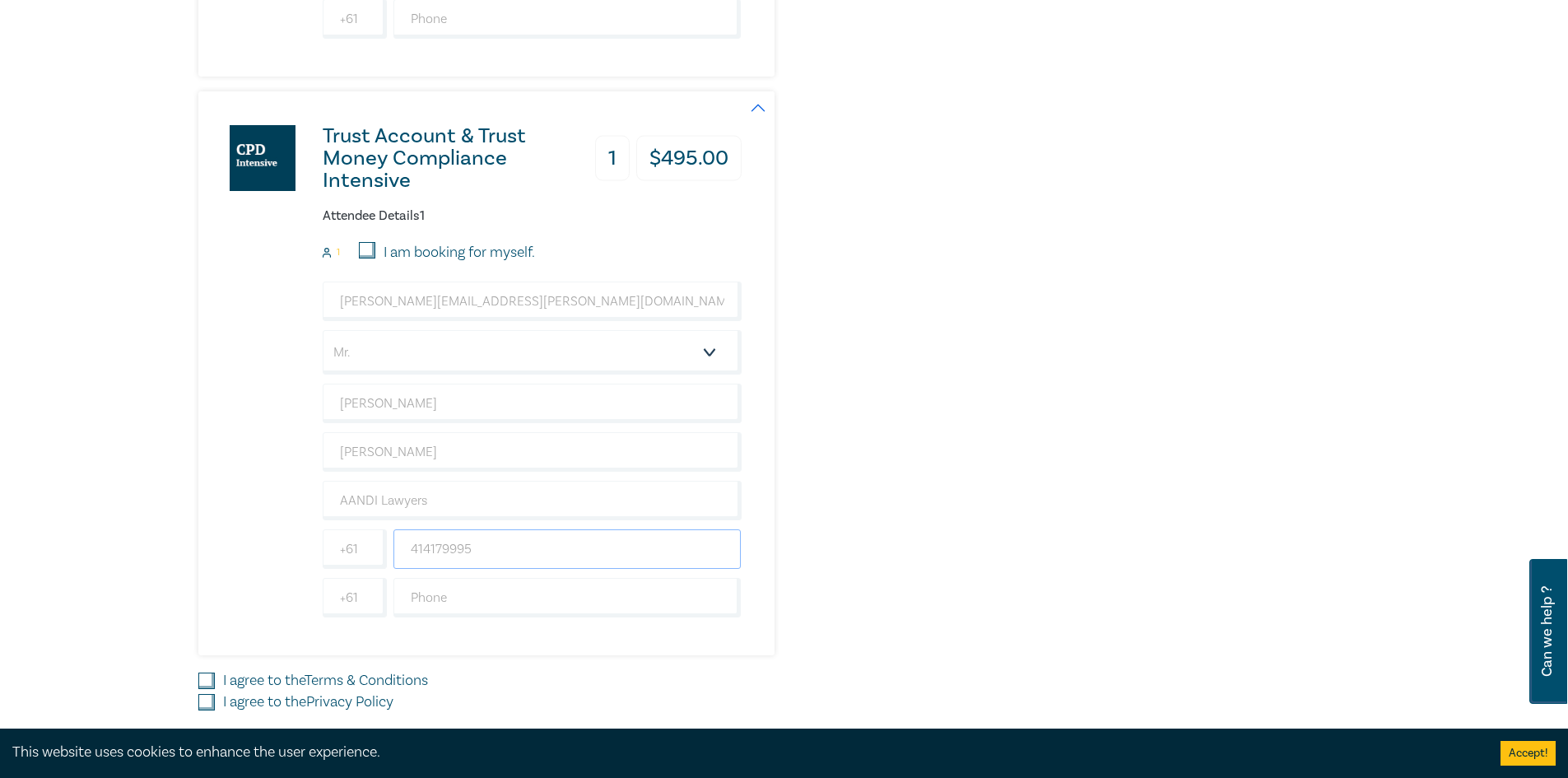
scroll to position [1481, 0]
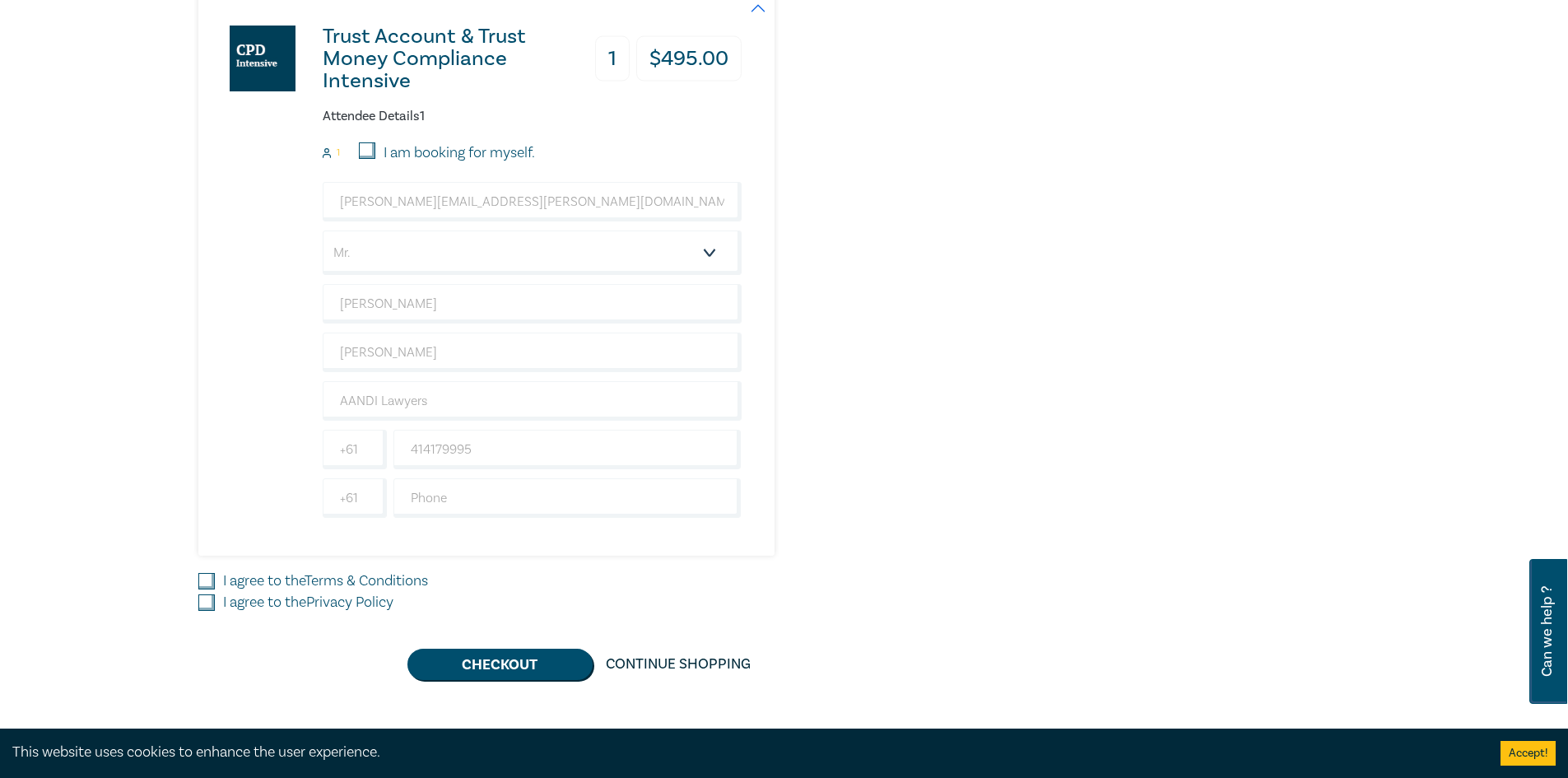
click at [198, 580] on input "I agree to the Terms & Conditions" at bounding box center [206, 581] width 17 height 17
checkbox input "true"
click at [212, 600] on input "I agree to the Privacy Policy" at bounding box center [206, 602] width 17 height 17
checkbox input "true"
click at [466, 663] on button "Checkout" at bounding box center [499, 664] width 185 height 31
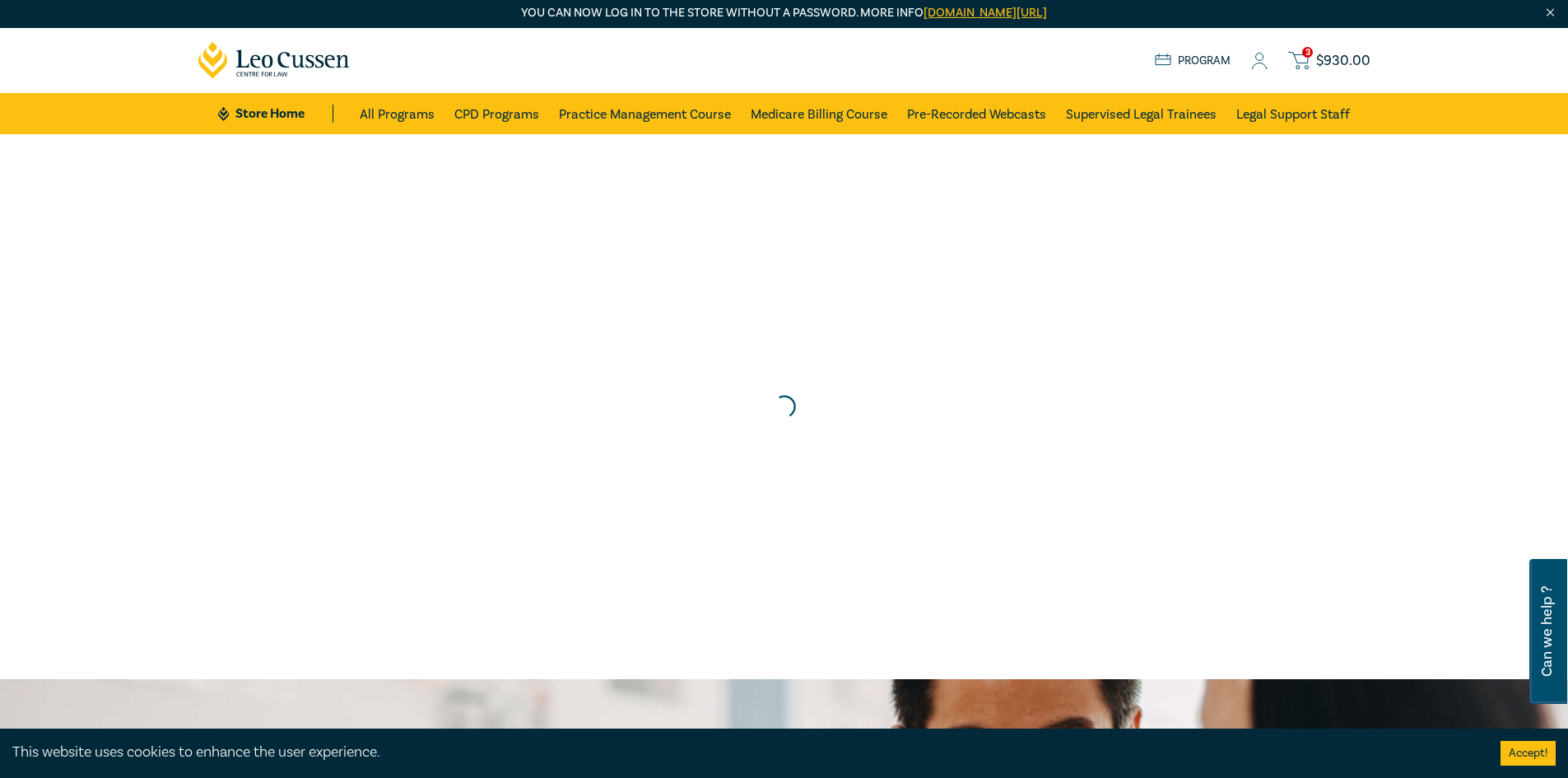
scroll to position [0, 0]
